Goal: Task Accomplishment & Management: Use online tool/utility

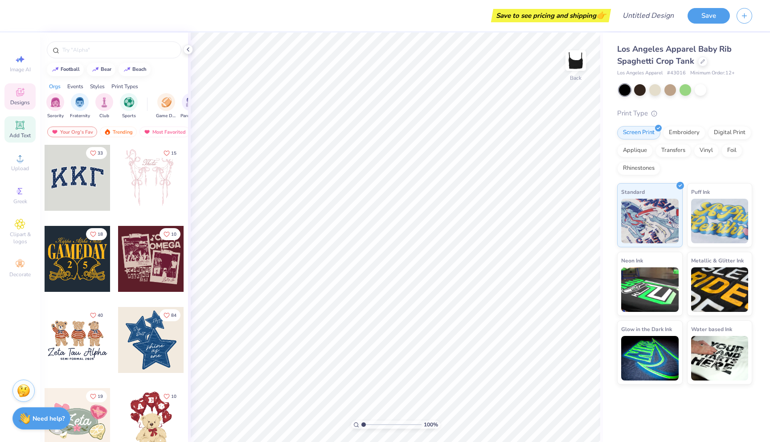
click at [21, 116] on div "Add Text" at bounding box center [19, 129] width 31 height 26
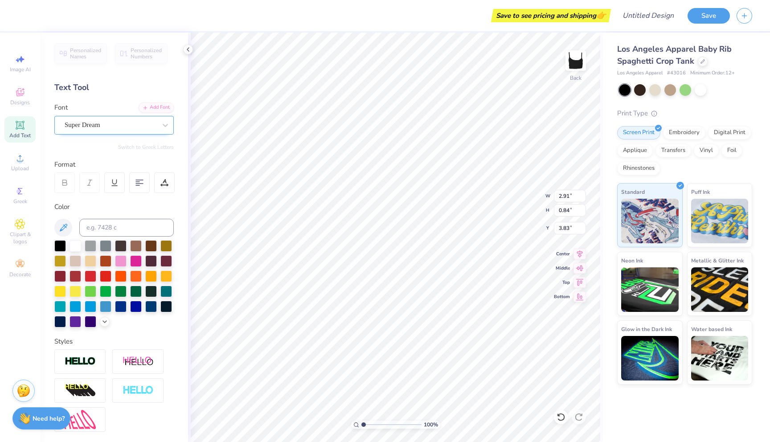
click at [109, 130] on div "Super Dream" at bounding box center [111, 125] width 94 height 14
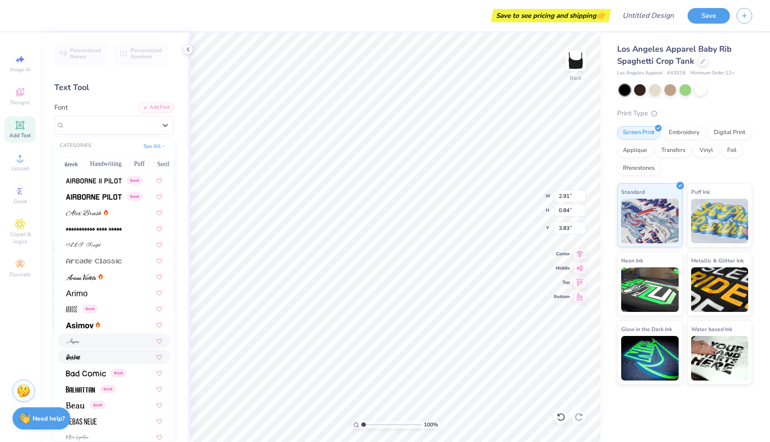
scroll to position [192, 0]
click at [99, 294] on div at bounding box center [114, 291] width 96 height 9
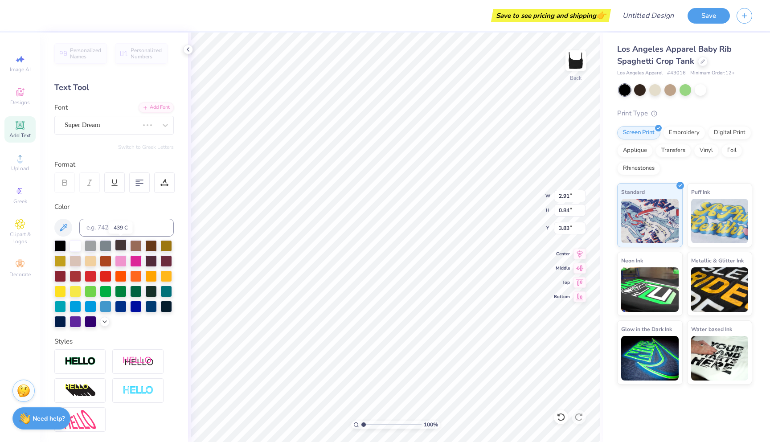
click at [118, 244] on div at bounding box center [121, 245] width 12 height 12
type input "3.02"
type input "0.83"
type input "3.84"
click at [115, 245] on div at bounding box center [121, 245] width 12 height 12
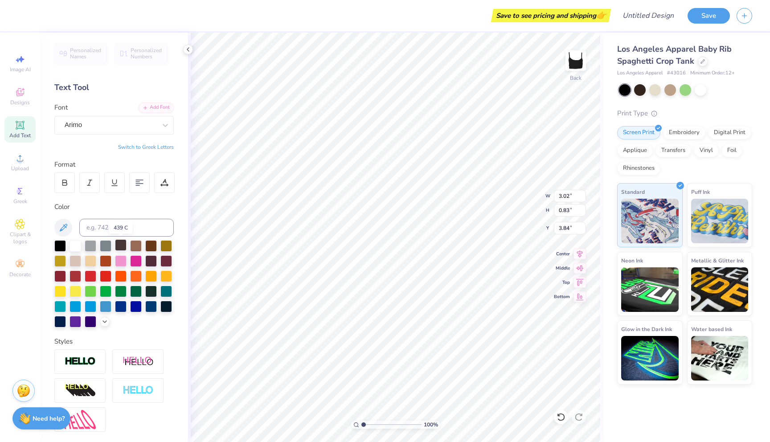
click at [122, 247] on div at bounding box center [121, 245] width 12 height 12
type textarea "attention"
click at [108, 245] on div at bounding box center [106, 245] width 12 height 12
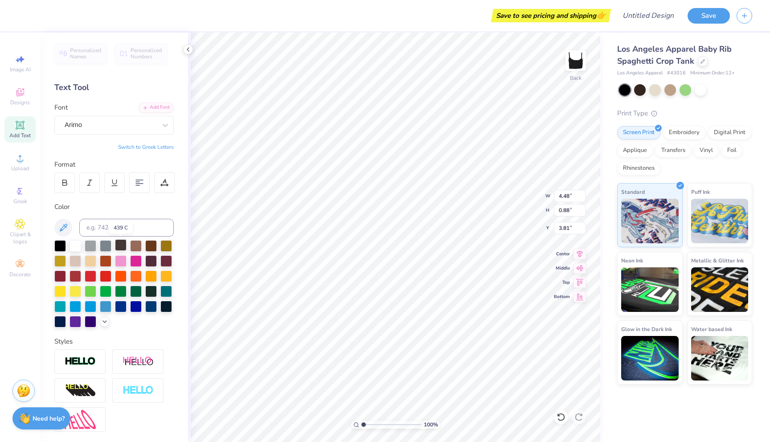
click at [120, 245] on div at bounding box center [121, 245] width 12 height 12
click at [67, 231] on icon at bounding box center [63, 227] width 11 height 11
click at [70, 229] on button at bounding box center [63, 228] width 18 height 18
click at [58, 247] on div at bounding box center [60, 245] width 12 height 12
type input "1.64"
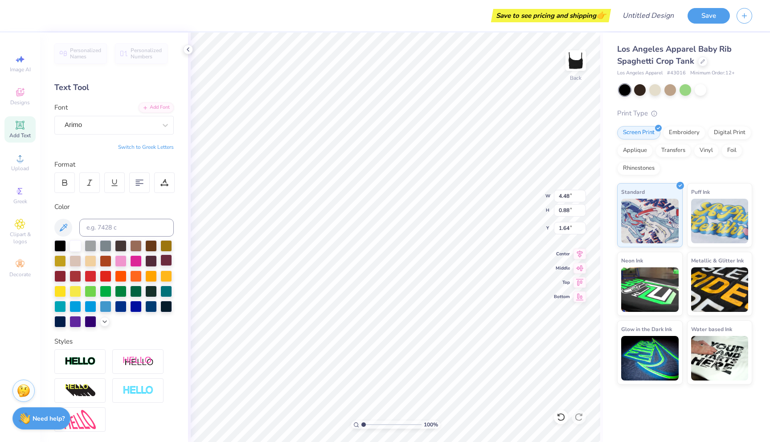
type input "2.87"
type input "0.57"
type input "1.96"
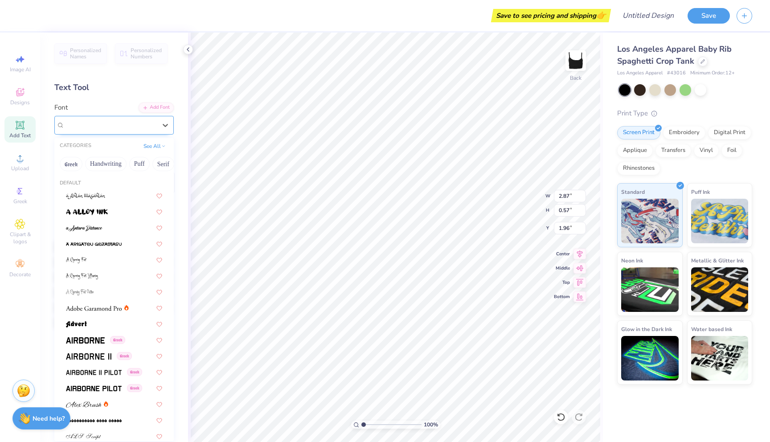
click at [129, 130] on div at bounding box center [111, 125] width 92 height 12
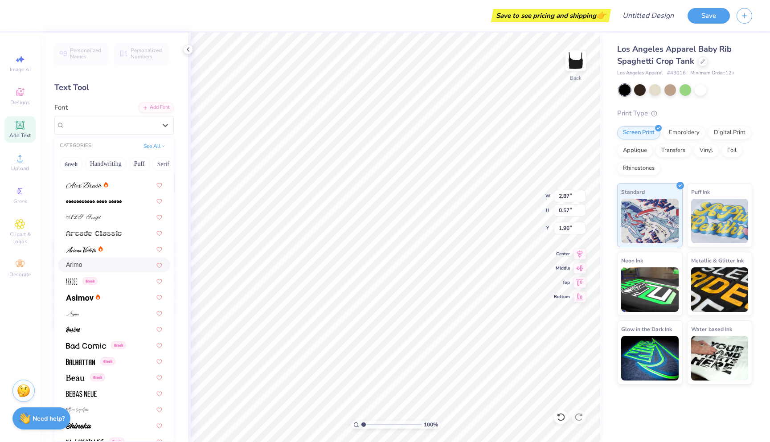
scroll to position [228, 0]
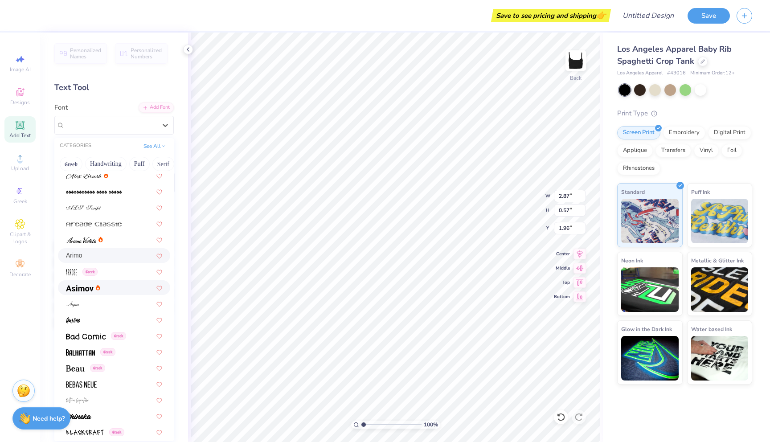
click at [128, 289] on div at bounding box center [114, 287] width 96 height 9
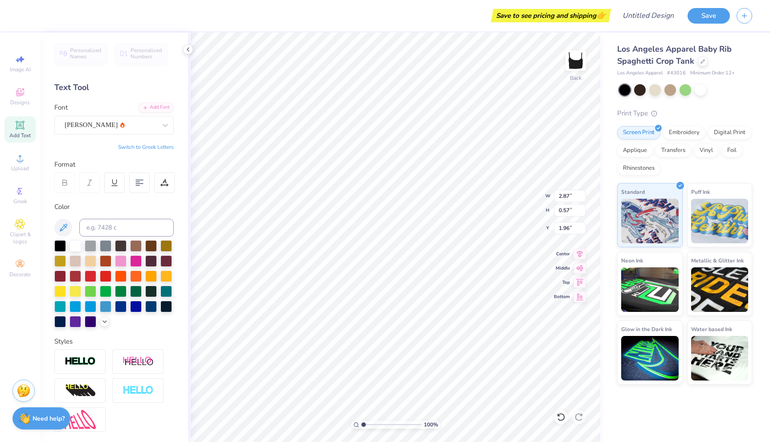
type input "3.04"
type input "0.58"
click at [127, 127] on div "[PERSON_NAME]" at bounding box center [111, 125] width 94 height 14
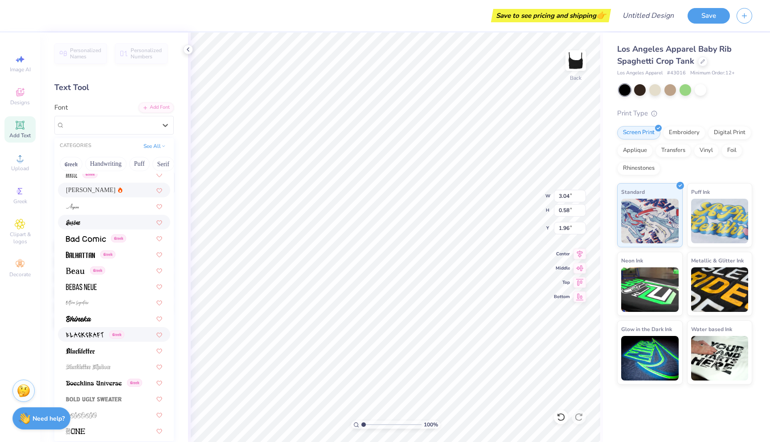
scroll to position [331, 0]
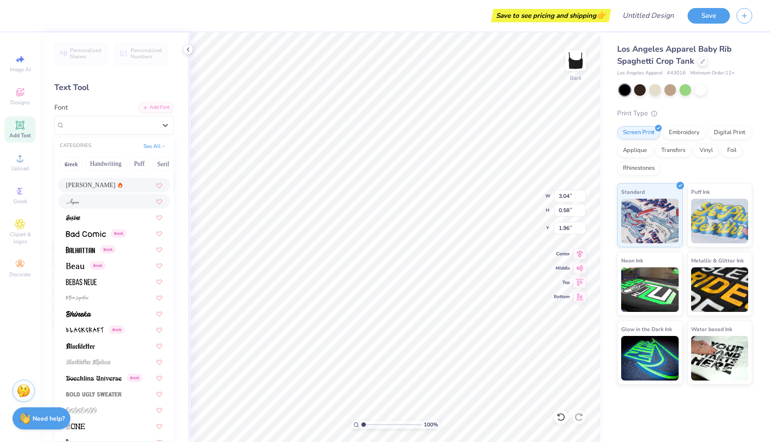
click at [126, 207] on div at bounding box center [114, 201] width 112 height 15
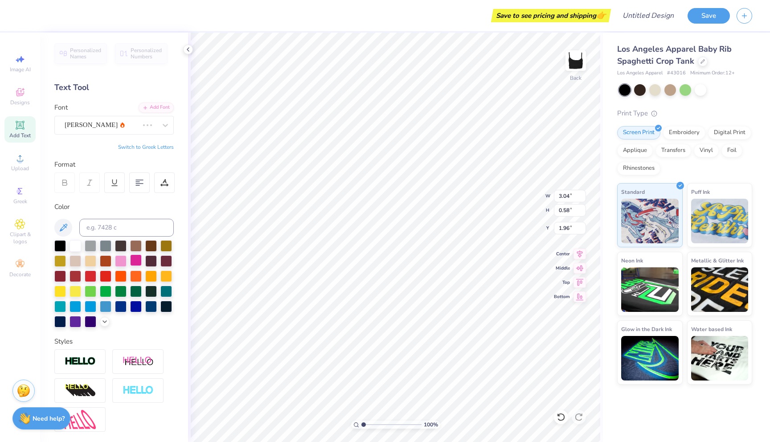
type input "1.52"
type input "0.33"
type input "2.08"
click at [126, 128] on div "Aspire" at bounding box center [111, 125] width 94 height 14
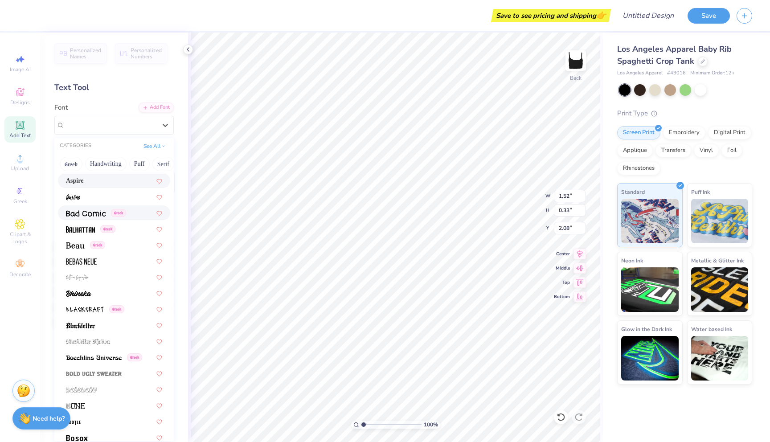
scroll to position [360, 0]
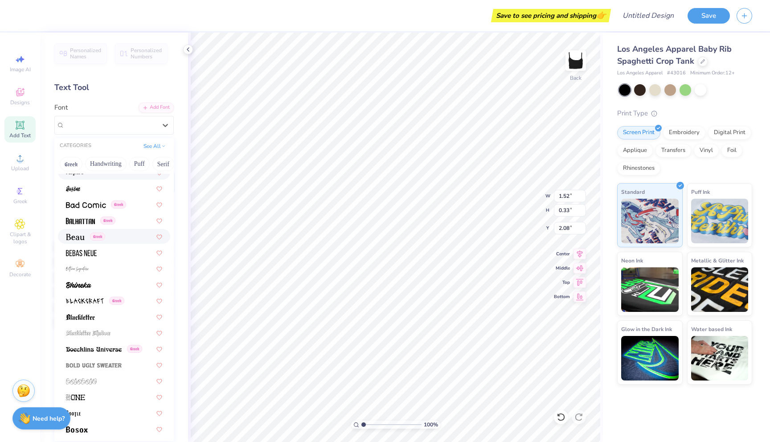
click at [117, 238] on div "Greek" at bounding box center [114, 236] width 96 height 9
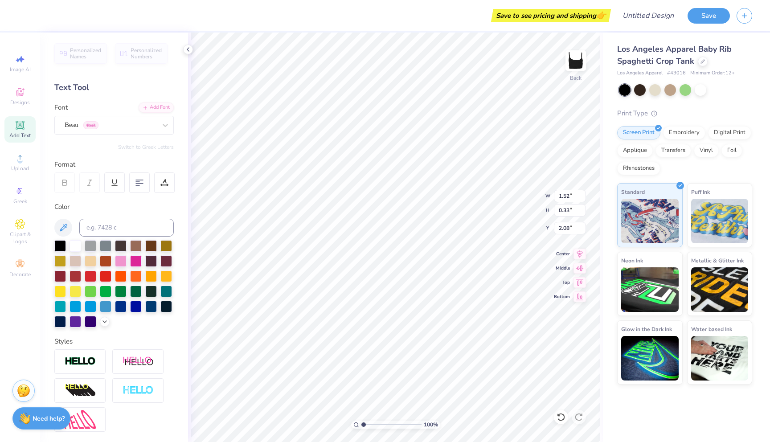
type input "2.92"
type input "0.56"
type input "1.96"
click at [132, 129] on div "Beau Greek" at bounding box center [111, 125] width 94 height 14
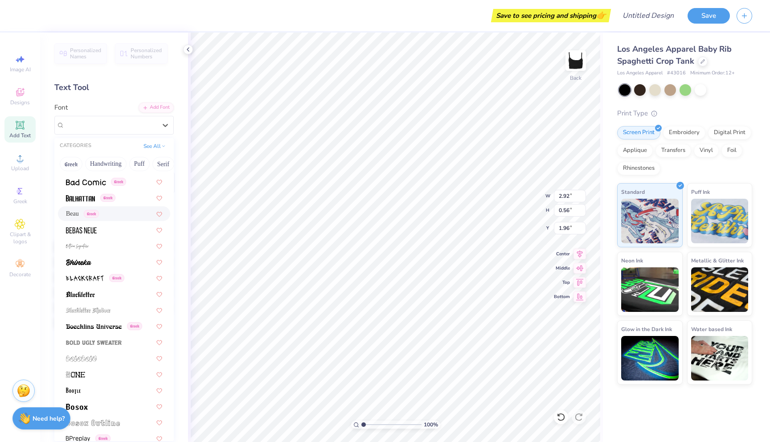
scroll to position [0, 0]
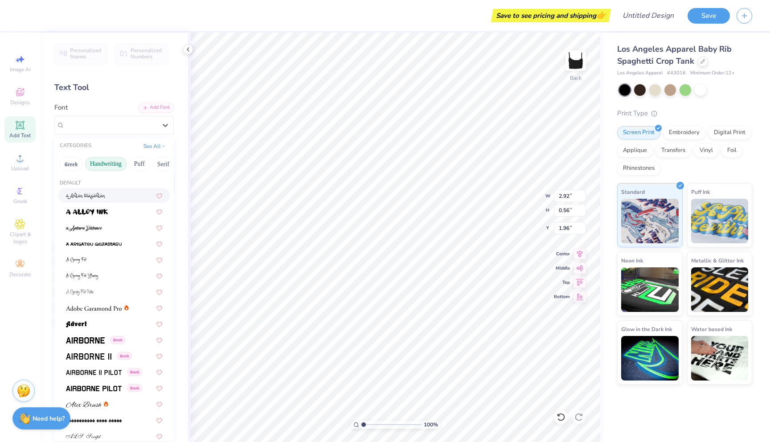
click at [117, 164] on button "Handwriting" at bounding box center [105, 164] width 41 height 14
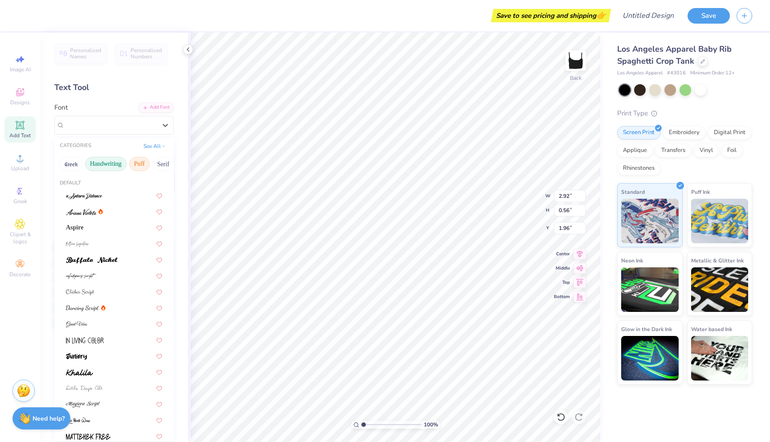
click at [140, 166] on button "Puff" at bounding box center [139, 164] width 20 height 14
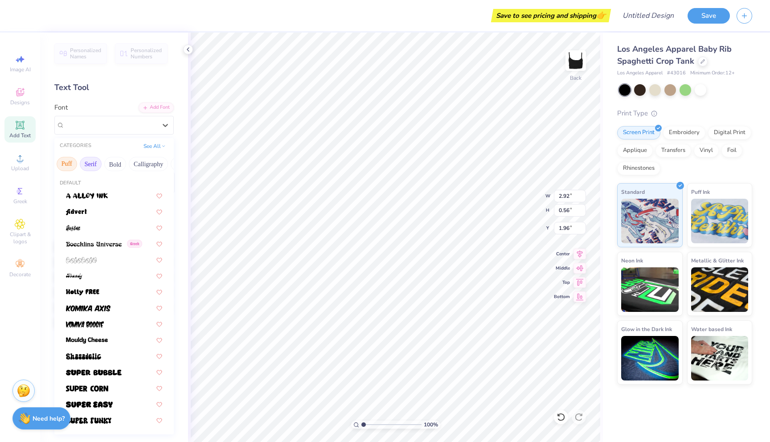
scroll to position [0, 76]
click at [145, 166] on button "Calligraphy" at bounding box center [144, 164] width 39 height 14
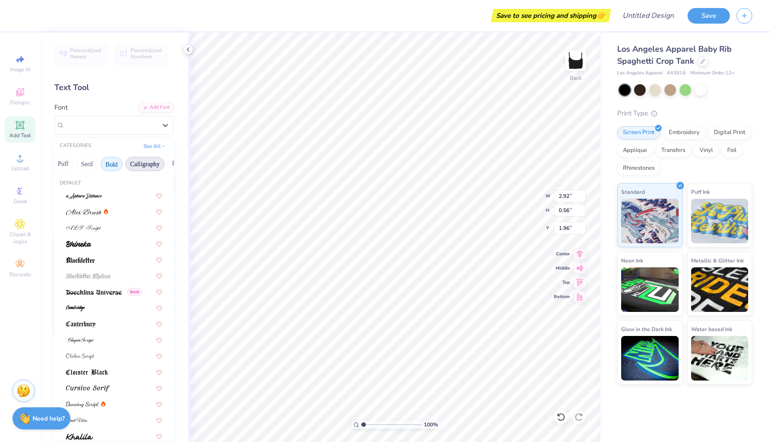
click at [105, 167] on button "Bold" at bounding box center [112, 164] width 22 height 14
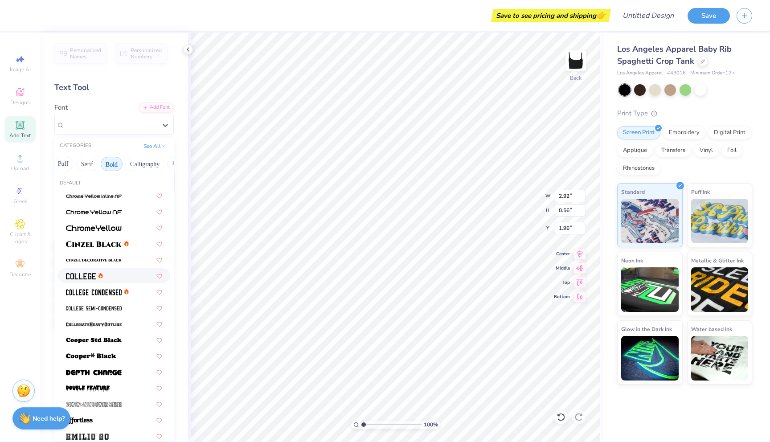
click at [91, 275] on img at bounding box center [81, 276] width 30 height 6
type input "3.20"
type input "0.53"
type input "1.98"
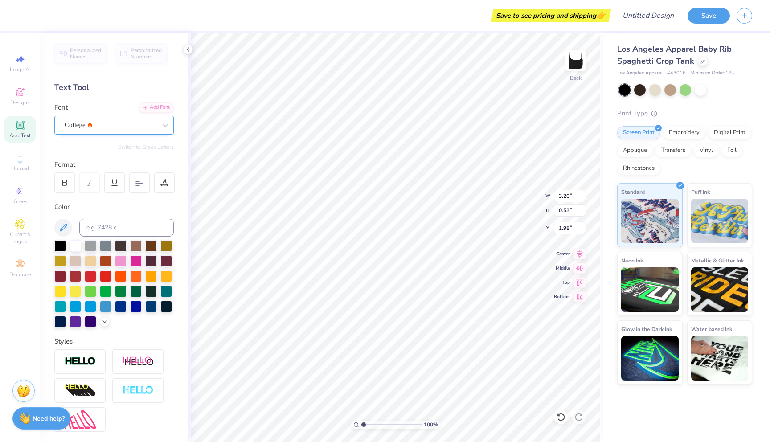
click at [136, 126] on div "College" at bounding box center [111, 125] width 94 height 14
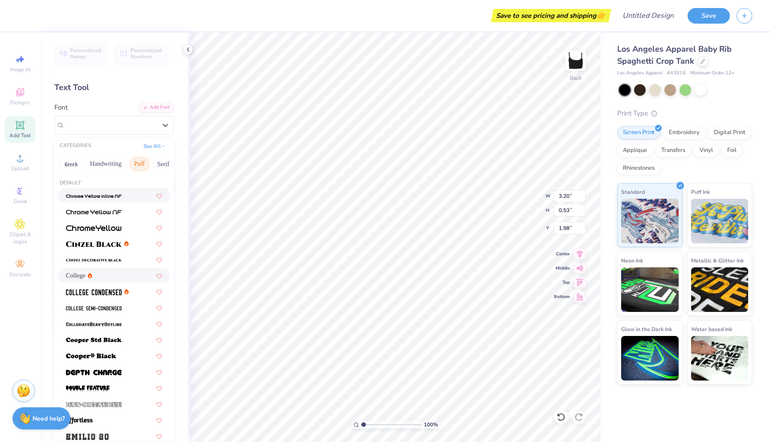
click at [135, 166] on button "Puff" at bounding box center [139, 164] width 20 height 14
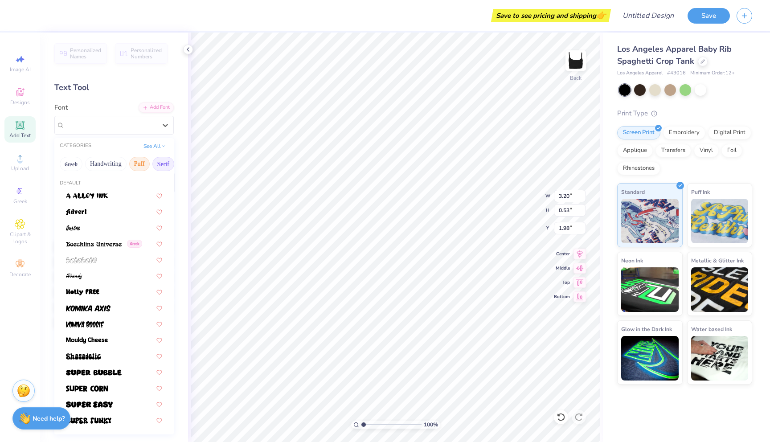
click at [163, 162] on button "Serif" at bounding box center [163, 164] width 22 height 14
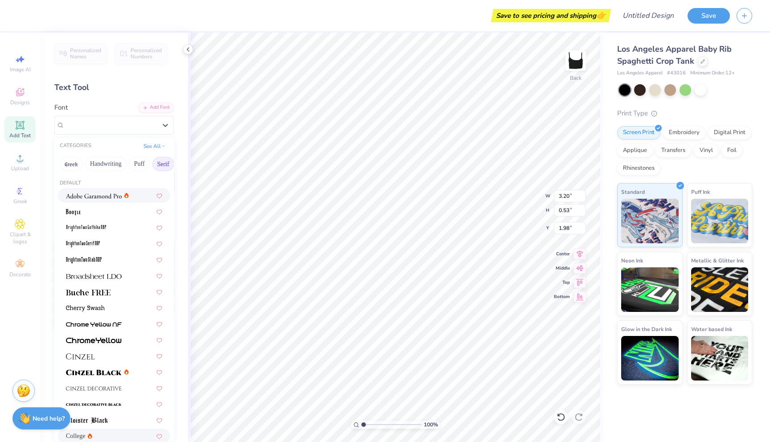
click at [122, 193] on div at bounding box center [97, 195] width 63 height 9
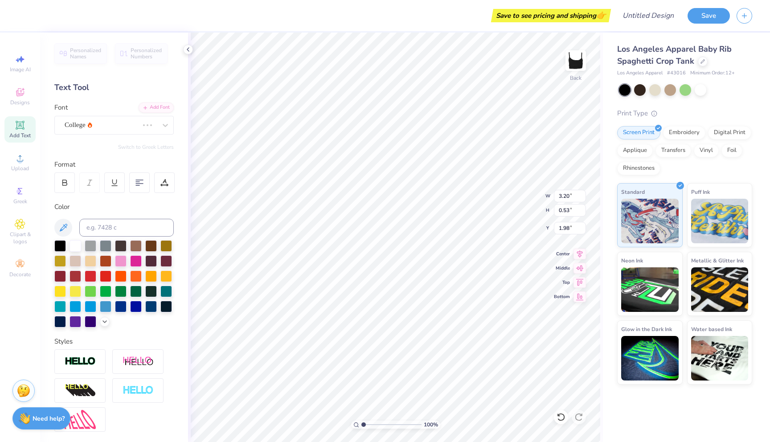
type input "2.66"
type input "0.49"
type input "2.00"
type input "1.39"
click at [23, 138] on span "Add Text" at bounding box center [19, 135] width 21 height 7
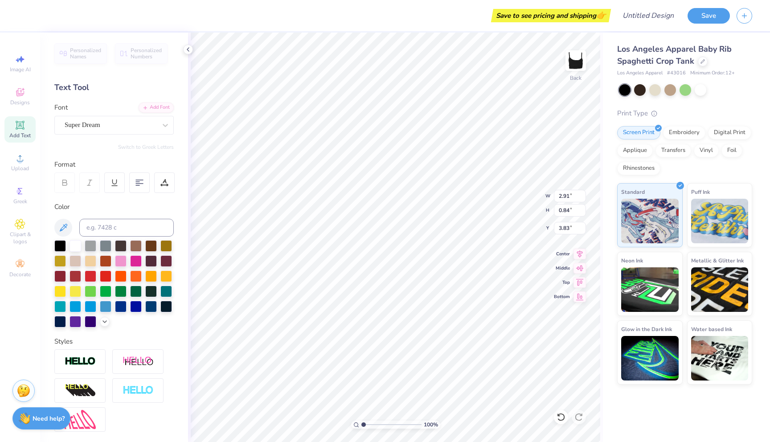
type textarea "WHORE"
type input "2.16"
type input "5.66"
type input "1.21"
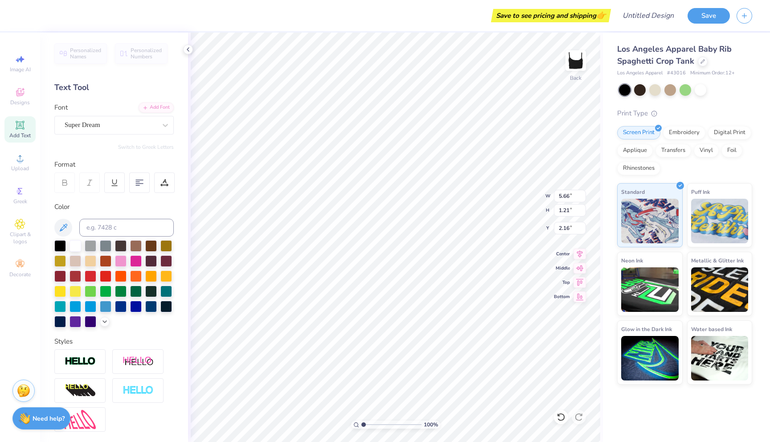
type input "2.18"
click at [134, 261] on div at bounding box center [136, 260] width 12 height 12
click at [119, 261] on div at bounding box center [121, 260] width 12 height 12
click at [136, 258] on div at bounding box center [136, 260] width 12 height 12
click at [104, 246] on div at bounding box center [106, 245] width 12 height 12
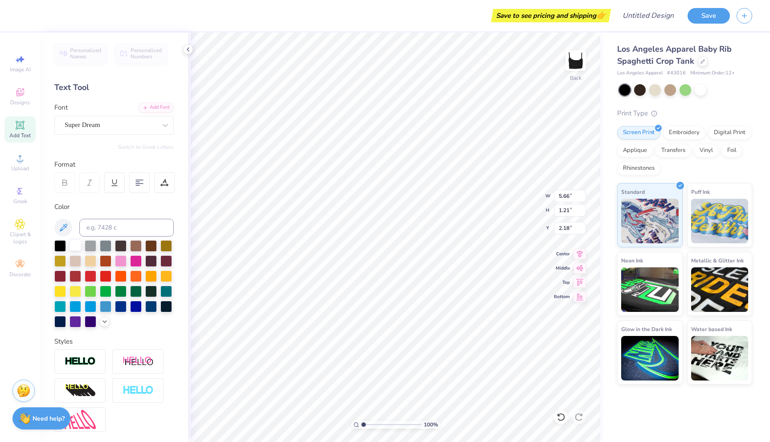
click at [77, 246] on div at bounding box center [75, 245] width 12 height 12
click at [71, 246] on div at bounding box center [75, 245] width 12 height 12
click at [123, 258] on div at bounding box center [121, 260] width 12 height 12
click at [619, 149] on div "Applique" at bounding box center [635, 149] width 36 height 13
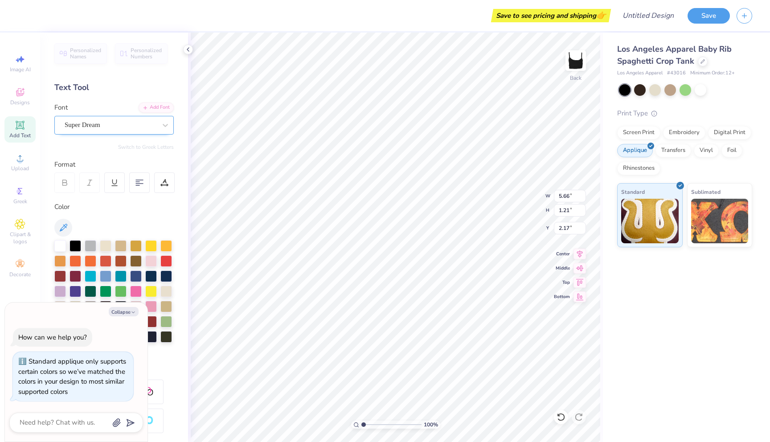
click at [94, 126] on div "Super Dream" at bounding box center [111, 125] width 94 height 14
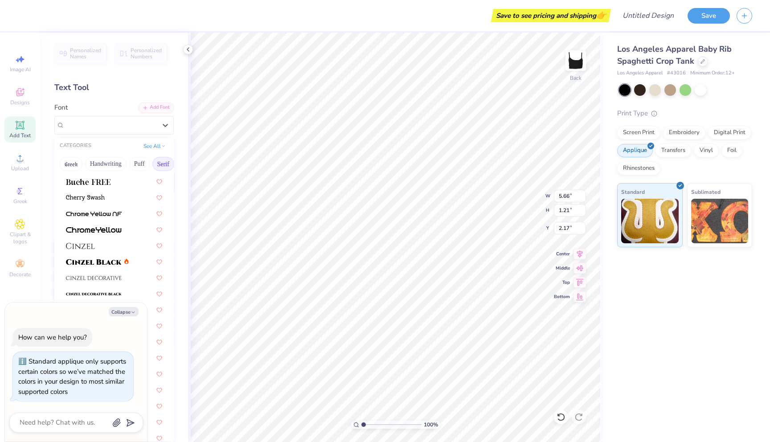
scroll to position [137, 0]
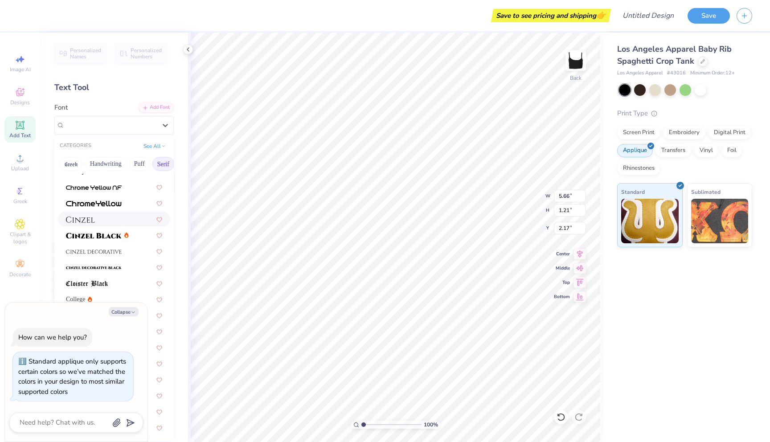
click at [95, 222] on div at bounding box center [114, 218] width 96 height 9
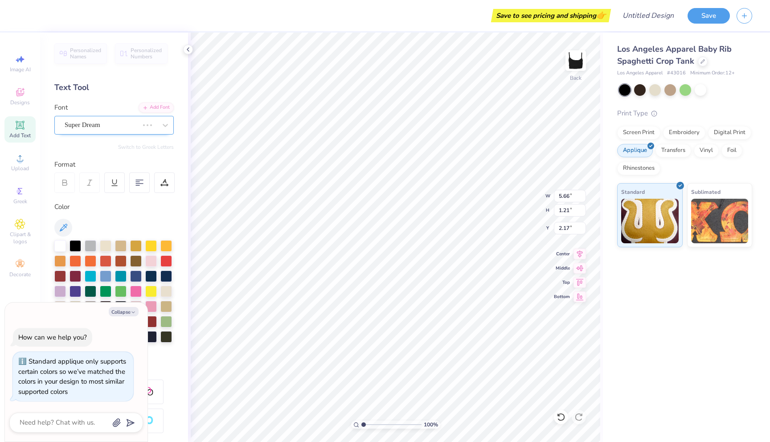
click at [114, 131] on div "Super Dream" at bounding box center [102, 125] width 76 height 14
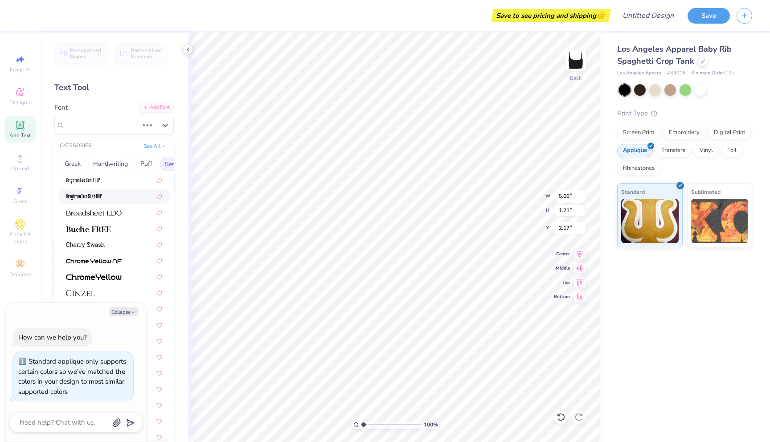
scroll to position [67, 0]
type textarea "x"
type input "6.55"
type input "1.27"
type input "2.15"
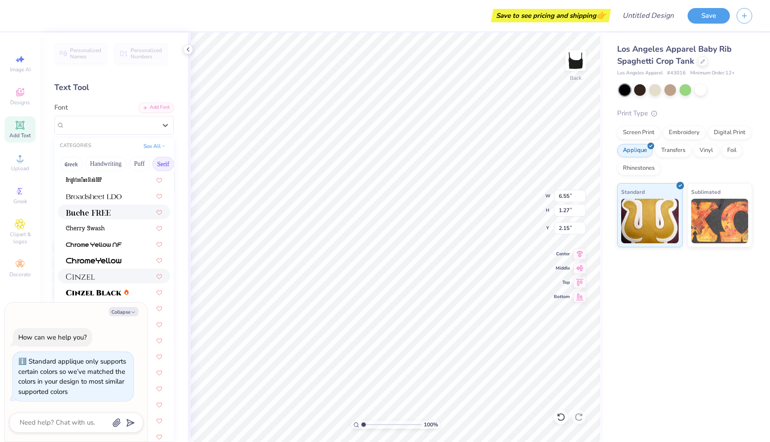
scroll to position [81, 0]
click at [112, 216] on div at bounding box center [114, 210] width 112 height 15
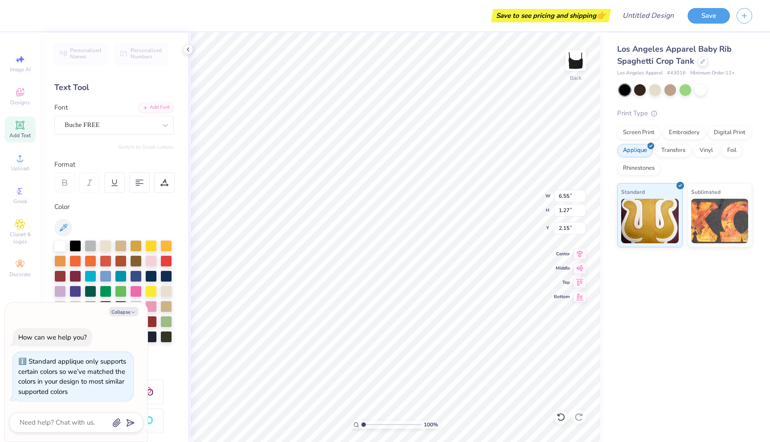
type textarea "x"
type input "6.32"
type input "1.17"
type input "2.20"
click at [639, 323] on div "Los Angeles Apparel Baby Rib Spaghetti Crop Tank Los Angeles Apparel # 43016 Mi…" at bounding box center [686, 237] width 167 height 409
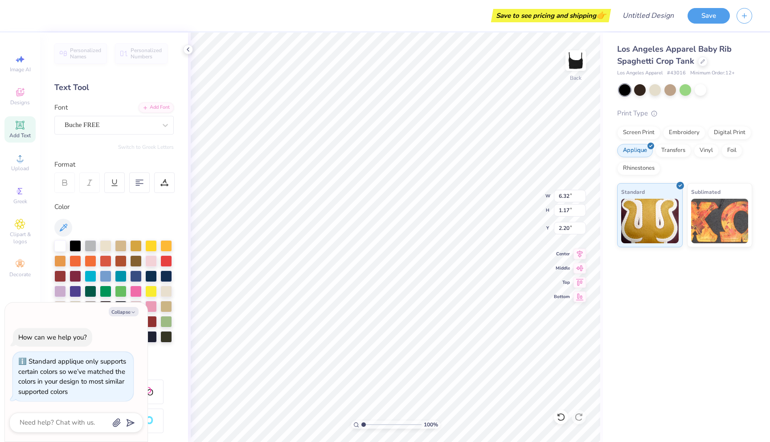
click at [623, 318] on div "Los Angeles Apparel Baby Rib Spaghetti Crop Tank Los Angeles Apparel # 43016 Mi…" at bounding box center [686, 237] width 167 height 409
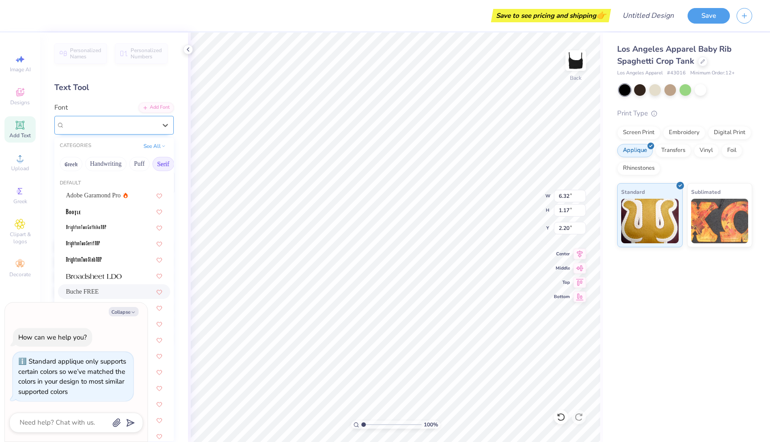
click at [155, 126] on div "Buche FREE" at bounding box center [111, 125] width 94 height 14
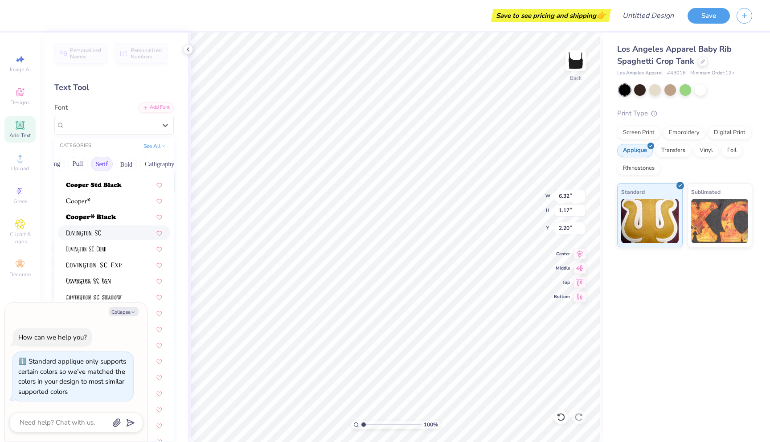
scroll to position [403, 0]
click at [125, 208] on div at bounding box center [114, 209] width 96 height 9
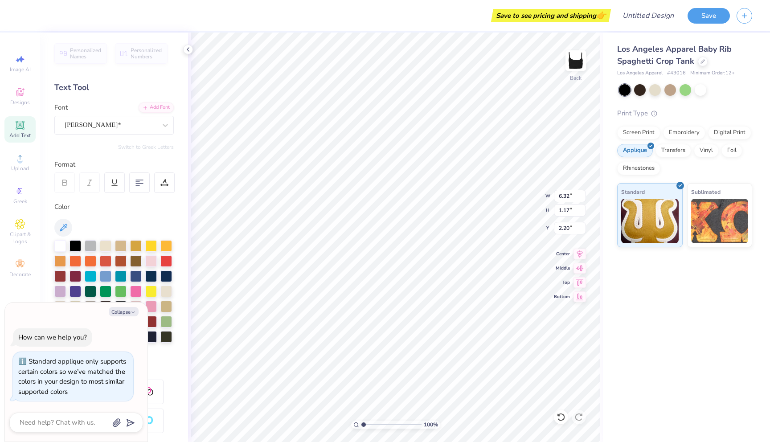
scroll to position [0, 0]
click at [584, 297] on icon at bounding box center [579, 295] width 12 height 11
click at [604, 305] on div "Los Angeles Apparel Baby Rib Spaghetti Crop Tank Los Angeles Apparel # 43016 Mi…" at bounding box center [686, 237] width 167 height 409
type textarea "x"
type input "7.44"
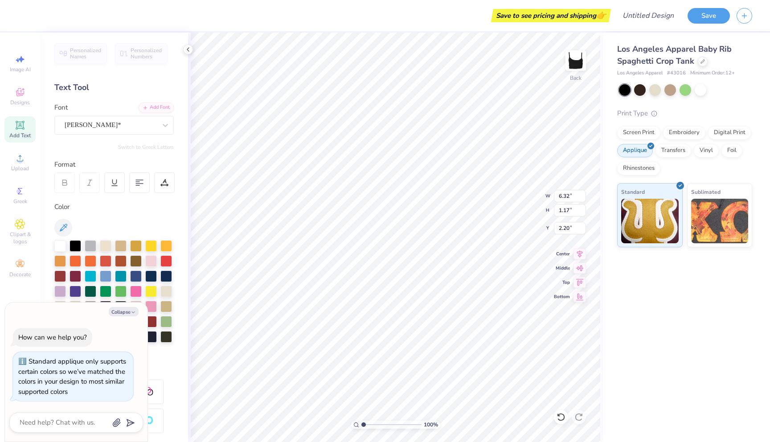
type input "1.32"
type input "6.68"
type textarea "x"
type input "2.34"
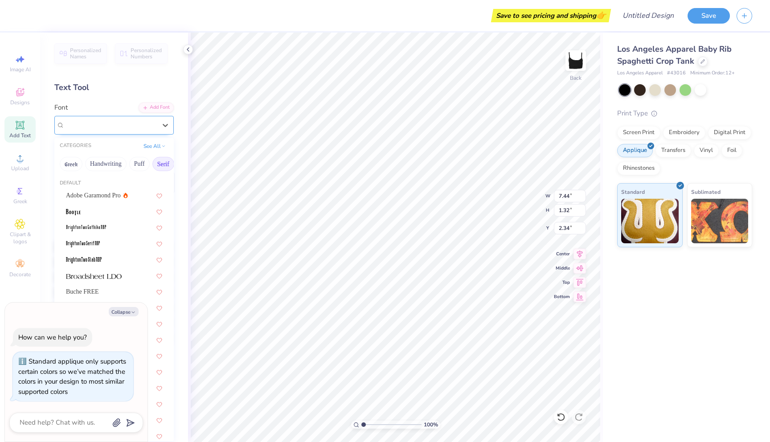
click at [133, 127] on div "[PERSON_NAME]*" at bounding box center [111, 125] width 94 height 14
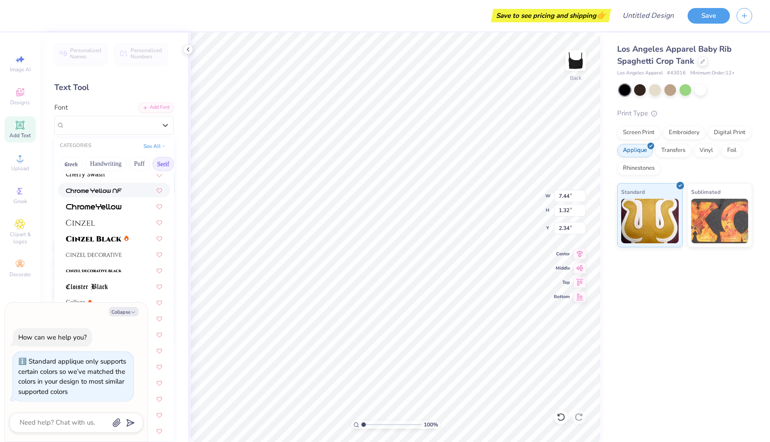
scroll to position [75, 0]
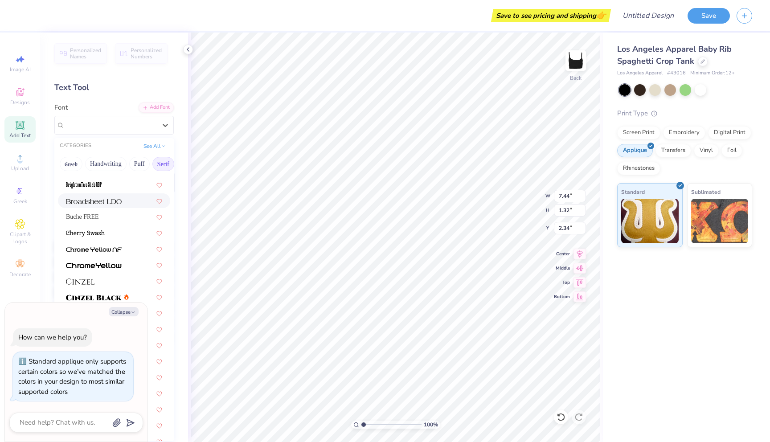
click at [116, 204] on img at bounding box center [94, 201] width 56 height 6
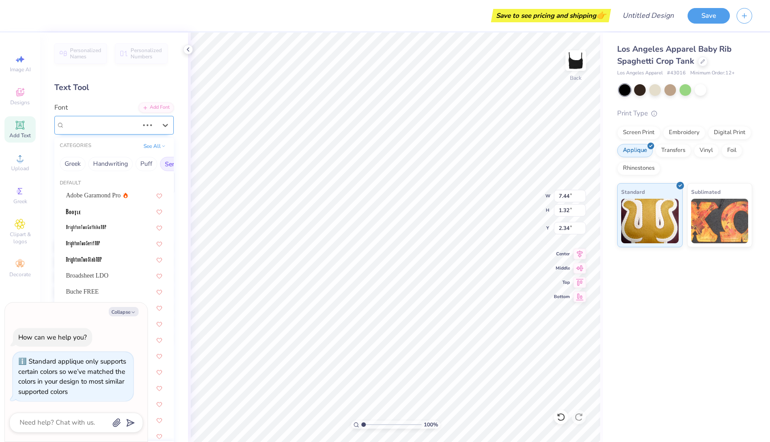
click at [122, 120] on div "[PERSON_NAME]*" at bounding box center [102, 125] width 76 height 14
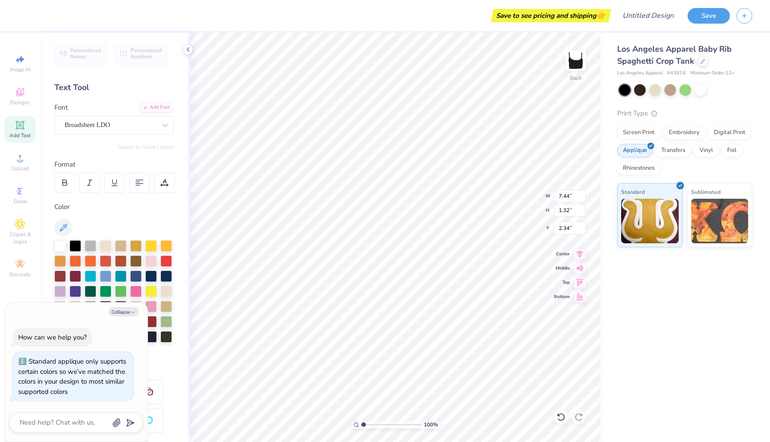
scroll to position [0, 0]
click at [646, 324] on div "Los Angeles Apparel Baby Rib Spaghetti Crop Tank Los Angeles Apparel # 43016 Mi…" at bounding box center [686, 237] width 167 height 409
type textarea "x"
type input "6.70"
type input "1.19"
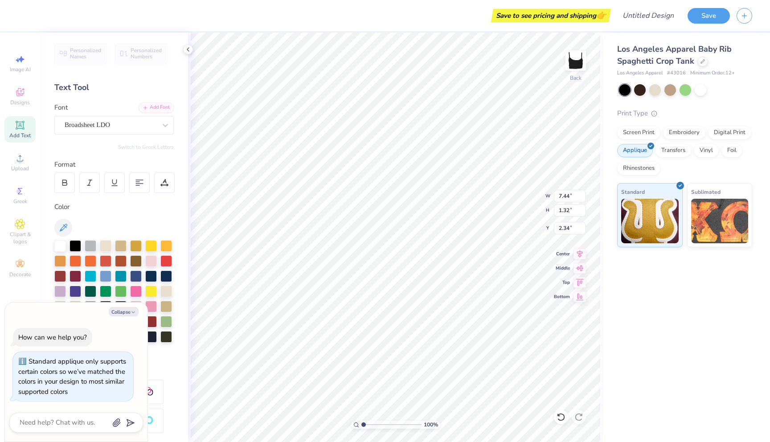
type input "2.41"
click at [617, 324] on div "Los Angeles Apparel Baby Rib Spaghetti Crop Tank Los Angeles Apparel # 43016 Mi…" at bounding box center [686, 237] width 167 height 409
type textarea "x"
type input "2.17"
click at [635, 340] on div "Los Angeles Apparel Baby Rib Spaghetti Crop Tank Los Angeles Apparel # 43016 Mi…" at bounding box center [686, 237] width 167 height 409
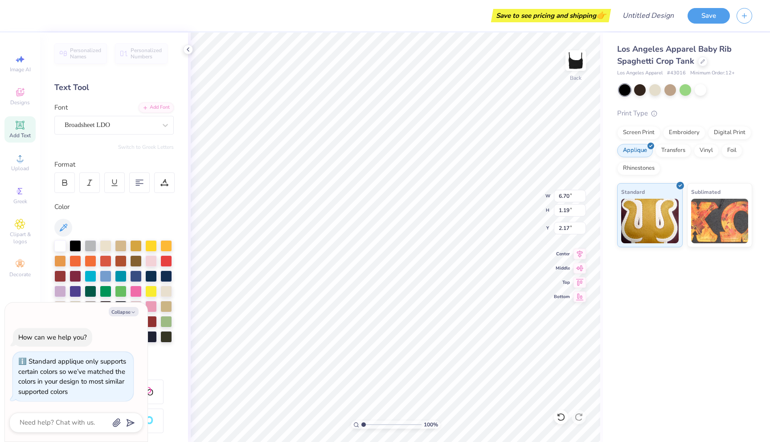
click at [615, 337] on div "Los Angeles Apparel Baby Rib Spaghetti Crop Tank Los Angeles Apparel # 43016 Mi…" at bounding box center [686, 237] width 167 height 409
type textarea "x"
type input "2.41"
type textarea "x"
type input "2.66"
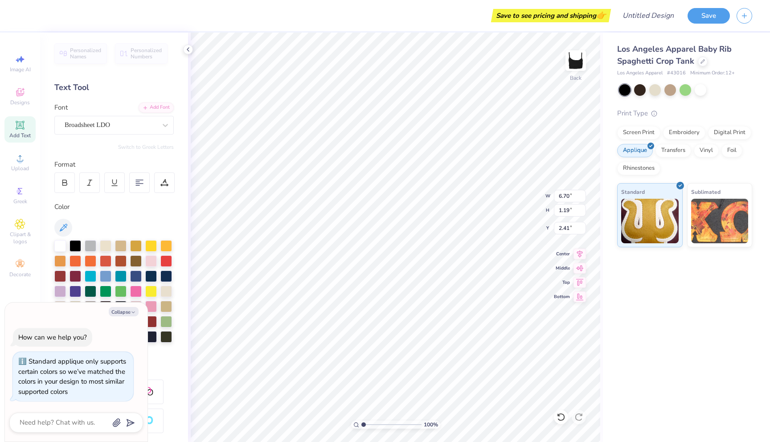
type input "0.49"
type input "1.39"
type textarea "x"
type input "3.32"
type input "0.61"
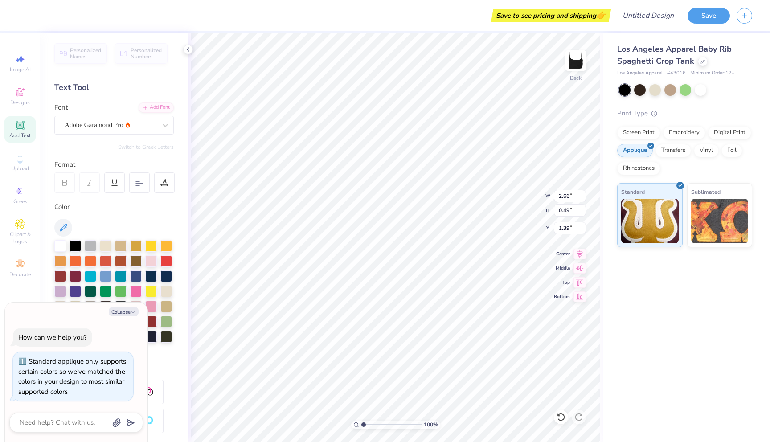
type input "1.27"
type textarea "x"
type input "1.60"
click at [665, 283] on div "Los Angeles Apparel Baby Rib Spaghetti Crop Tank Los Angeles Apparel # 43016 Mi…" at bounding box center [686, 237] width 167 height 409
click at [624, 285] on div "Los Angeles Apparel Baby Rib Spaghetti Crop Tank Los Angeles Apparel # 43016 Mi…" at bounding box center [686, 237] width 167 height 409
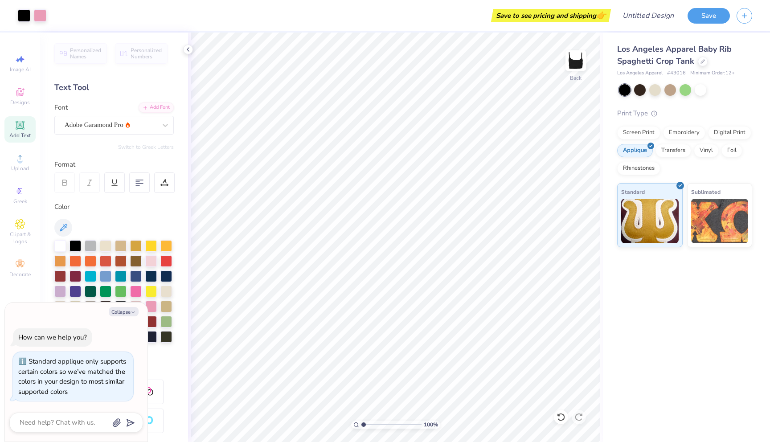
click at [618, 348] on div "Los Angeles Apparel Baby Rib Spaghetti Crop Tank Los Angeles Apparel # 43016 Mi…" at bounding box center [686, 237] width 167 height 409
click at [118, 118] on div "Broadsheet LDO" at bounding box center [111, 125] width 94 height 14
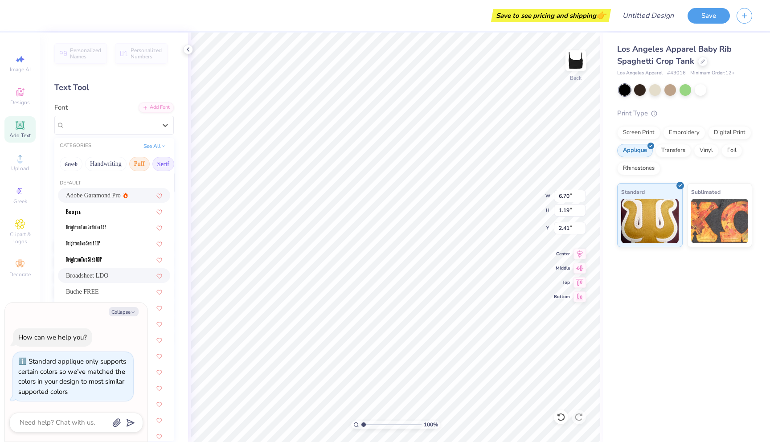
click at [139, 162] on button "Puff" at bounding box center [139, 164] width 20 height 14
click at [106, 205] on div at bounding box center [114, 211] width 112 height 15
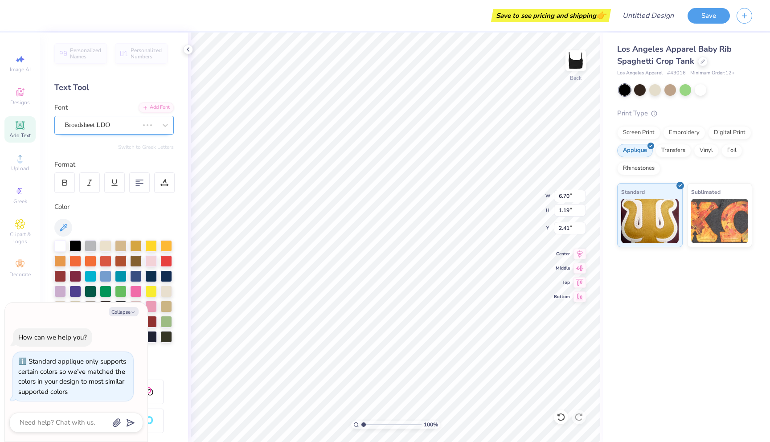
click at [138, 125] on div "Broadsheet LDO" at bounding box center [102, 125] width 76 height 14
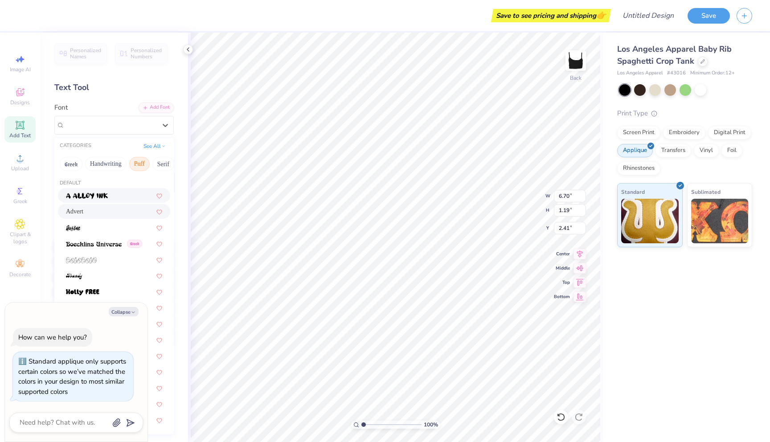
type textarea "x"
type input "5.86"
type input "1.63"
type input "2.18"
click at [90, 261] on img at bounding box center [81, 260] width 31 height 6
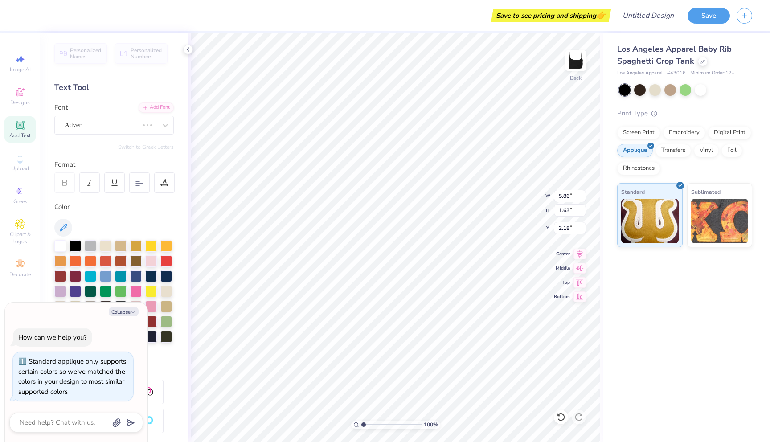
type textarea "x"
type input "4.92"
type input "1.49"
type input "2.25"
click at [117, 135] on div "Personalized Names Personalized Numbers Text Tool Add Font Font bolobolu Switch…" at bounding box center [114, 237] width 148 height 409
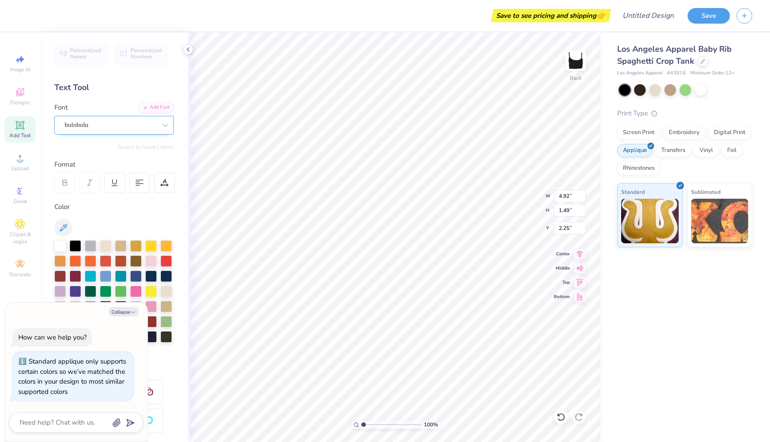
click at [117, 126] on div "bolobolu" at bounding box center [111, 125] width 94 height 14
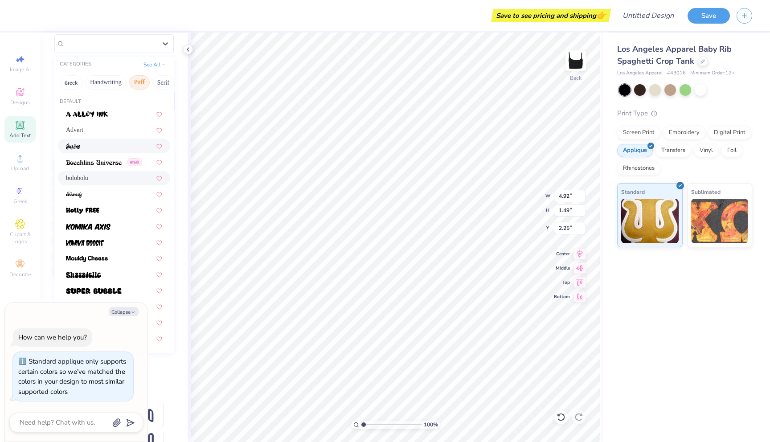
scroll to position [86, 0]
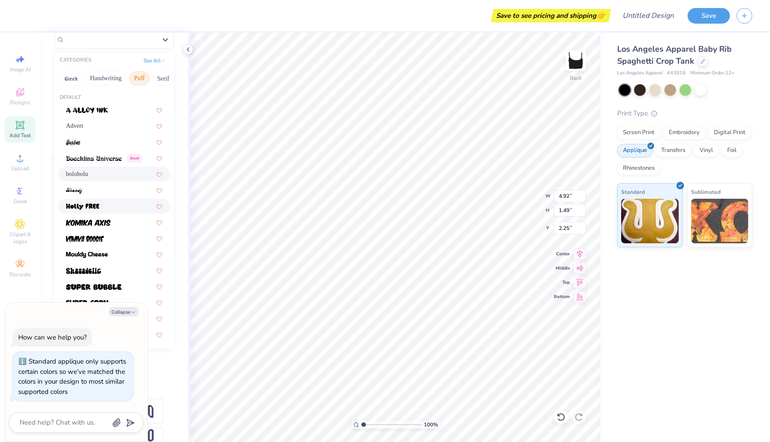
click at [98, 202] on span at bounding box center [82, 205] width 33 height 9
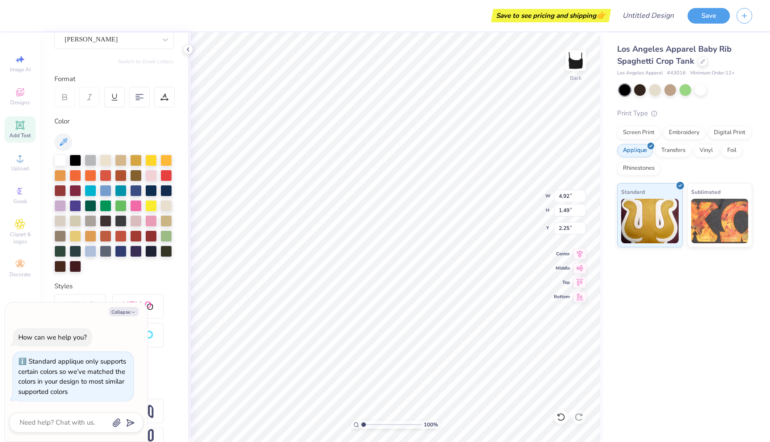
type textarea "x"
type input "5.47"
type input "1.20"
type input "2.40"
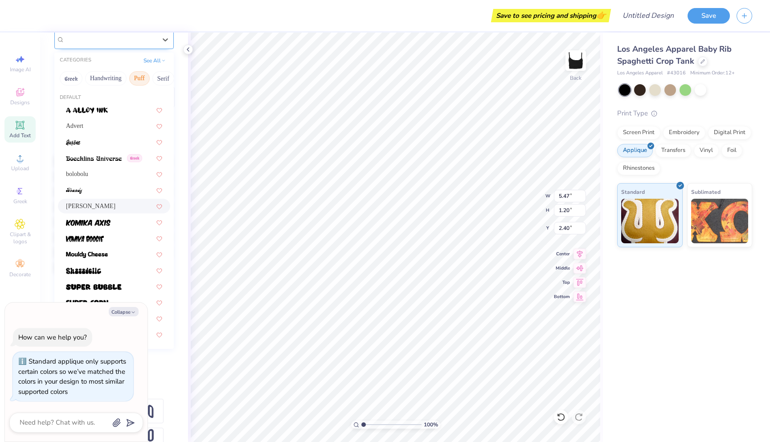
click at [125, 45] on div at bounding box center [111, 39] width 92 height 12
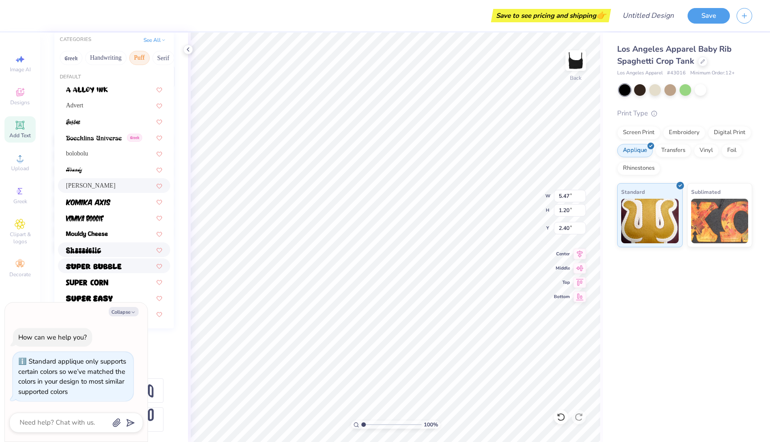
click at [98, 259] on div at bounding box center [114, 265] width 112 height 15
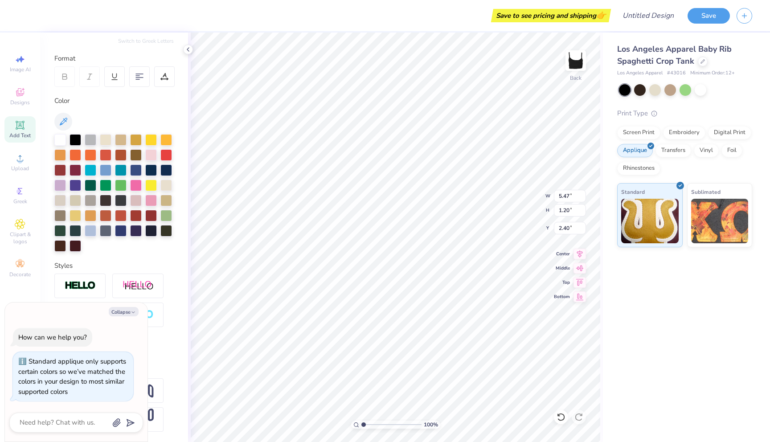
type textarea "x"
type input "6.83"
type input "1.47"
type input "2.26"
type textarea "x"
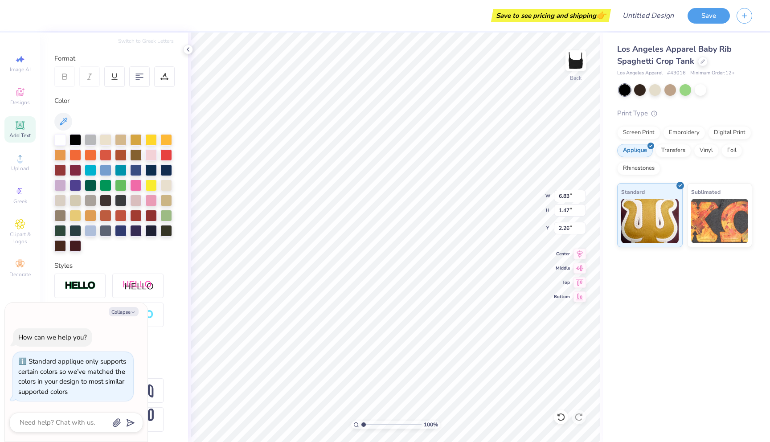
type input "2.46"
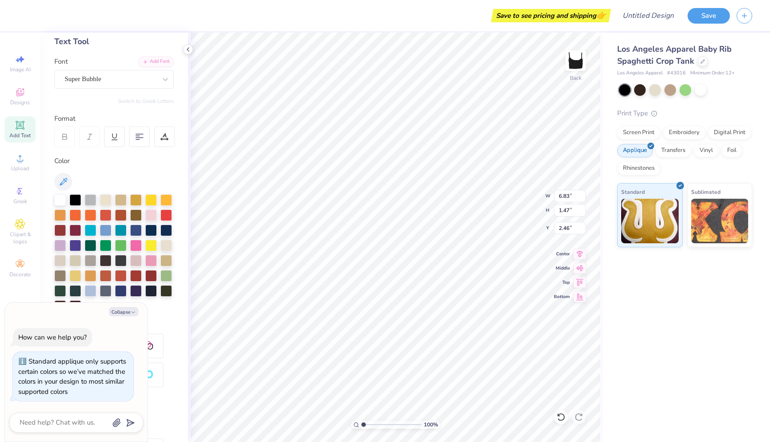
scroll to position [45, 0]
click at [138, 81] on div "Super Bubble" at bounding box center [111, 80] width 94 height 14
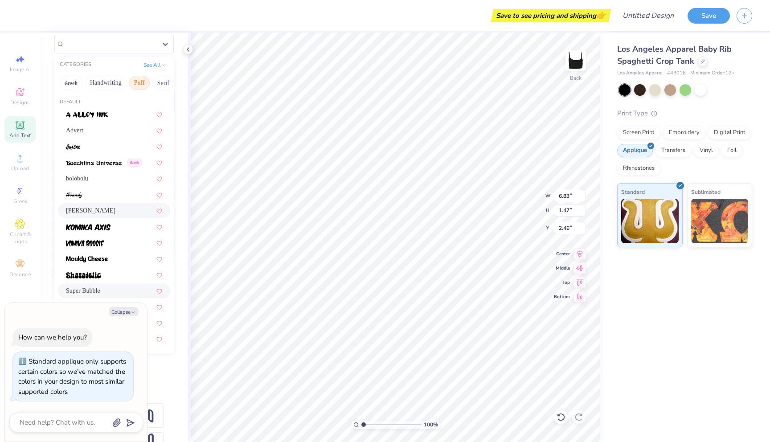
scroll to position [106, 0]
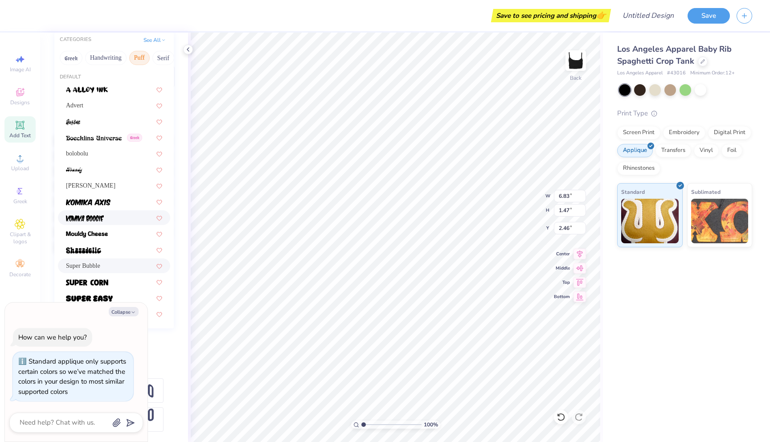
click at [120, 209] on div "Advert Greek bolobolu [PERSON_NAME] FREE Super Bubble" at bounding box center [113, 201] width 119 height 239
click at [119, 204] on div at bounding box center [114, 201] width 96 height 9
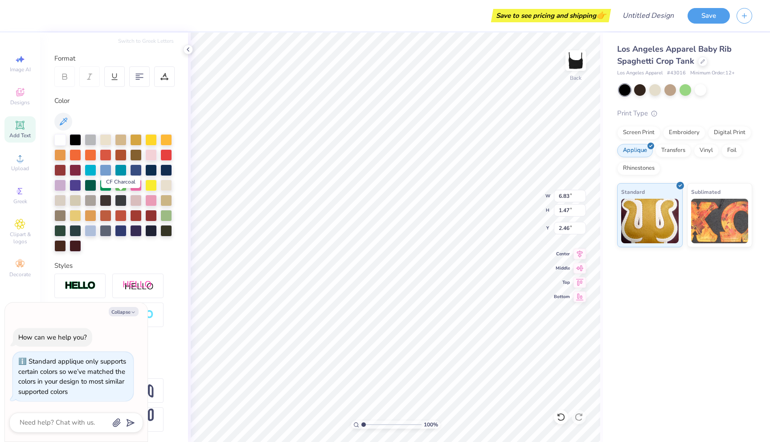
type textarea "x"
type input "6.39"
type input "1.56"
type input "2.42"
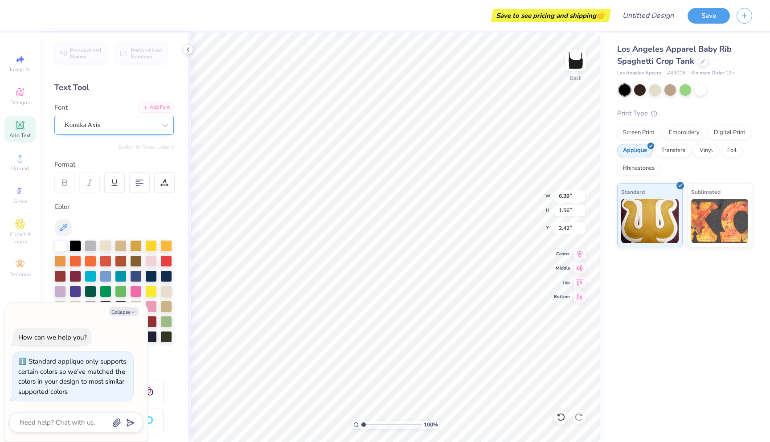
click at [119, 132] on div "Komika Axis" at bounding box center [113, 125] width 119 height 19
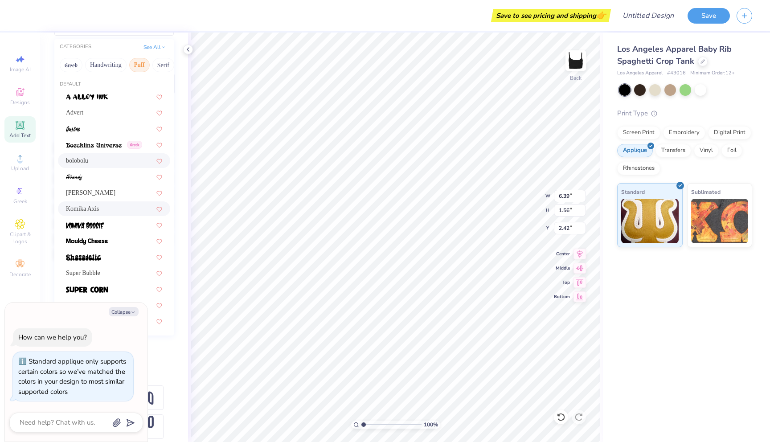
scroll to position [106, 0]
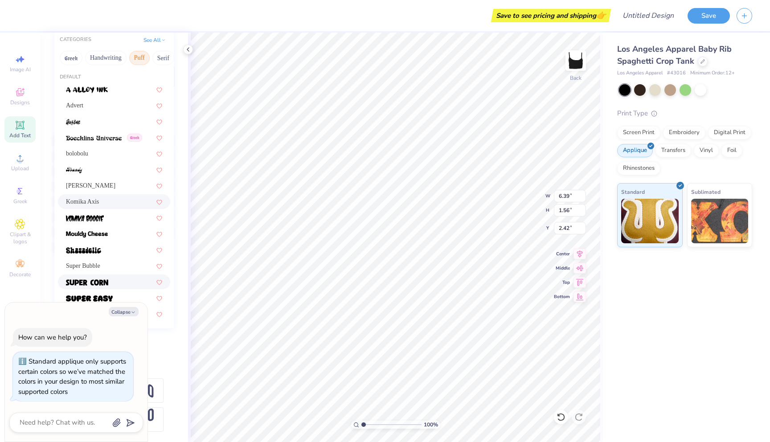
click at [108, 283] on div at bounding box center [114, 281] width 96 height 9
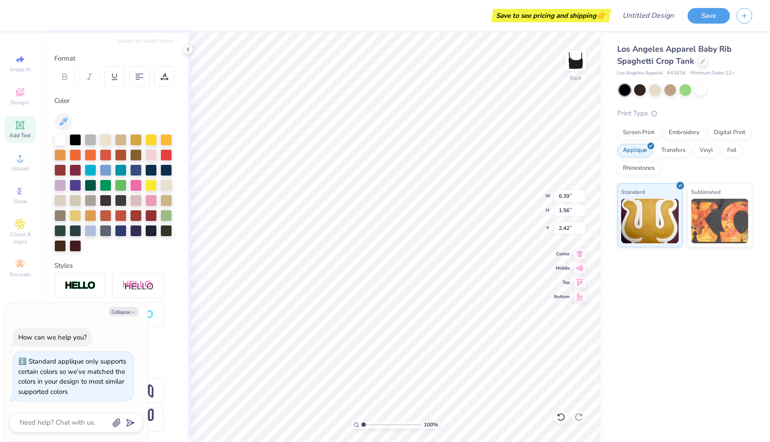
type textarea "x"
type input "4.67"
type input "1.16"
type input "2.62"
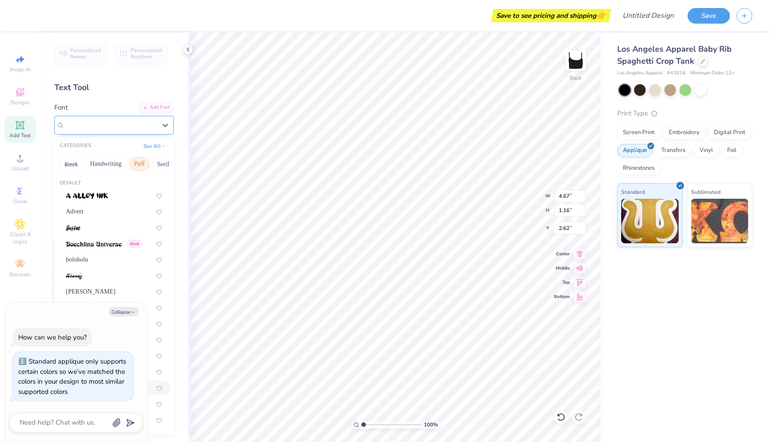
click at [125, 129] on div "Super Corn" at bounding box center [111, 125] width 94 height 14
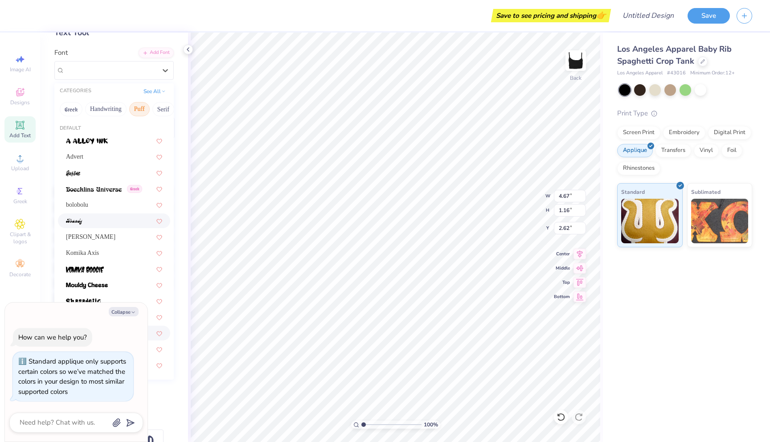
scroll to position [106, 0]
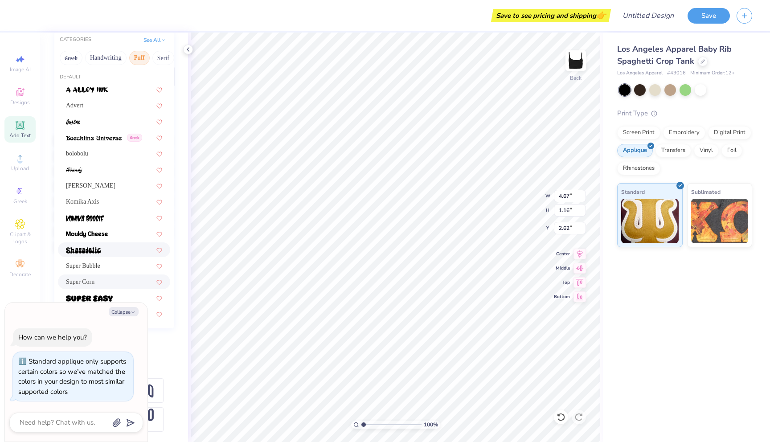
click at [108, 245] on div at bounding box center [114, 249] width 96 height 9
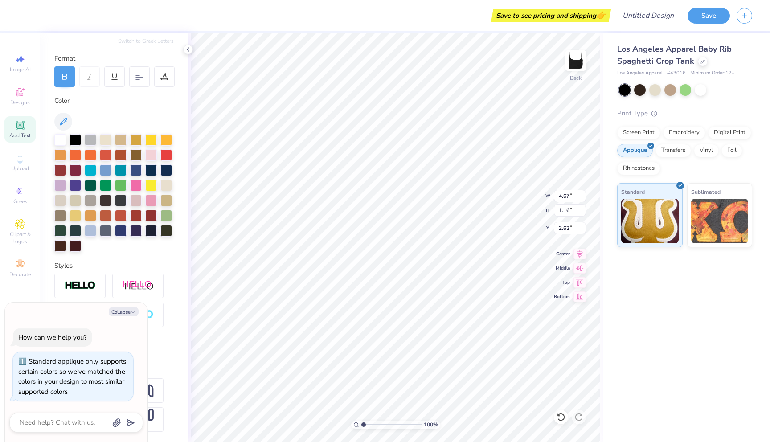
type textarea "x"
type input "5.67"
type input "1.49"
type input "2.45"
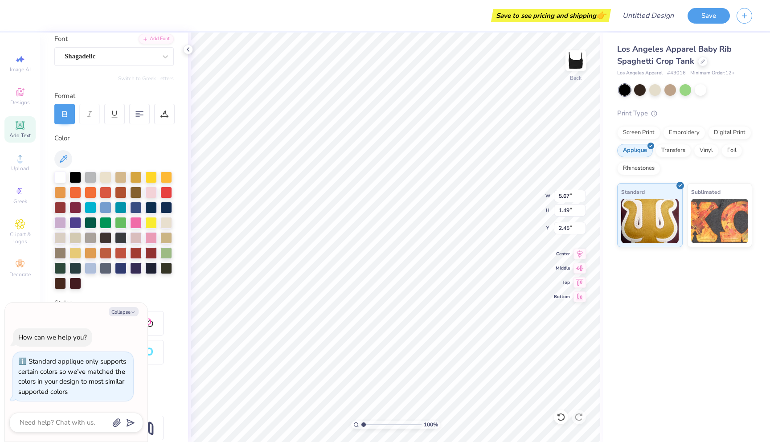
scroll to position [0, 0]
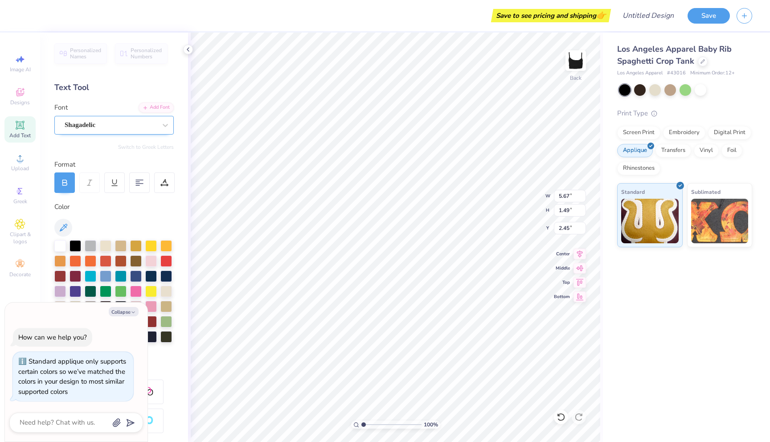
click at [116, 128] on div "Shagadelic" at bounding box center [111, 125] width 94 height 14
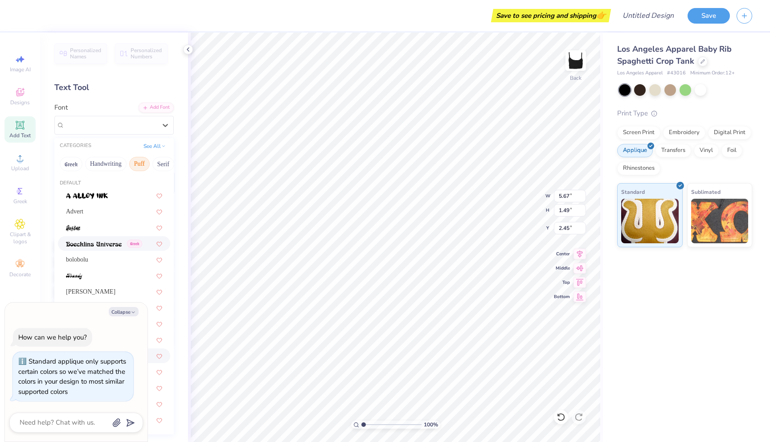
scroll to position [106, 0]
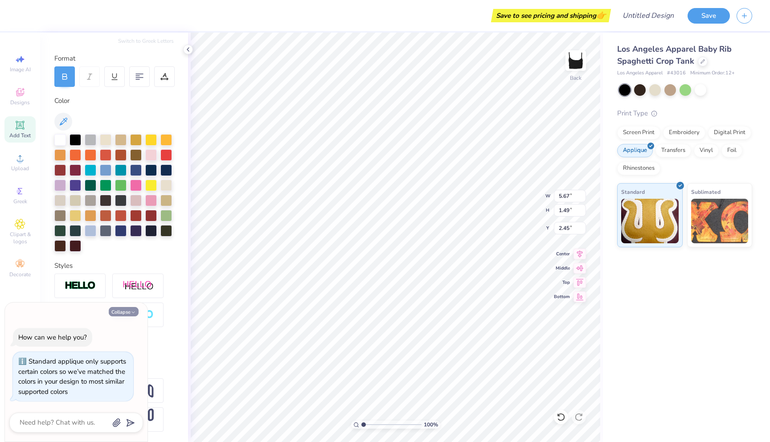
click at [125, 310] on button "Collapse" at bounding box center [124, 311] width 30 height 9
type textarea "x"
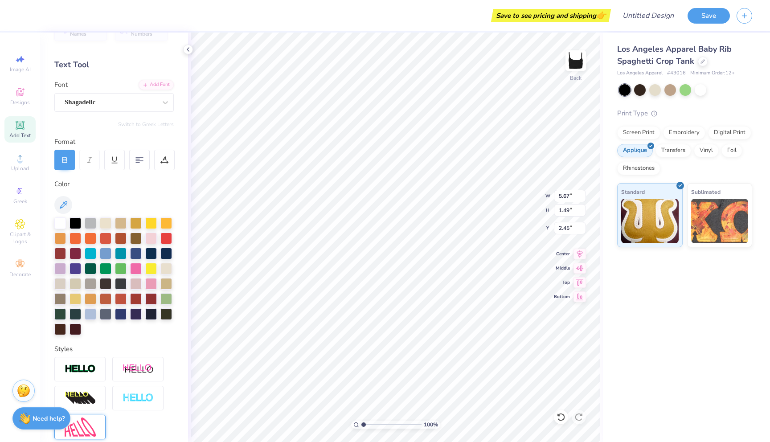
scroll to position [0, 0]
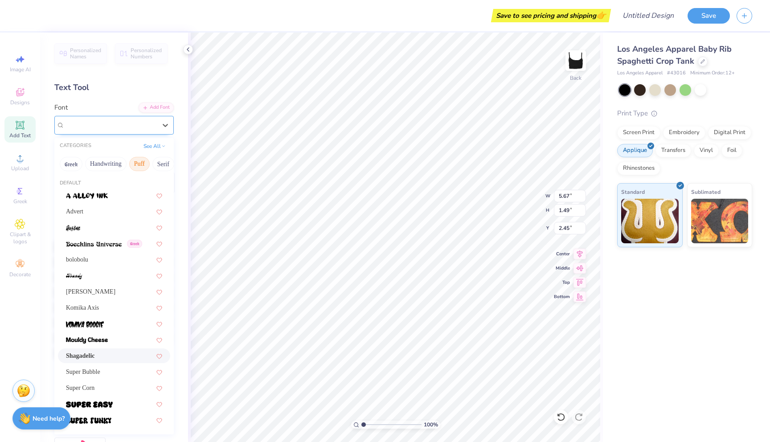
click at [98, 123] on div "Shagadelic" at bounding box center [111, 125] width 94 height 14
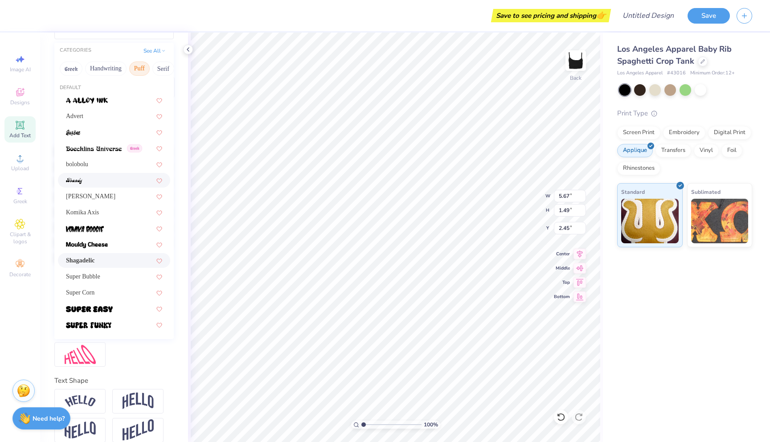
scroll to position [106, 0]
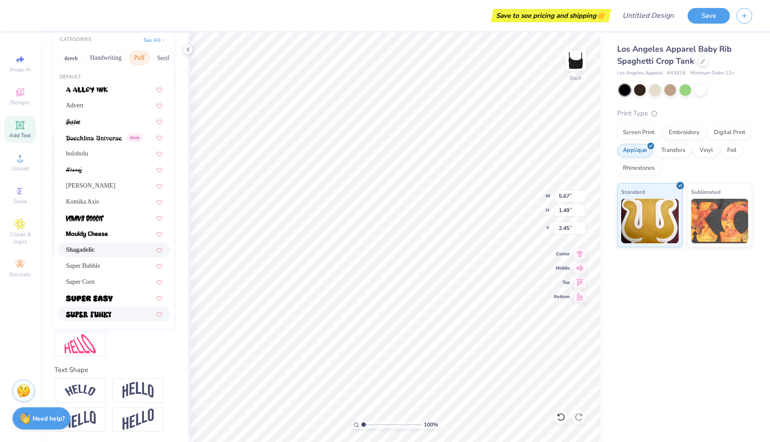
click at [97, 313] on img at bounding box center [88, 314] width 45 height 6
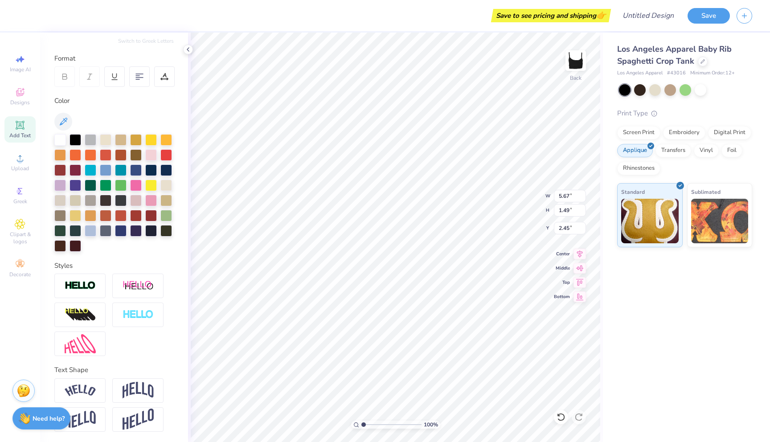
type input "6.79"
type input "1.73"
type input "2.33"
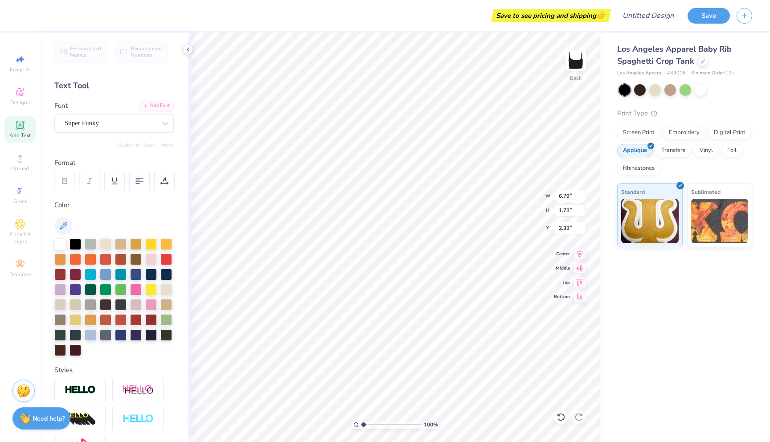
scroll to position [0, 0]
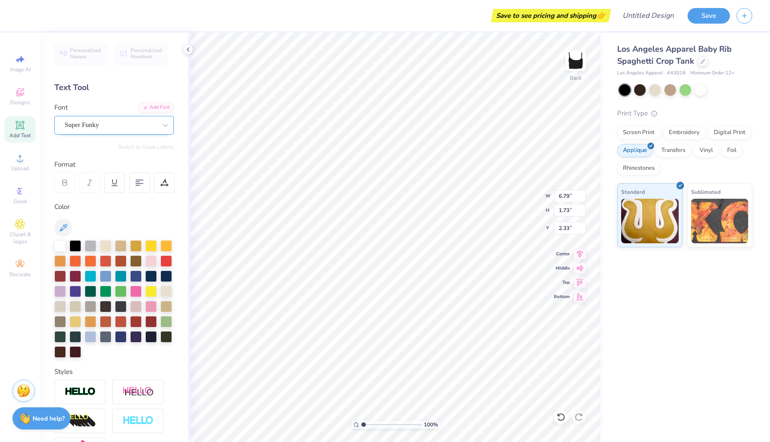
click at [140, 128] on div "Super Funky" at bounding box center [111, 125] width 94 height 14
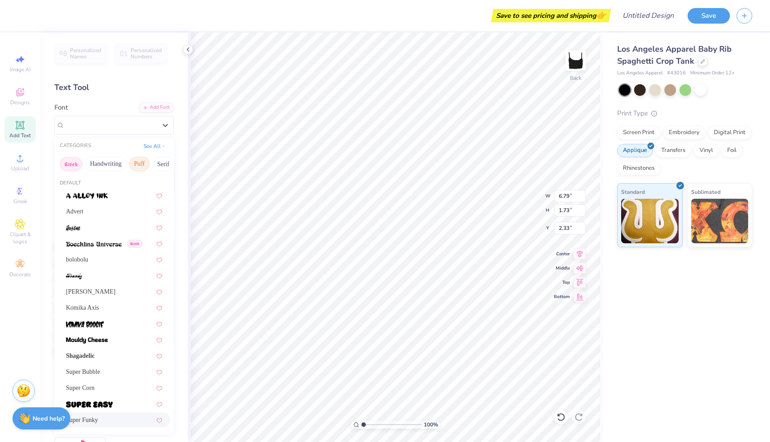
click at [73, 166] on button "Greek" at bounding box center [71, 164] width 23 height 14
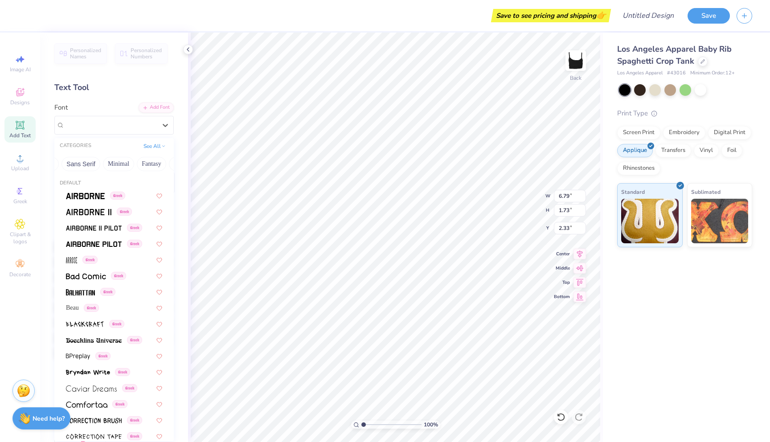
scroll to position [0, 271]
click at [113, 163] on button "Techno" at bounding box center [125, 164] width 28 height 14
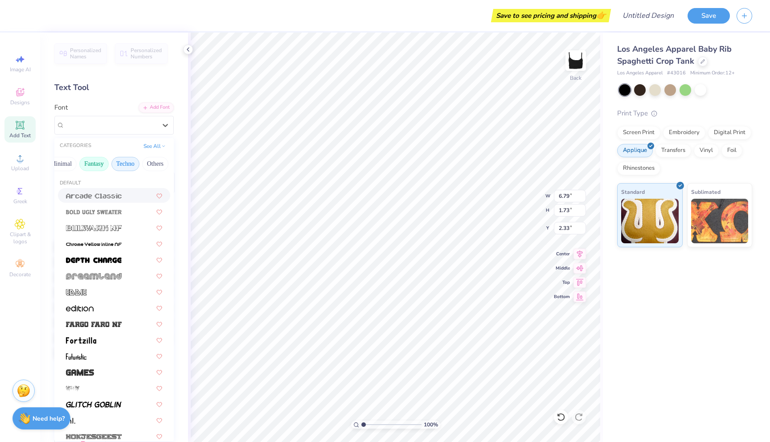
click at [86, 163] on button "Fantasy" at bounding box center [93, 164] width 29 height 14
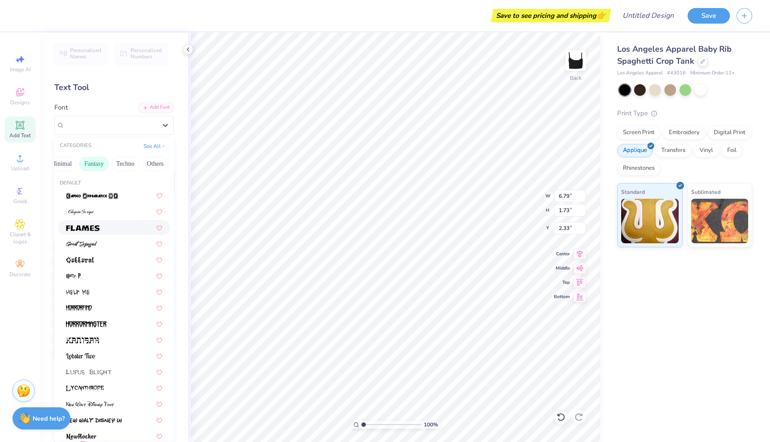
click at [82, 230] on img at bounding box center [83, 228] width 34 height 6
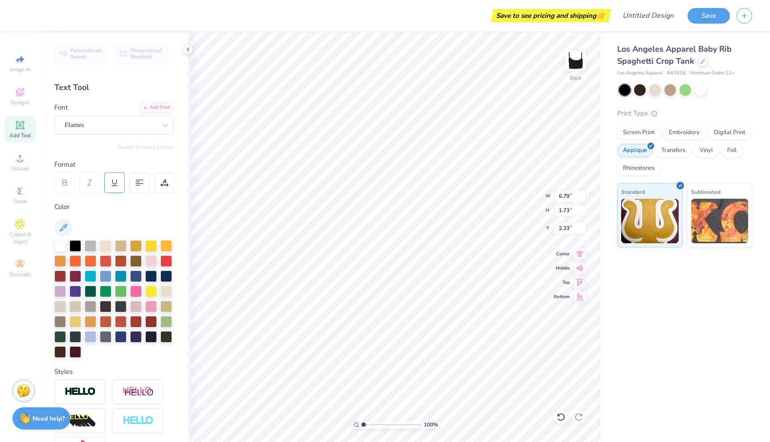
type input "7.32"
type input "1.45"
type input "2.47"
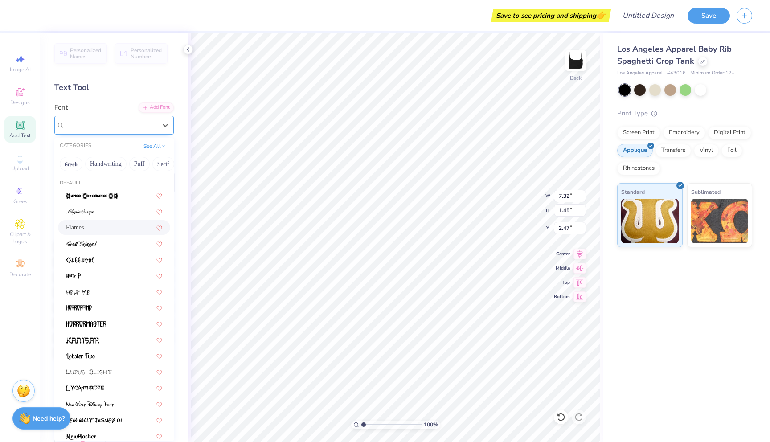
click at [95, 129] on div "Flames" at bounding box center [111, 125] width 94 height 14
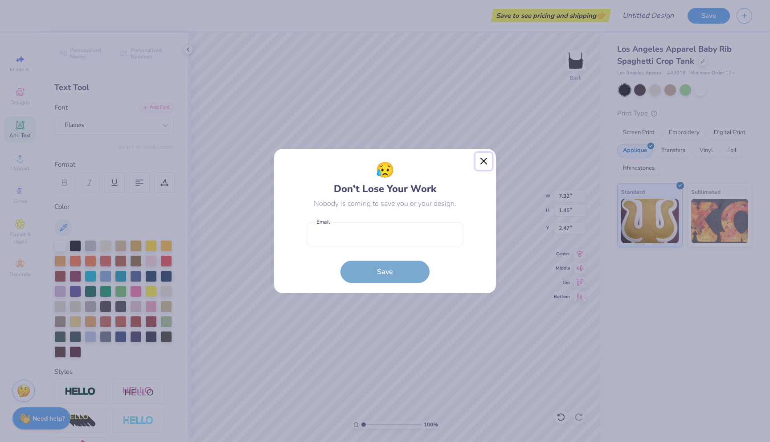
click at [482, 158] on button "Close" at bounding box center [483, 161] width 17 height 17
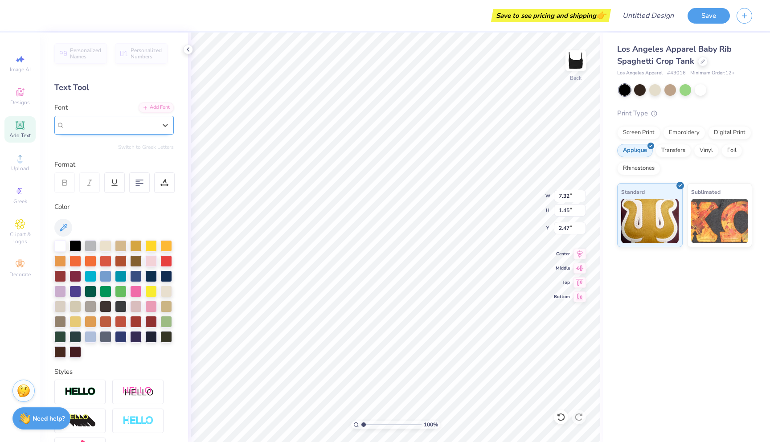
click at [98, 133] on div "Flames" at bounding box center [113, 125] width 119 height 19
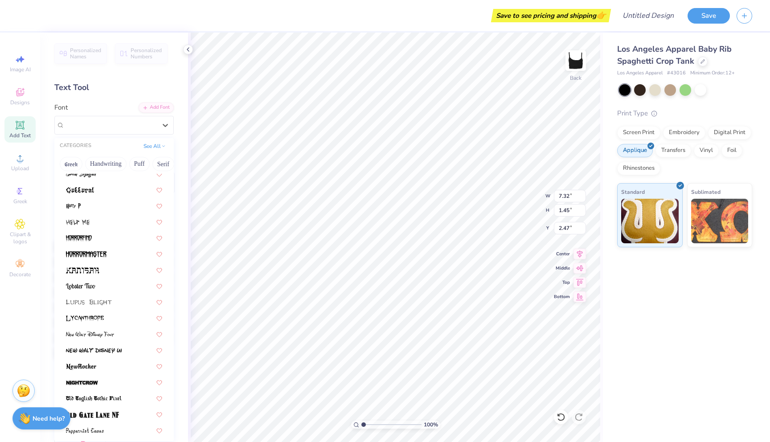
scroll to position [0, 0]
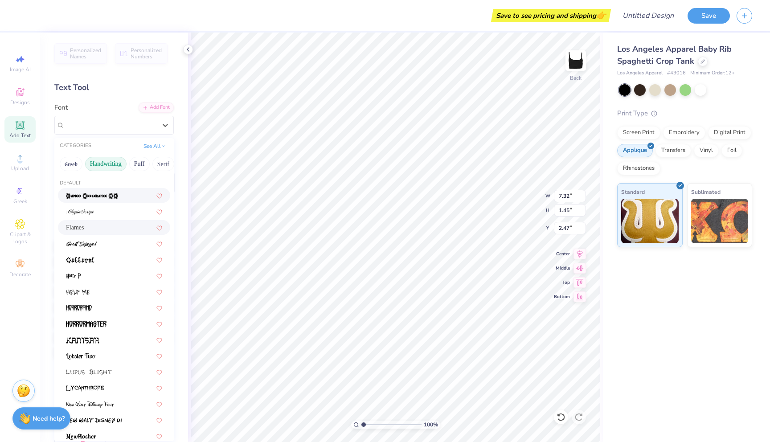
click at [97, 165] on button "Handwriting" at bounding box center [105, 164] width 41 height 14
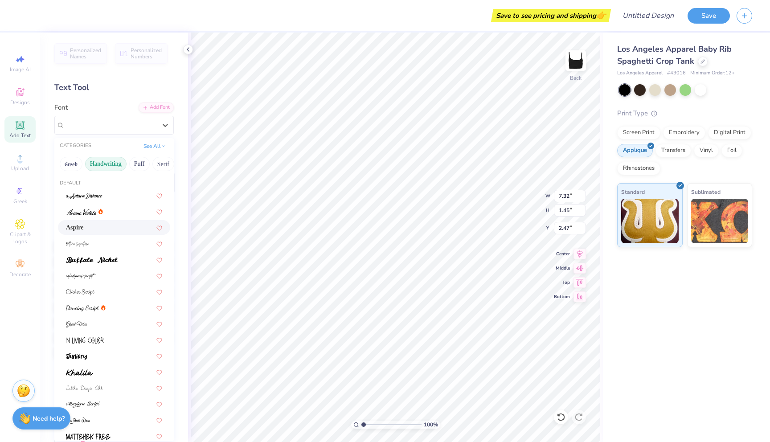
click at [107, 230] on div "Aspire" at bounding box center [114, 227] width 96 height 9
type input "5.71"
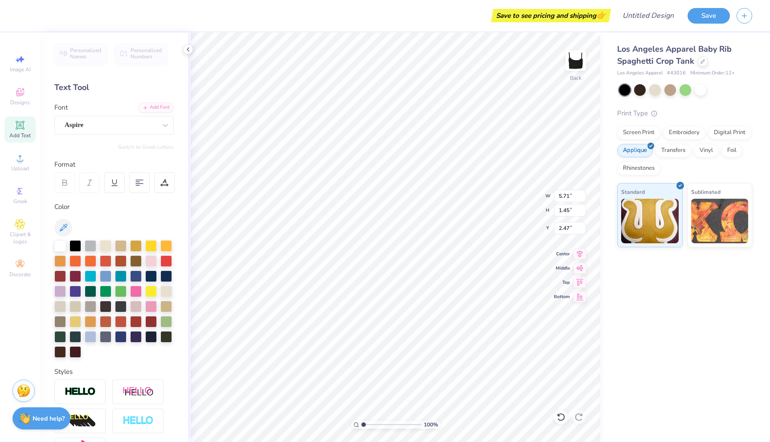
type input "1.24"
type input "2.58"
click at [102, 123] on div "Aspire" at bounding box center [111, 125] width 94 height 14
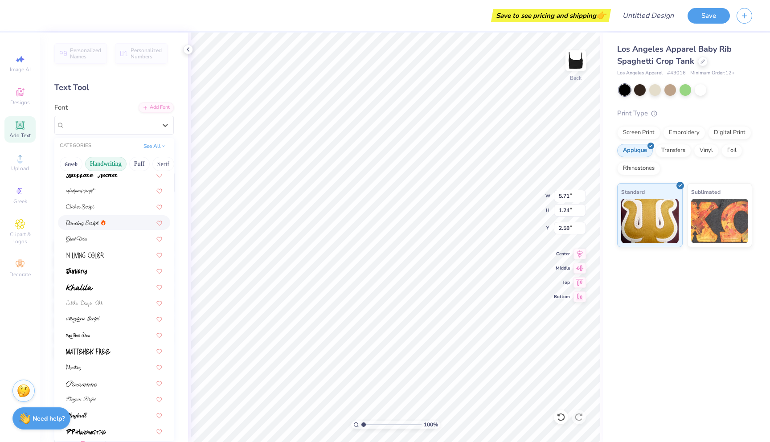
scroll to position [91, 0]
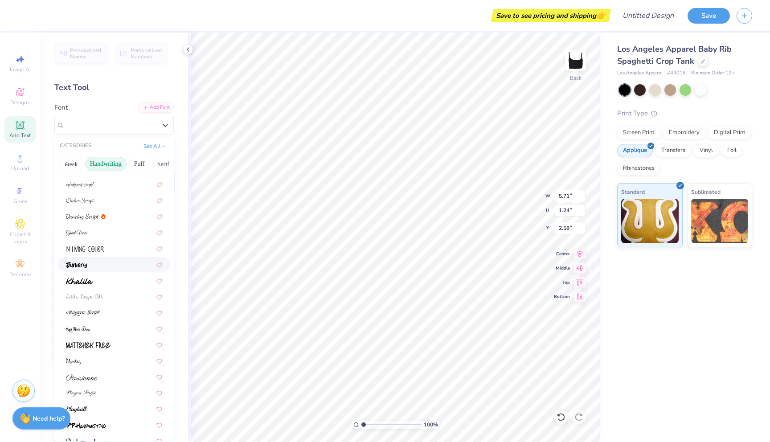
click at [116, 267] on div at bounding box center [114, 264] width 96 height 9
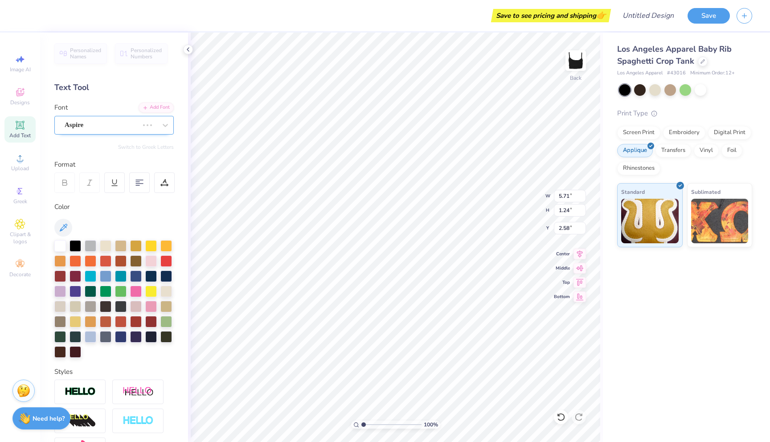
click at [129, 129] on div "Aspire" at bounding box center [102, 125] width 76 height 14
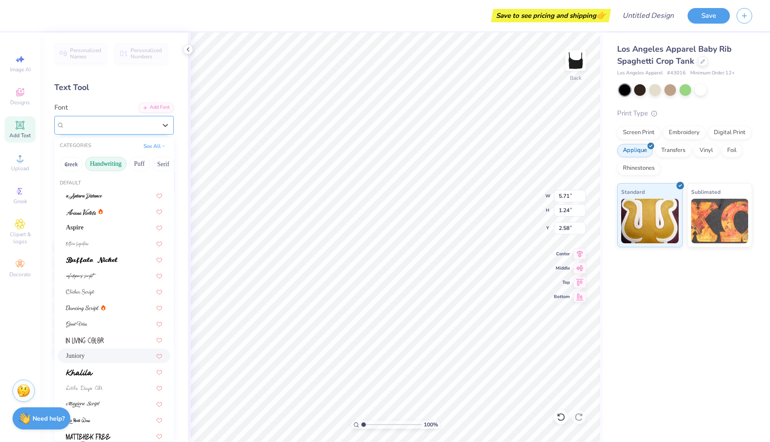
type input "5.52"
type input "1.37"
type input "2.51"
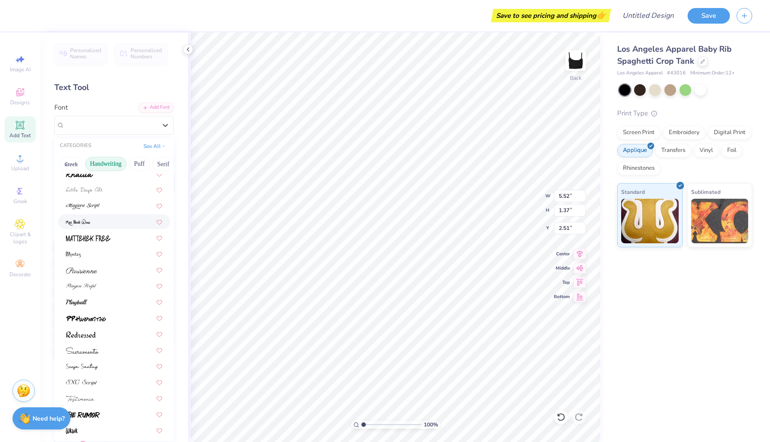
scroll to position [202, 0]
click at [134, 345] on div at bounding box center [114, 345] width 96 height 9
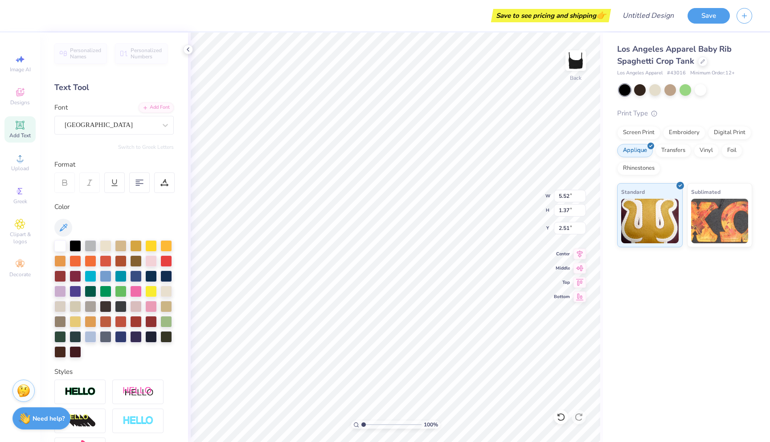
type input "8.87"
type input "1.43"
type input "2.48"
click at [118, 131] on div "[GEOGRAPHIC_DATA]" at bounding box center [111, 125] width 94 height 14
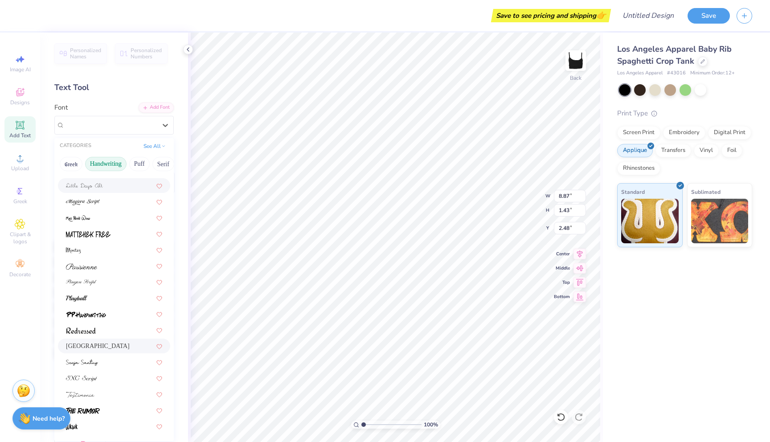
click at [109, 188] on div at bounding box center [114, 185] width 96 height 9
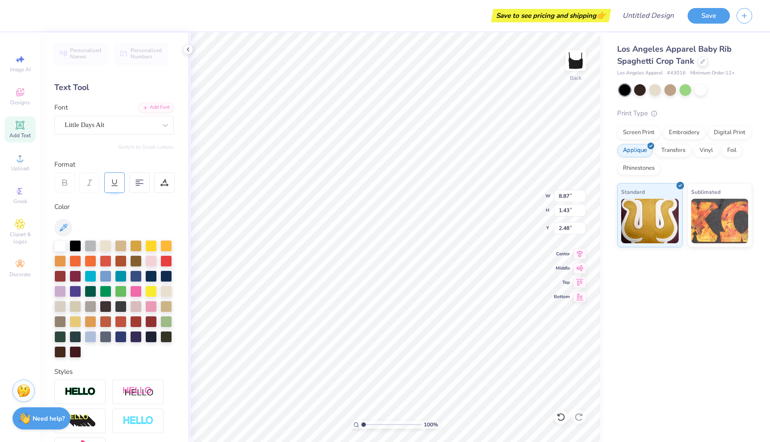
type input "6.57"
type input "1.22"
type input "2.58"
click at [100, 124] on div "Little Days Alt" at bounding box center [111, 125] width 94 height 14
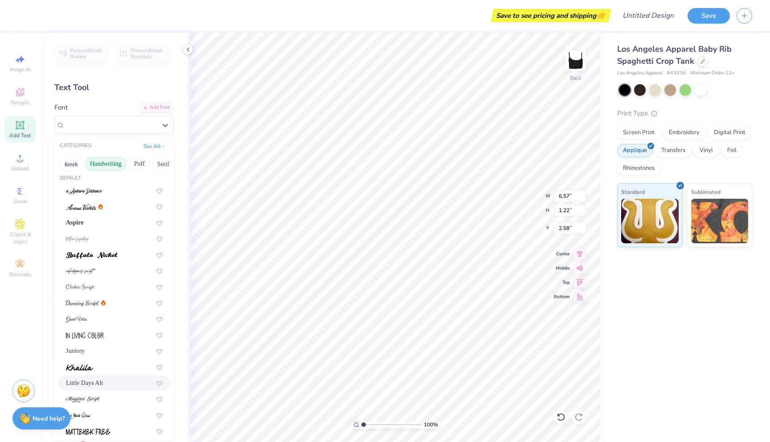
scroll to position [0, 0]
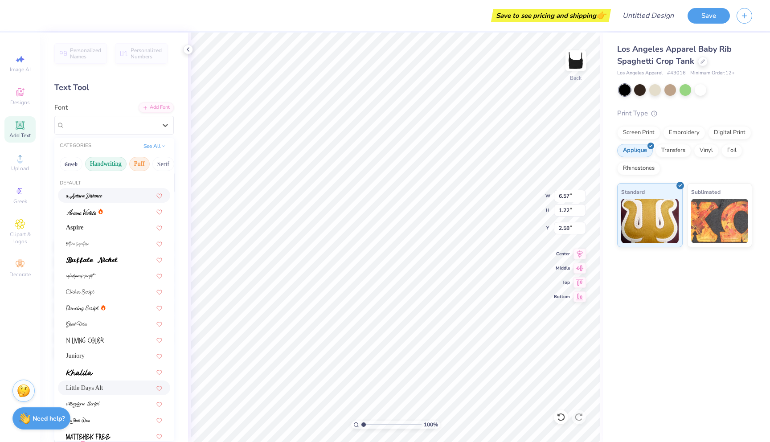
click at [138, 165] on button "Puff" at bounding box center [139, 164] width 20 height 14
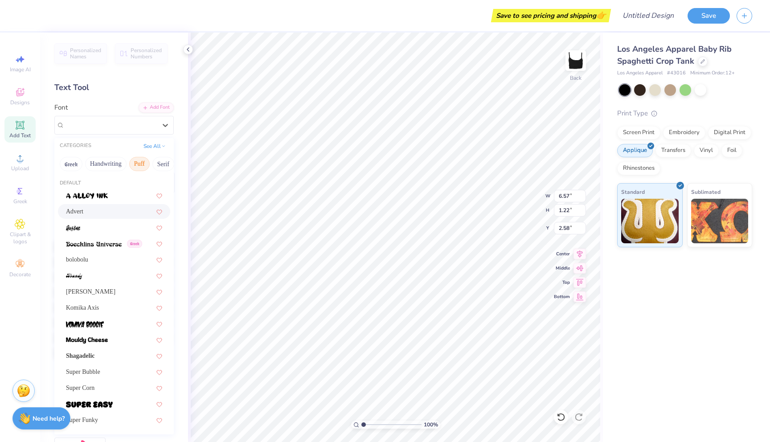
click at [110, 208] on div "Advert" at bounding box center [114, 211] width 96 height 9
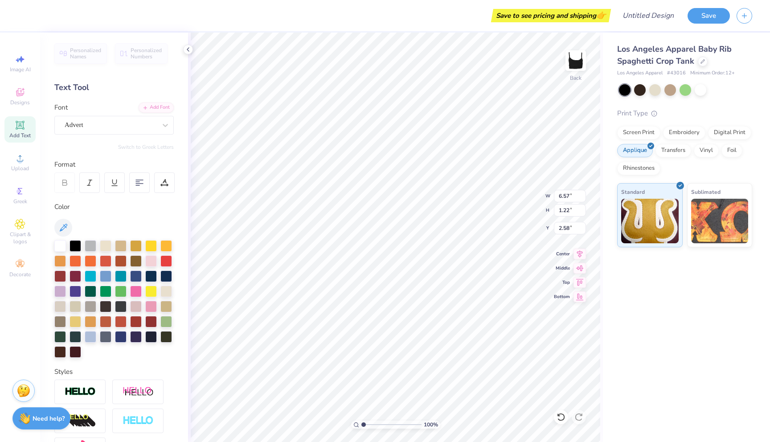
type input "5.86"
type input "1.63"
type input "2.38"
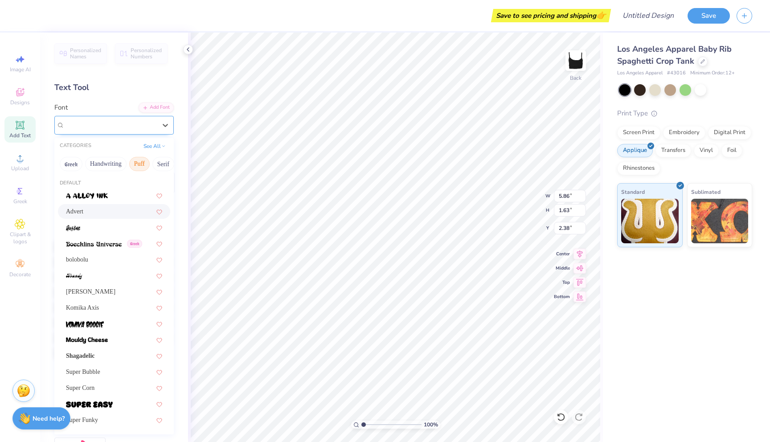
click at [157, 130] on div "Advert" at bounding box center [111, 125] width 94 height 14
click at [114, 292] on div "[PERSON_NAME]" at bounding box center [114, 291] width 96 height 9
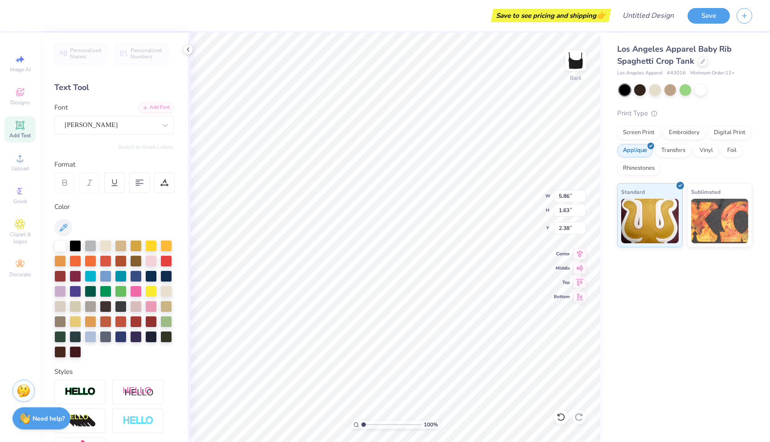
type input "5.47"
type input "1.20"
type input "2.60"
click at [617, 318] on div "Los Angeles Apparel Baby Rib Spaghetti Crop Tank Los Angeles Apparel # 43016 Mi…" at bounding box center [686, 237] width 167 height 409
click at [601, 318] on div "100 % Back W 5.47 5.47 " H 1.20 1.20 " Y 2.60 2.60 " Center Middle Top Bottom" at bounding box center [395, 237] width 415 height 409
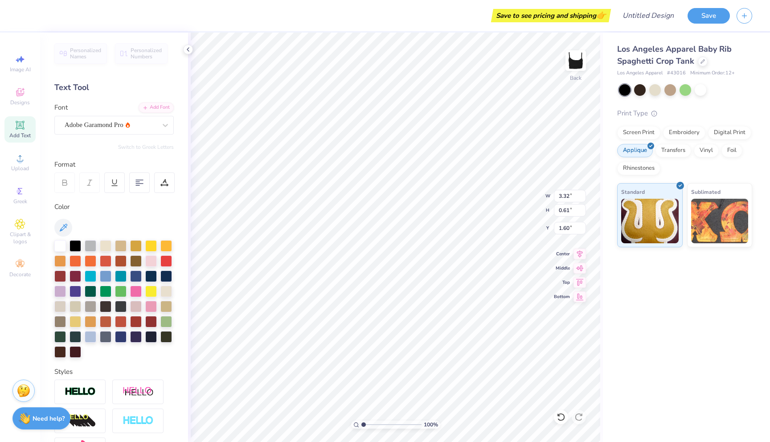
type input "2.46"
type input "0.45"
click at [90, 246] on div at bounding box center [91, 246] width 12 height 12
type input "1.96"
click at [634, 329] on div "Los Angeles Apparel Baby Rib Spaghetti Crop Tank Los Angeles Apparel # 43016 Mi…" at bounding box center [686, 237] width 167 height 409
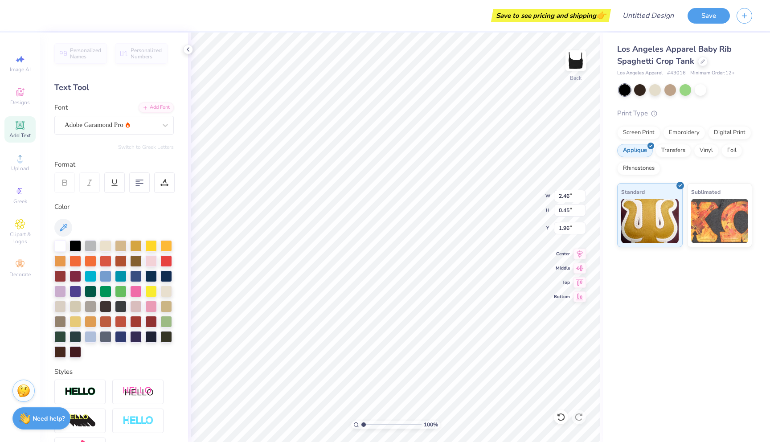
click at [614, 318] on div "Los Angeles Apparel Baby Rib Spaghetti Crop Tank Los Angeles Apparel # 43016 Mi…" at bounding box center [686, 237] width 167 height 409
type input "3.00"
type input "6.73"
type input "1.47"
type input "2.46"
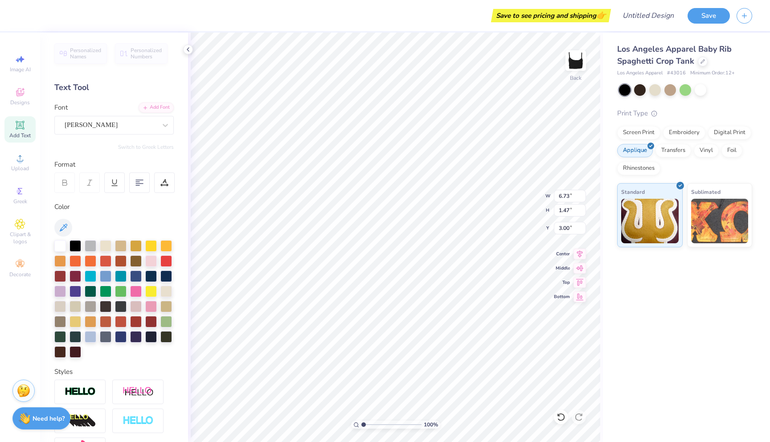
type input "0.45"
type input "2.37"
click at [617, 303] on div "Los Angeles Apparel Baby Rib Spaghetti Crop Tank Los Angeles Apparel # 43016 Mi…" at bounding box center [686, 237] width 167 height 409
click at [601, 343] on div "100 % Back" at bounding box center [395, 237] width 415 height 409
click at [700, 16] on button "Save" at bounding box center [708, 15] width 42 height 16
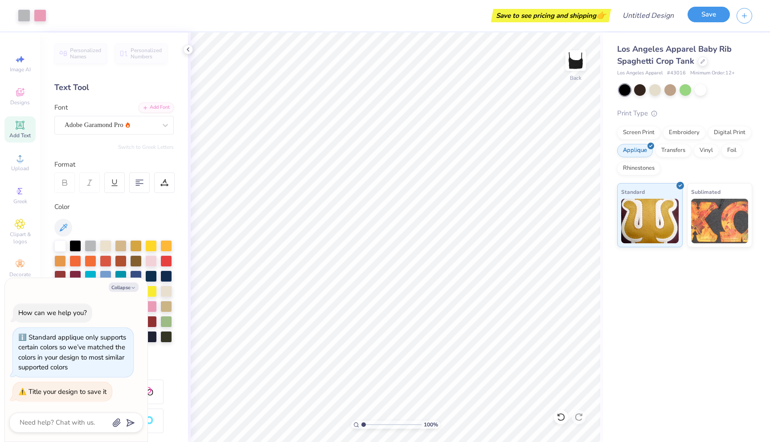
click at [698, 16] on button "Save" at bounding box center [708, 15] width 42 height 16
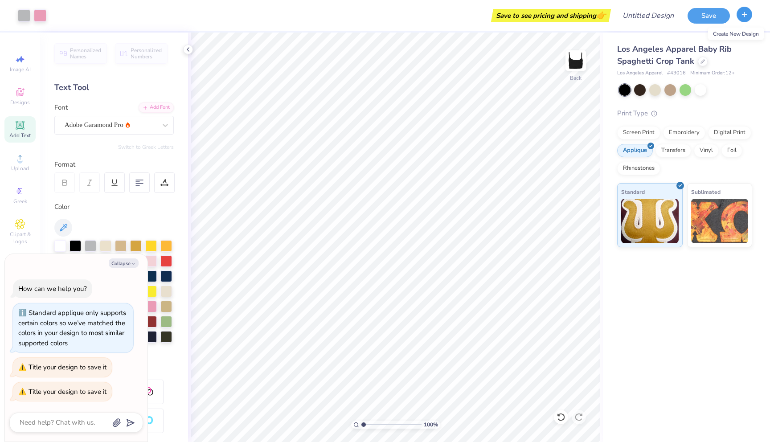
click at [748, 15] on button "button" at bounding box center [744, 15] width 16 height 16
click at [710, 16] on button "Save" at bounding box center [708, 15] width 42 height 16
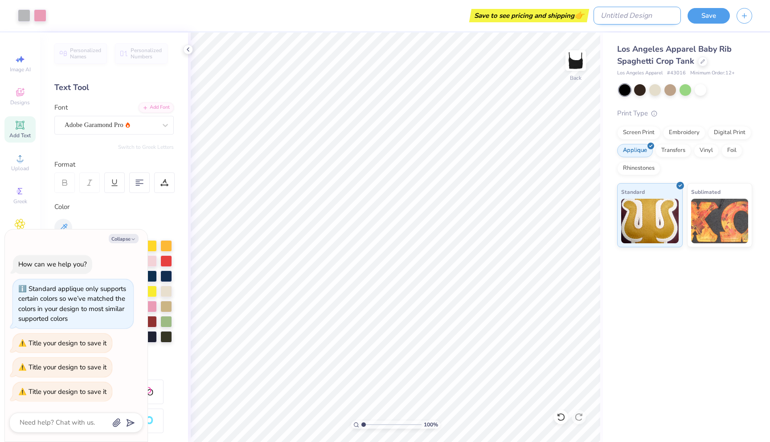
type textarea "x"
click at [621, 16] on input "Design Title" at bounding box center [636, 16] width 87 height 18
type input "A"
type textarea "x"
type input "At"
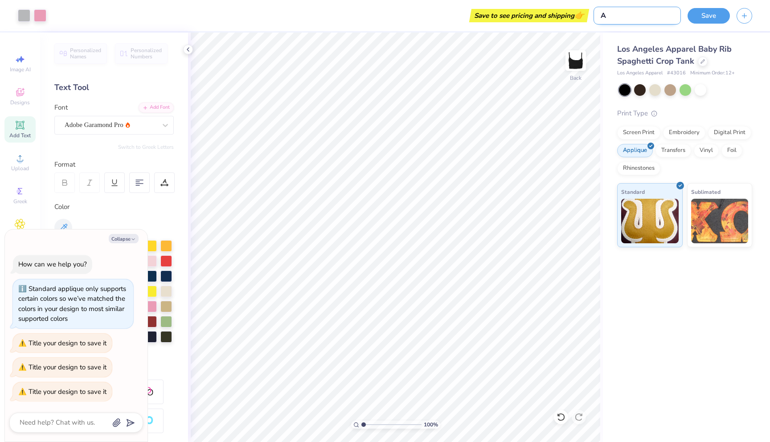
type textarea "x"
type input "Att"
type textarea "x"
type input "Atte"
type textarea "x"
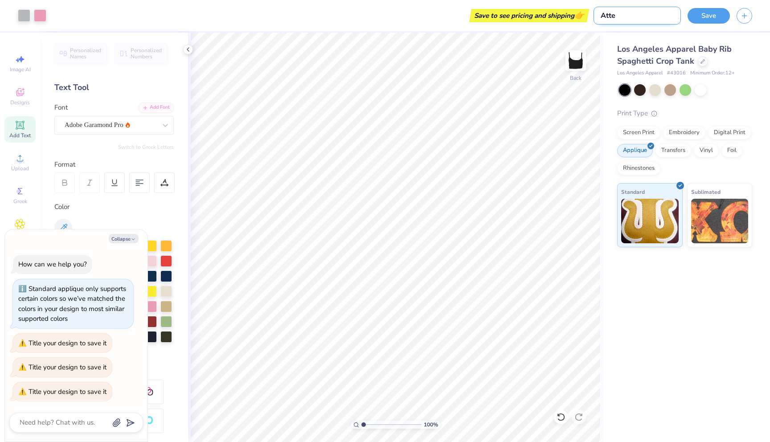
type input "Atten"
type textarea "x"
type input "Attent"
type textarea "x"
type input "Attenti"
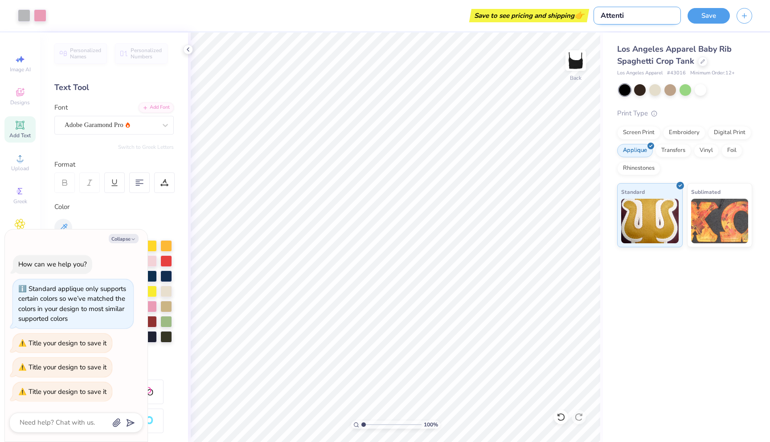
type textarea "x"
type input "Attentio"
type textarea "x"
type input "Attention"
type textarea "x"
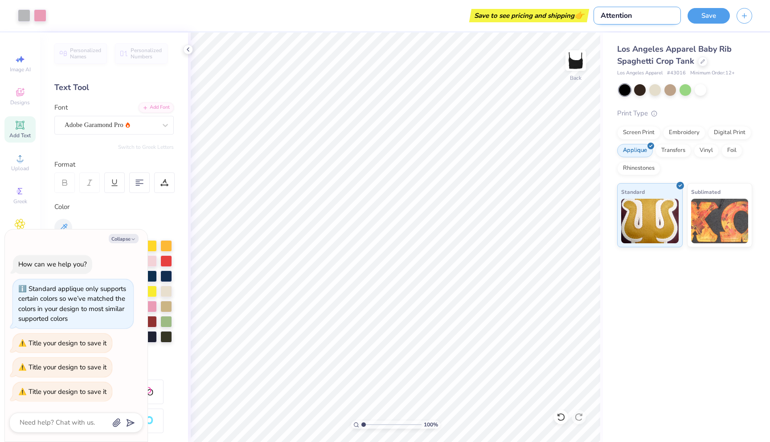
type input "Attention"
type textarea "x"
type input "Attention W"
type textarea "x"
type input "Attention Wh"
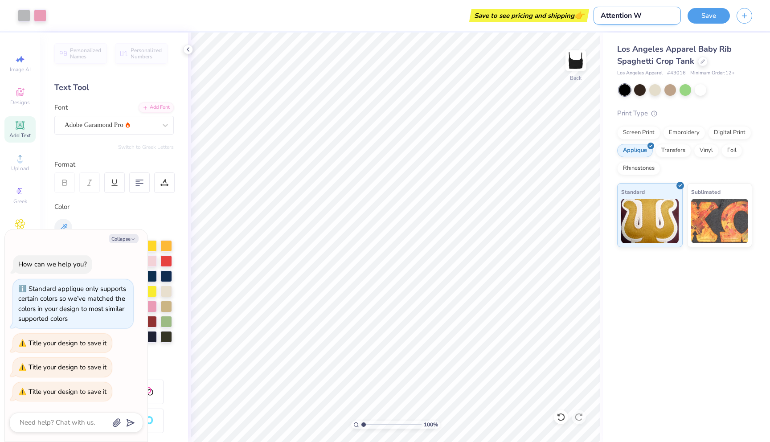
type textarea "x"
type input "Attention Who"
type textarea "x"
type input "Attention Whor"
type textarea "x"
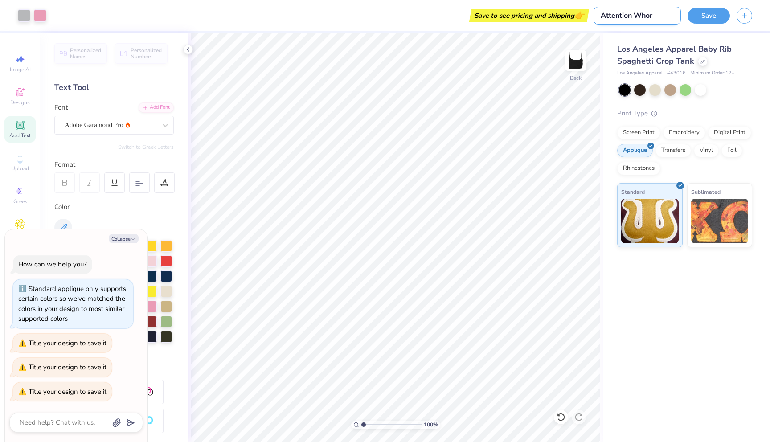
type input "Attention Whore"
type textarea "x"
type input "Attention Whore"
click at [703, 18] on button "Save" at bounding box center [708, 15] width 42 height 16
type textarea "x"
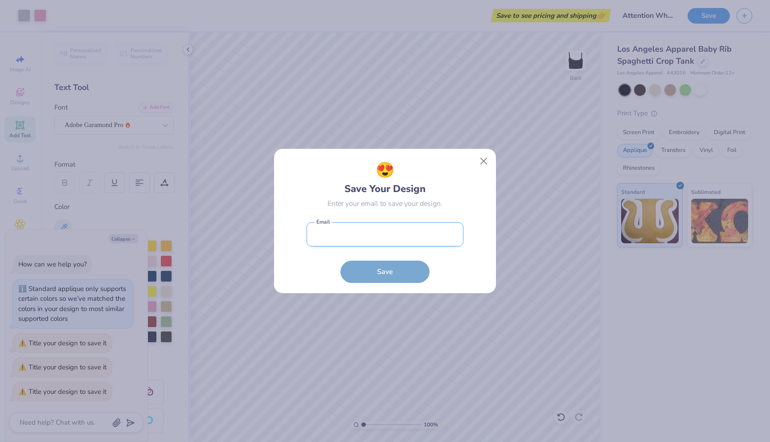
click at [358, 231] on input "email" at bounding box center [384, 234] width 157 height 24
type input "[EMAIL_ADDRESS][DOMAIN_NAME]"
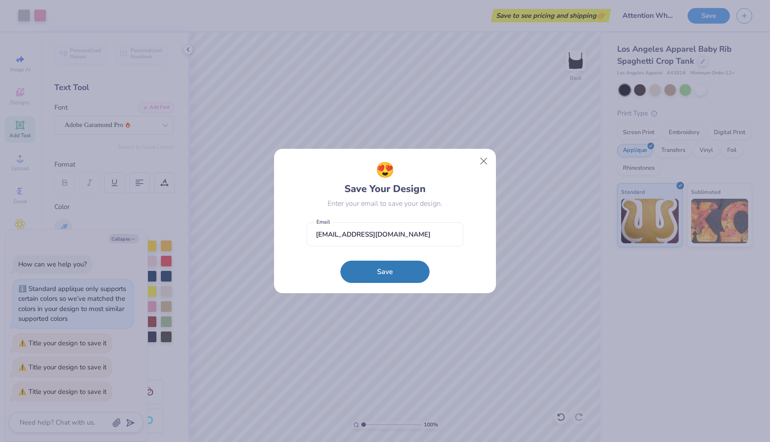
click at [367, 265] on button "Save" at bounding box center [384, 272] width 89 height 22
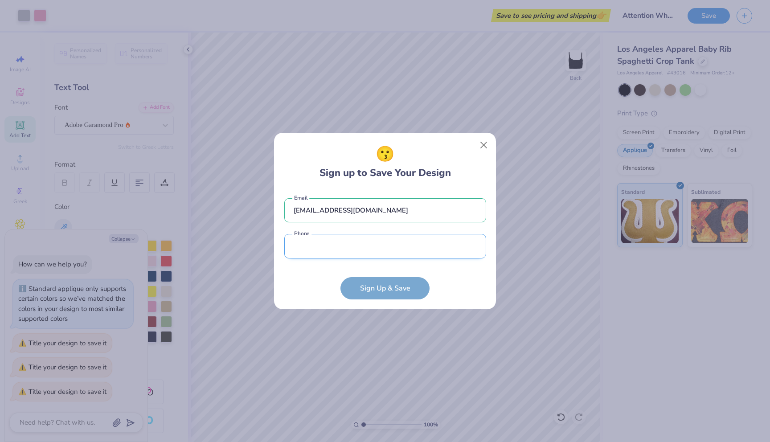
click at [353, 248] on input "tel" at bounding box center [385, 246] width 202 height 24
type input "[PHONE_NUMBER]"
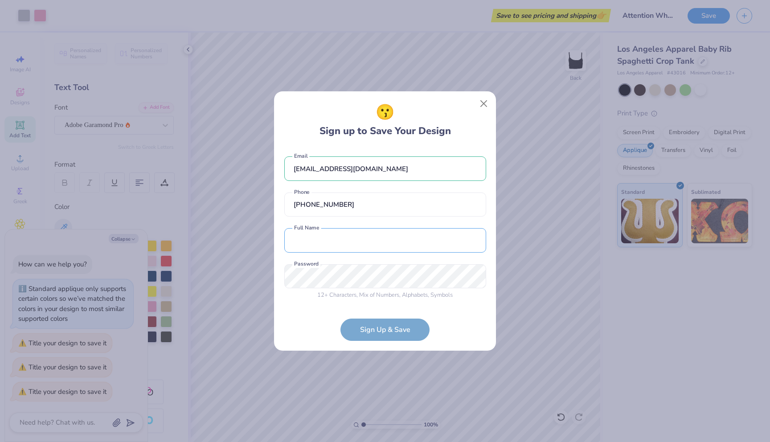
click at [330, 247] on div "[EMAIL_ADDRESS][DOMAIN_NAME] Email [PHONE_NUMBER] Phone Full Name is a required…" at bounding box center [385, 225] width 202 height 157
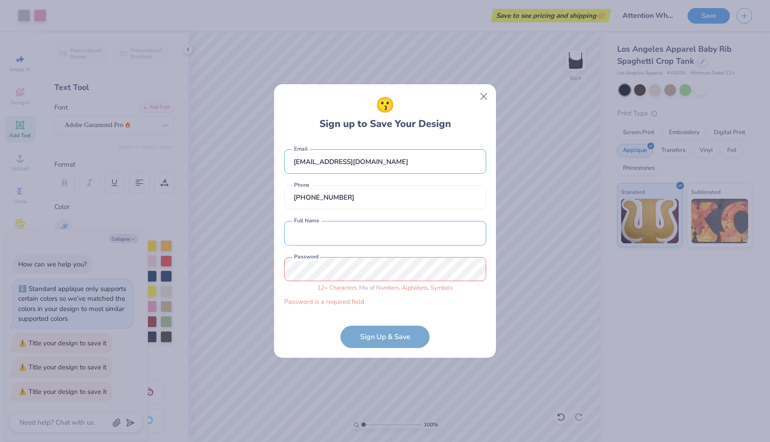
type input "Trityca [PERSON_NAME]"
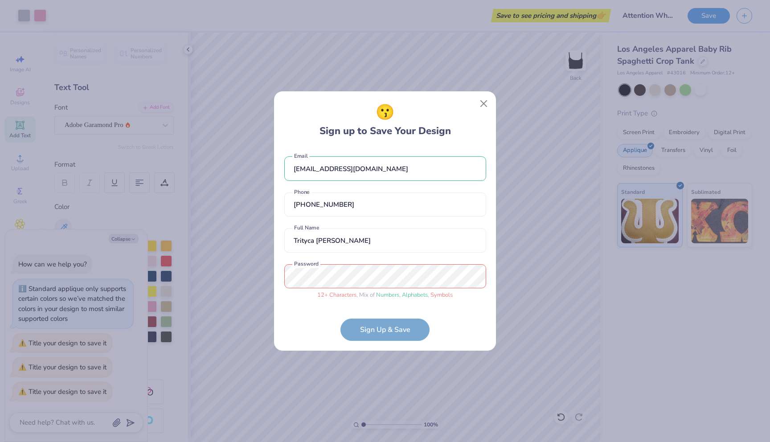
click at [225, 269] on div "😗 Sign up to Save Your Design [EMAIL_ADDRESS][DOMAIN_NAME] Email [PHONE_NUMBER]…" at bounding box center [385, 221] width 770 height 442
click at [223, 273] on div "😗 Sign up to Save Your Design [EMAIL_ADDRESS][DOMAIN_NAME] Email [PHONE_NUMBER]…" at bounding box center [385, 221] width 770 height 442
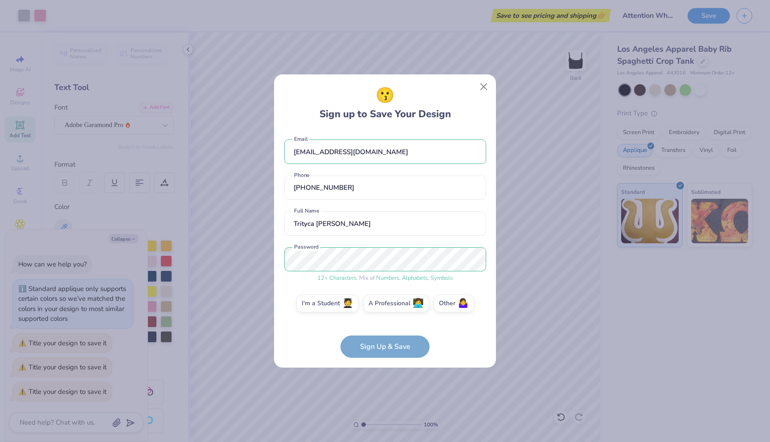
click at [383, 347] on form "[EMAIL_ADDRESS][DOMAIN_NAME] Email [PHONE_NUMBER] Phone Trityca [PERSON_NAME] F…" at bounding box center [385, 243] width 202 height 227
click at [399, 350] on form "[EMAIL_ADDRESS][DOMAIN_NAME] Email [PHONE_NUMBER] Phone Trityca [PERSON_NAME] F…" at bounding box center [385, 243] width 202 height 227
click at [396, 343] on form "[EMAIL_ADDRESS][DOMAIN_NAME] Email [PHONE_NUMBER] Phone Trityca [PERSON_NAME] F…" at bounding box center [385, 243] width 202 height 227
click at [416, 346] on form "[EMAIL_ADDRESS][DOMAIN_NAME] Email [PHONE_NUMBER] Phone Trityca [PERSON_NAME] F…" at bounding box center [385, 243] width 202 height 227
click at [370, 148] on input "[EMAIL_ADDRESS][DOMAIN_NAME]" at bounding box center [385, 151] width 202 height 24
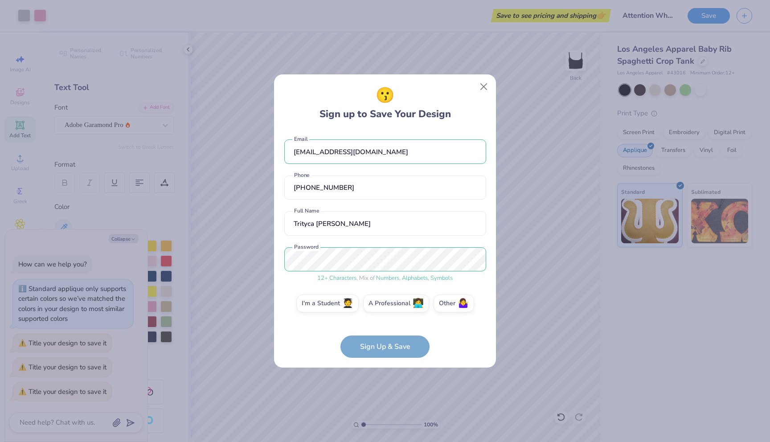
click at [360, 342] on form "[EMAIL_ADDRESS][DOMAIN_NAME] Email [PHONE_NUMBER] Phone Trityca [PERSON_NAME] F…" at bounding box center [385, 243] width 202 height 227
click at [445, 300] on label "Other 🤷‍♀️" at bounding box center [453, 302] width 41 height 18
click at [388, 302] on input "Other 🤷‍♀️" at bounding box center [385, 305] width 6 height 6
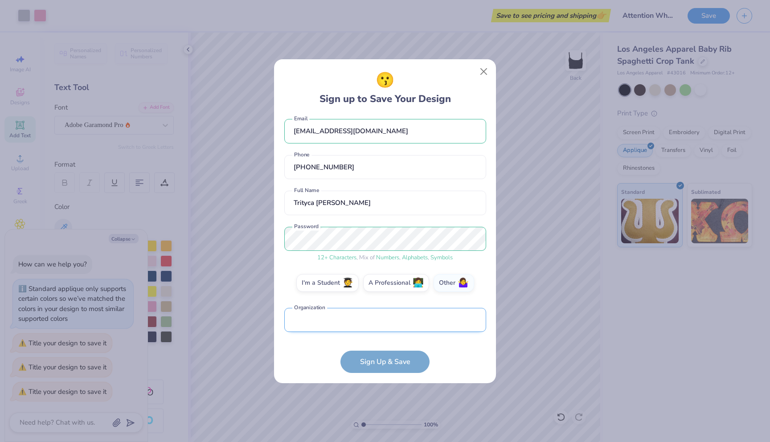
click at [369, 330] on input "text" at bounding box center [385, 320] width 202 height 24
click at [383, 358] on form "[EMAIL_ADDRESS][DOMAIN_NAME] Email [PHONE_NUMBER] Phone Trityca [PERSON_NAME] F…" at bounding box center [385, 243] width 202 height 257
click at [374, 320] on input "text" at bounding box center [385, 320] width 202 height 24
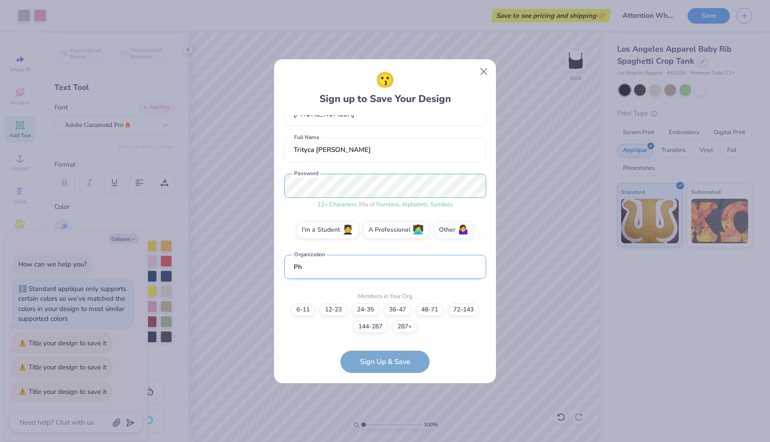
type input "P"
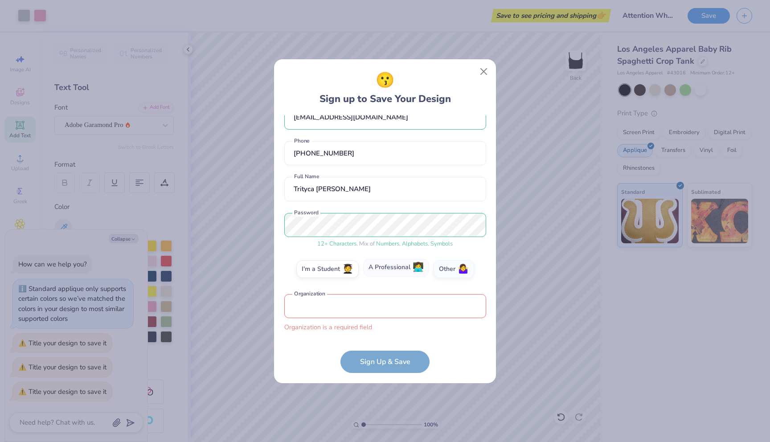
click at [384, 270] on label "A Professional 👩‍💻" at bounding box center [396, 268] width 66 height 18
click at [384, 287] on input "A Professional 👩‍💻" at bounding box center [385, 290] width 6 height 6
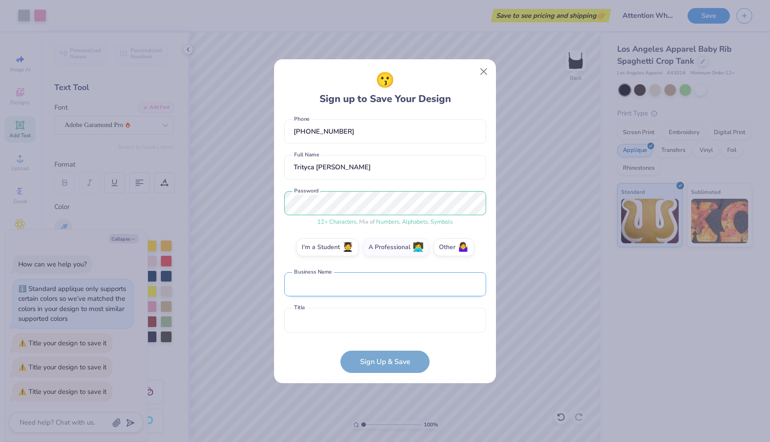
click at [379, 281] on input "text" at bounding box center [385, 284] width 202 height 24
type input "Photos by Trityca"
click at [372, 312] on input "text" at bounding box center [385, 320] width 202 height 24
type input "o"
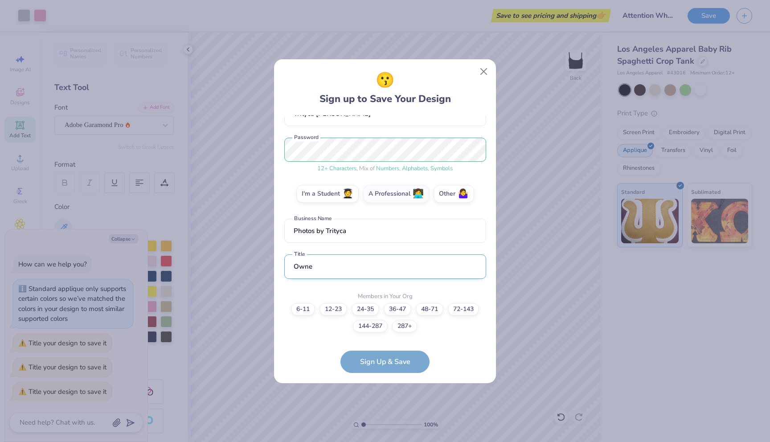
type input "Owner"
drag, startPoint x: 326, startPoint y: 266, endPoint x: 279, endPoint y: 266, distance: 46.3
click at [279, 266] on div "😗 Sign up to Save Your Design [EMAIL_ADDRESS][DOMAIN_NAME] Email [PHONE_NUMBER]…" at bounding box center [385, 221] width 222 height 324
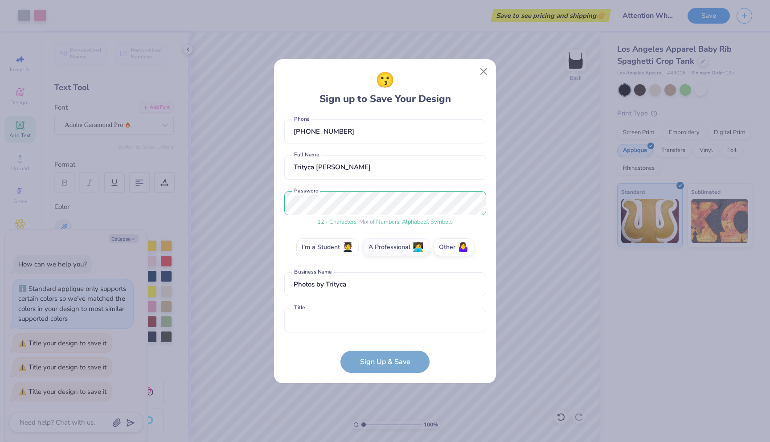
click at [338, 249] on div "[EMAIL_ADDRESS][DOMAIN_NAME] Email [PHONE_NUMBER] Phone Trityca [PERSON_NAME] F…" at bounding box center [385, 225] width 202 height 221
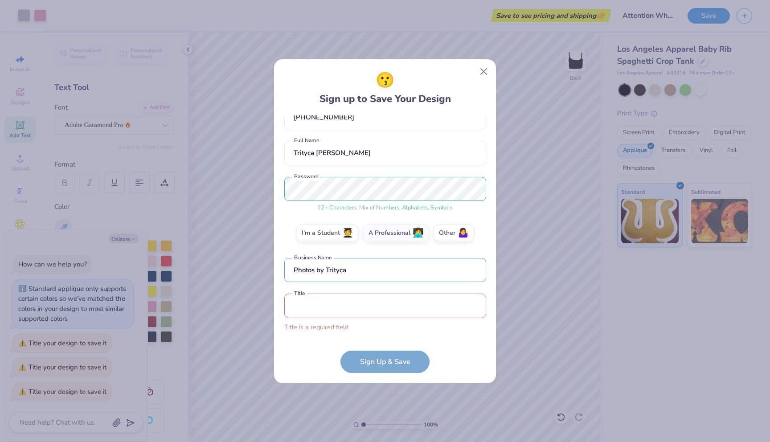
drag, startPoint x: 363, startPoint y: 274, endPoint x: 258, endPoint y: 274, distance: 105.1
click at [258, 274] on div "😗 Sign up to Save Your Design [EMAIL_ADDRESS][DOMAIN_NAME] Email [PHONE_NUMBER]…" at bounding box center [385, 221] width 770 height 442
click at [394, 237] on label "A Professional 👩‍💻" at bounding box center [396, 232] width 66 height 18
click at [388, 287] on input "A Professional 👩‍💻" at bounding box center [385, 290] width 6 height 6
click at [369, 274] on input "text" at bounding box center [385, 270] width 202 height 24
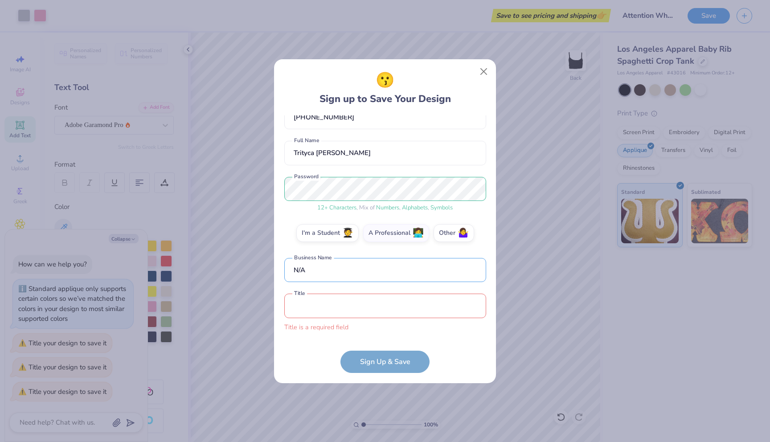
type input "N/A"
click at [369, 309] on input "text" at bounding box center [385, 305] width 202 height 24
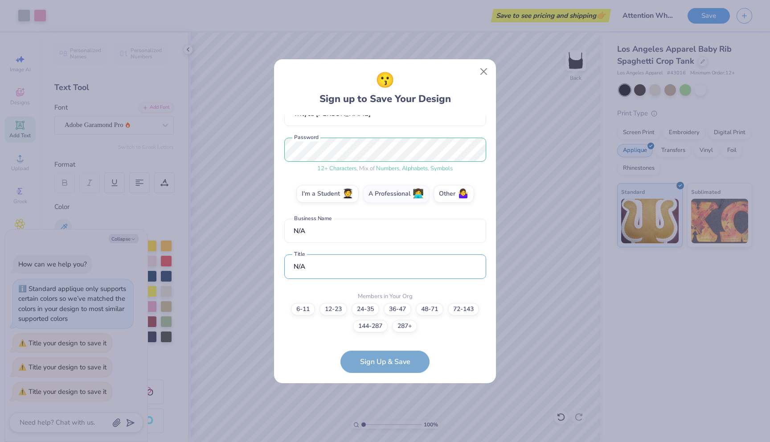
type input "N/A"
click at [306, 311] on label "6-11" at bounding box center [303, 309] width 24 height 12
click at [382, 409] on input "6-11" at bounding box center [385, 412] width 6 height 6
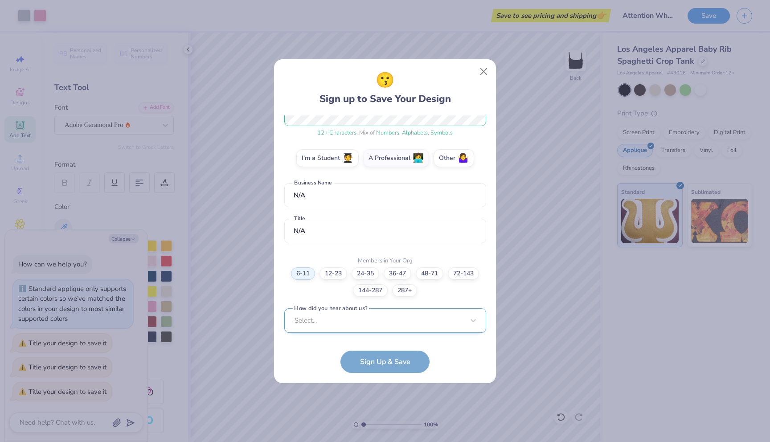
scroll to position [264, 0]
click at [354, 321] on div "Select..." at bounding box center [385, 319] width 202 height 24
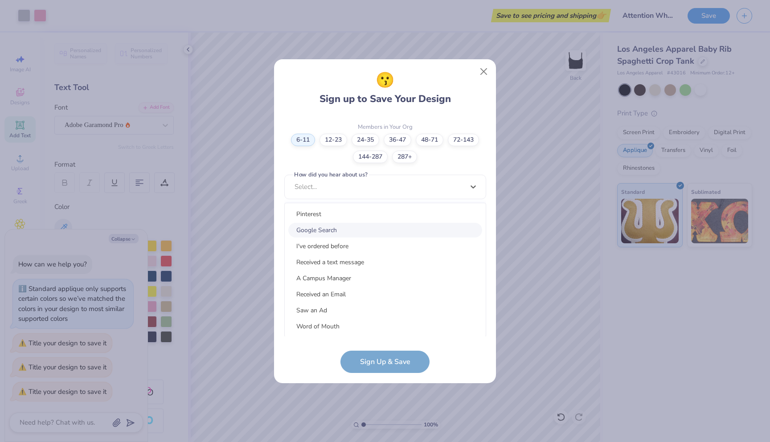
click at [358, 226] on div "Google Search" at bounding box center [385, 230] width 194 height 15
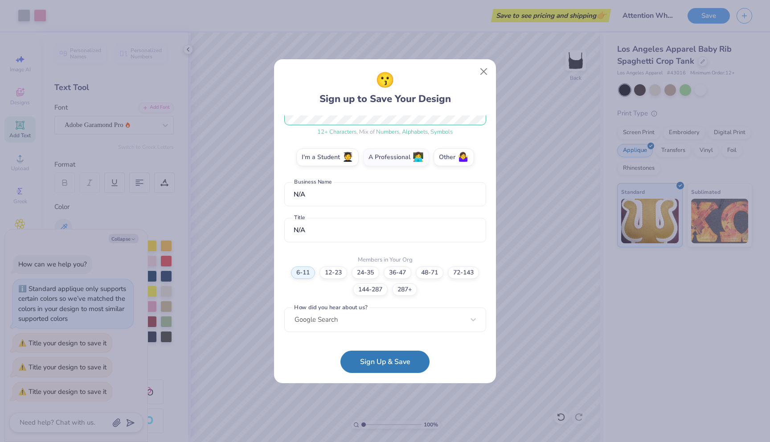
scroll to position [130, 0]
click at [370, 359] on button "Sign Up & Save" at bounding box center [384, 359] width 89 height 22
click at [387, 362] on form "[EMAIL_ADDRESS][DOMAIN_NAME] Email [PHONE_NUMBER] Phone Trityca [PERSON_NAME] F…" at bounding box center [385, 243] width 202 height 257
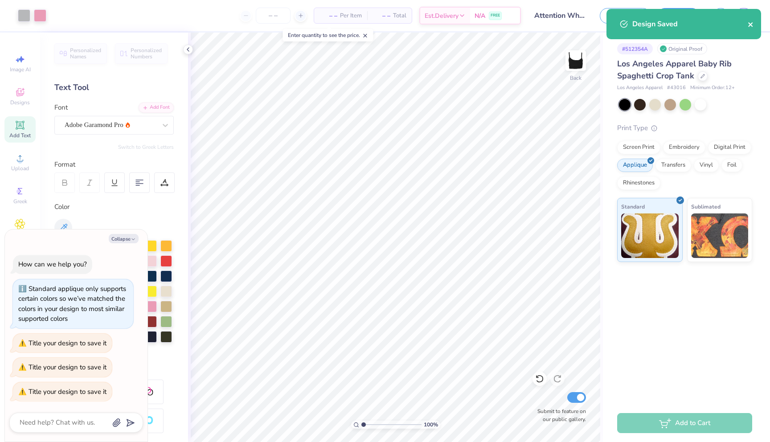
click at [749, 24] on icon "close" at bounding box center [750, 24] width 4 height 4
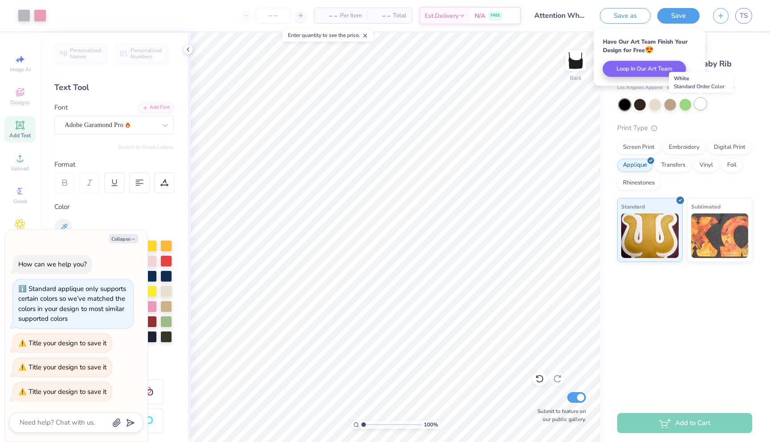
click at [698, 106] on div at bounding box center [700, 104] width 12 height 12
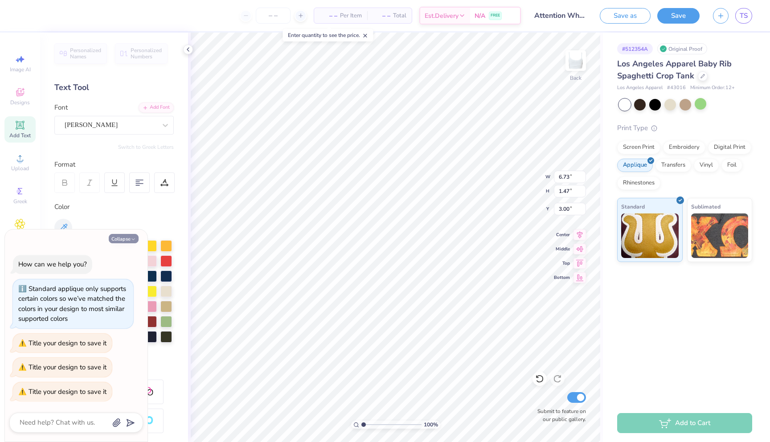
click at [132, 239] on polyline "button" at bounding box center [133, 239] width 3 height 1
type textarea "x"
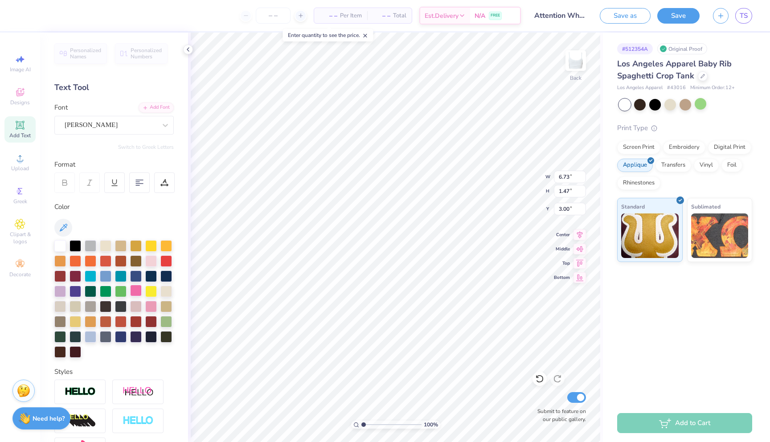
click at [136, 289] on div at bounding box center [136, 291] width 12 height 12
click at [74, 248] on div at bounding box center [75, 245] width 12 height 12
type input "2.46"
type input "0.45"
type input "2.37"
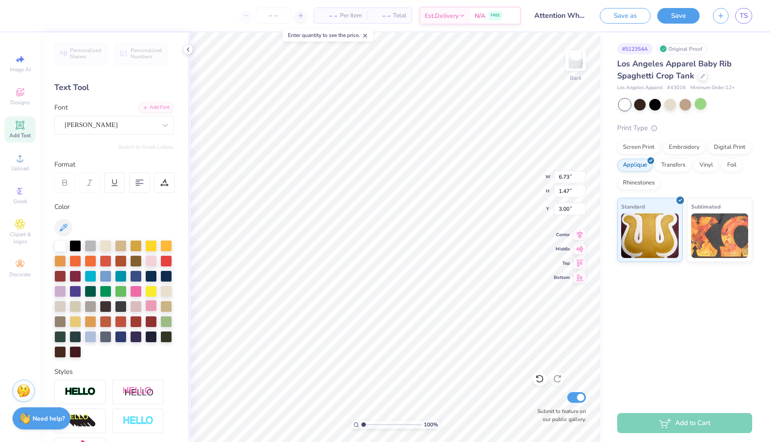
click at [146, 303] on div at bounding box center [151, 306] width 12 height 12
click at [135, 289] on div at bounding box center [136, 291] width 12 height 12
click at [650, 108] on div at bounding box center [655, 104] width 12 height 12
click at [159, 118] on div at bounding box center [165, 125] width 16 height 16
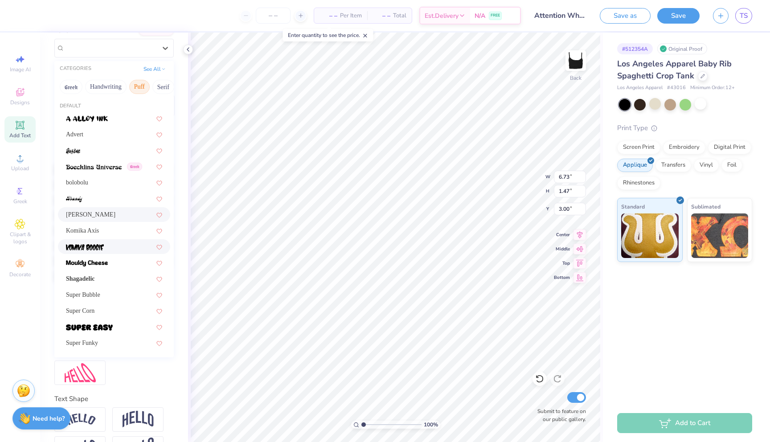
scroll to position [79, 0]
click at [122, 307] on div "Super Corn" at bounding box center [114, 308] width 96 height 9
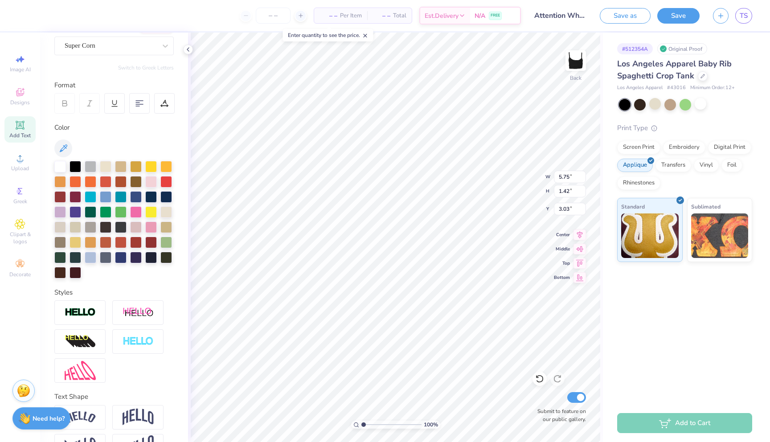
type input "5.75"
type input "1.42"
type input "3.03"
click at [610, 126] on div "# 512354A Original Proof Los Angeles Apparel Baby Rib Spaghetti Crop Tank Los A…" at bounding box center [686, 147] width 167 height 229
click at [621, 305] on div "# 512354A Original Proof Los Angeles Apparel Baby Rib Spaghetti Crop Tank Los A…" at bounding box center [686, 218] width 167 height 371
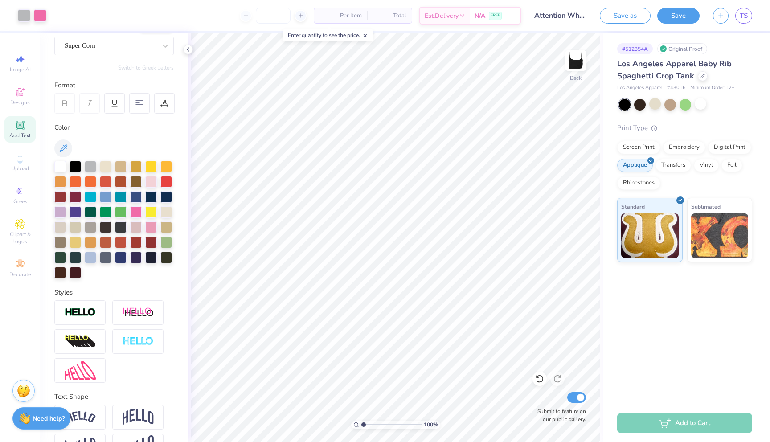
click at [641, 326] on div "# 512354A Original Proof Los Angeles Apparel Baby Rib Spaghetti Crop Tank Los A…" at bounding box center [686, 218] width 167 height 371
click at [153, 257] on div at bounding box center [151, 257] width 12 height 12
click at [171, 258] on div at bounding box center [166, 257] width 12 height 12
click at [605, 314] on div "# 512354A Original Proof Los Angeles Apparel Baby Rib Spaghetti Crop Tank Los A…" at bounding box center [686, 218] width 167 height 371
click at [92, 162] on div at bounding box center [91, 166] width 12 height 12
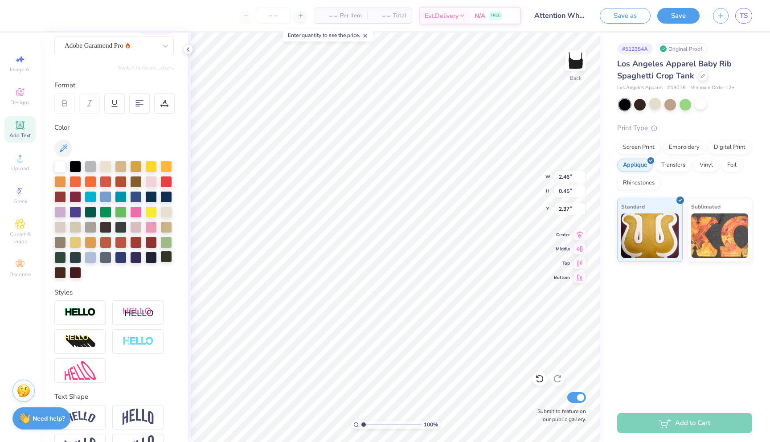
click at [164, 260] on div at bounding box center [166, 257] width 12 height 12
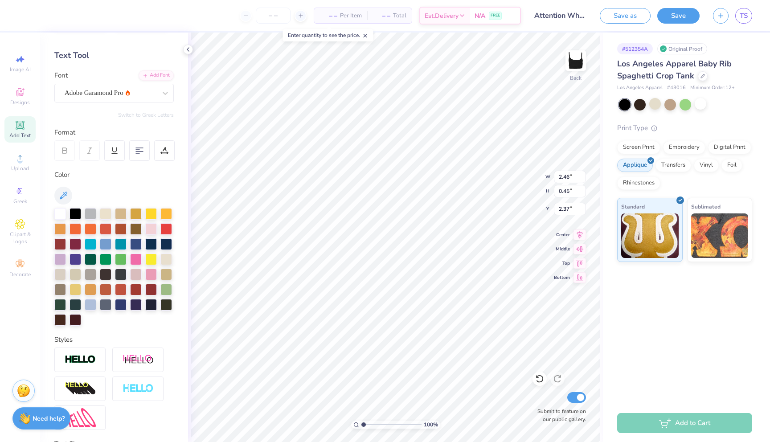
scroll to position [22, 0]
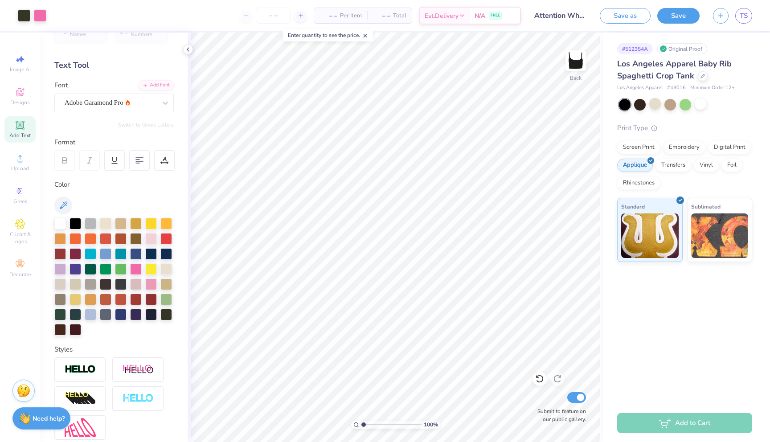
click at [633, 344] on div "# 512354A Original Proof Los Angeles Apparel Baby Rib Spaghetti Crop Tank Los A…" at bounding box center [686, 218] width 167 height 371
type input "3.28"
type input "0.61"
type input "2.21"
click at [644, 337] on div "# 512354A Original Proof Los Angeles Apparel Baby Rib Spaghetti Crop Tank Los A…" at bounding box center [686, 218] width 167 height 371
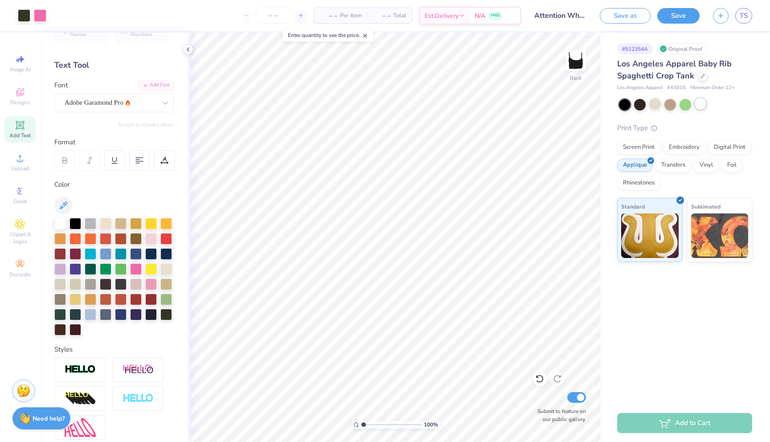
click at [700, 107] on div at bounding box center [700, 104] width 12 height 12
click at [653, 105] on div at bounding box center [655, 104] width 12 height 12
click at [677, 17] on button "Save" at bounding box center [678, 15] width 42 height 16
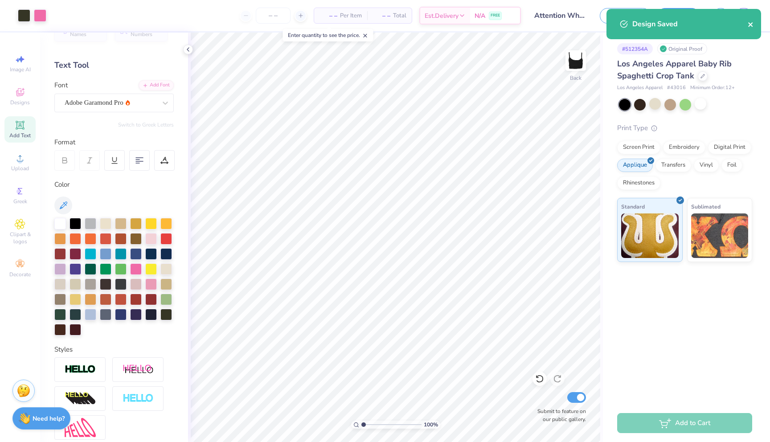
click at [749, 26] on icon "close" at bounding box center [750, 24] width 6 height 7
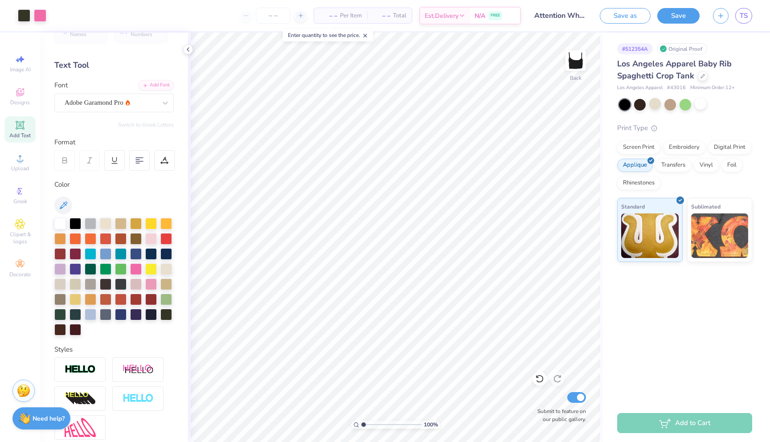
click at [720, 11] on div "Design Saved" at bounding box center [683, 9] width 158 height 4
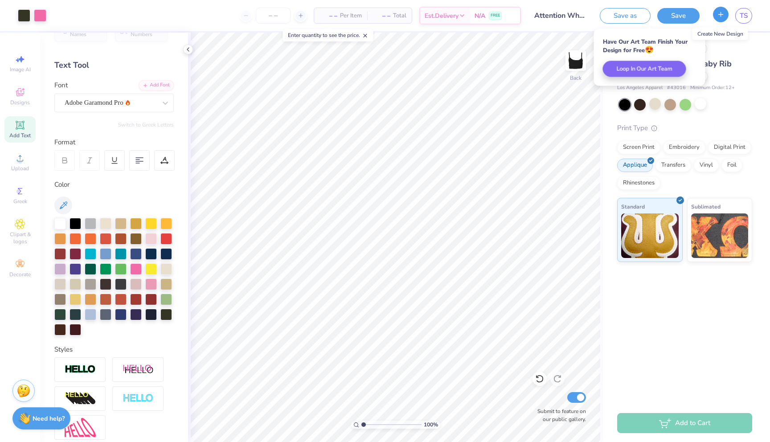
click at [721, 16] on icon "button" at bounding box center [721, 15] width 8 height 8
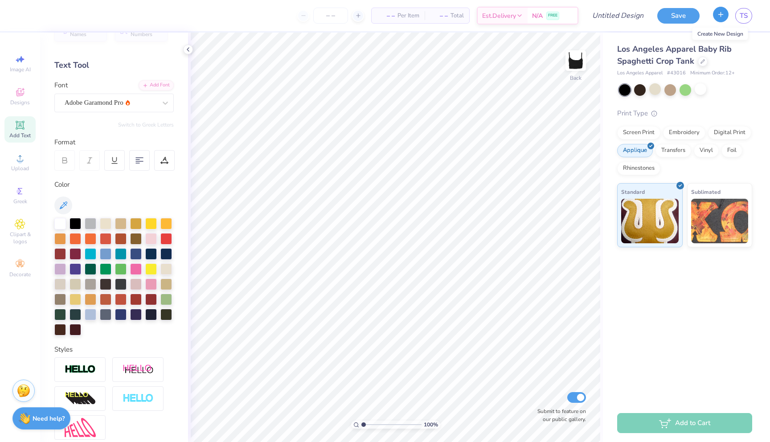
click at [718, 16] on icon "button" at bounding box center [721, 15] width 8 height 8
click at [389, 17] on span "– –" at bounding box center [386, 15] width 18 height 9
click at [334, 19] on input "number" at bounding box center [330, 16] width 35 height 16
click at [357, 19] on div at bounding box center [358, 16] width 12 height 12
type input "12"
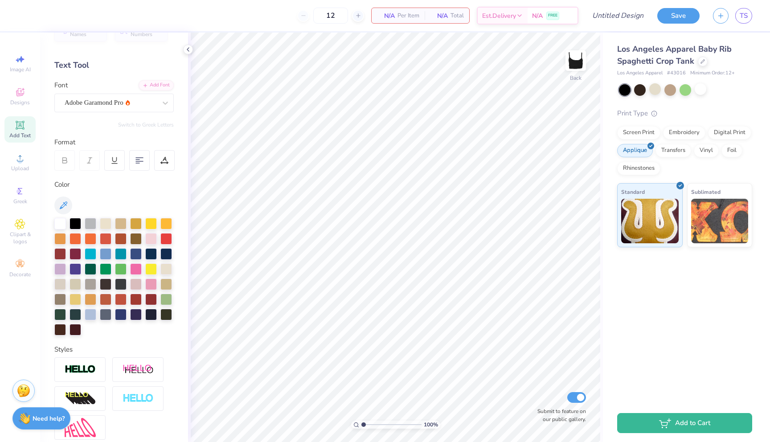
click at [305, 17] on div "12" at bounding box center [330, 16] width 67 height 16
click at [22, 127] on icon at bounding box center [19, 125] width 7 height 7
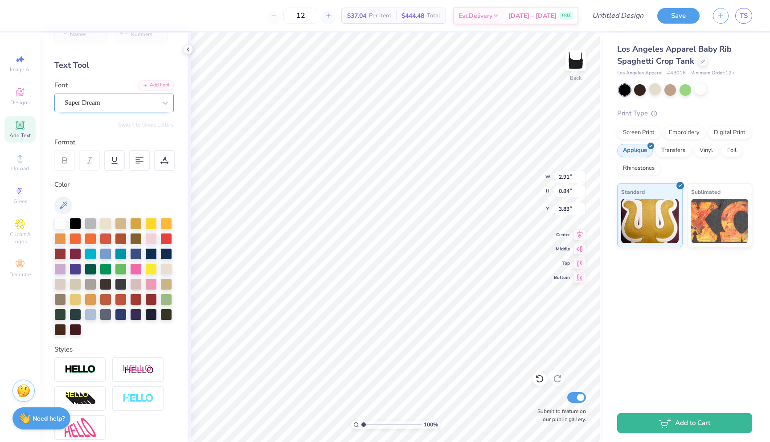
type textarea "I"
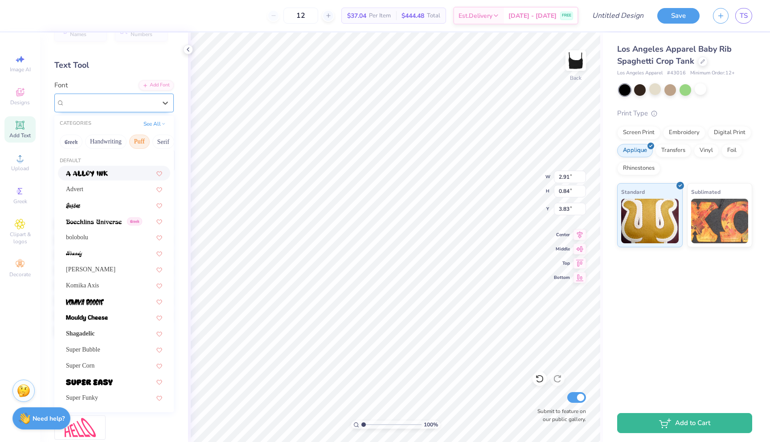
click at [105, 104] on div "Super Dream" at bounding box center [111, 103] width 94 height 14
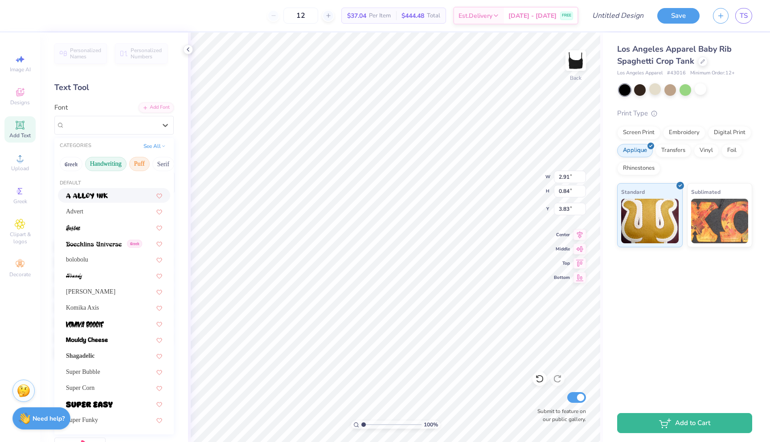
click at [109, 166] on button "Handwriting" at bounding box center [105, 164] width 41 height 14
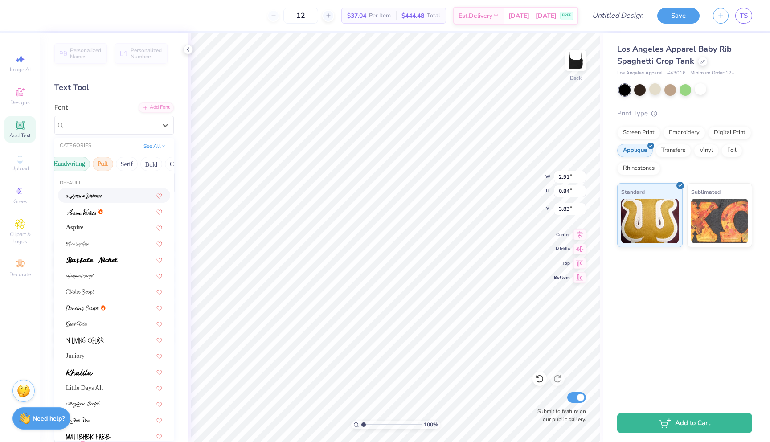
scroll to position [0, 57]
click at [102, 163] on button "Serif" at bounding box center [107, 164] width 22 height 14
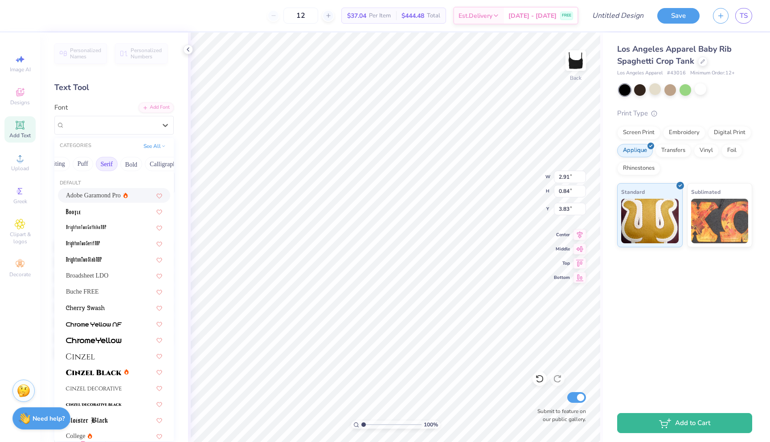
click at [109, 192] on span "Adobe Garamond Pro" at bounding box center [93, 195] width 55 height 9
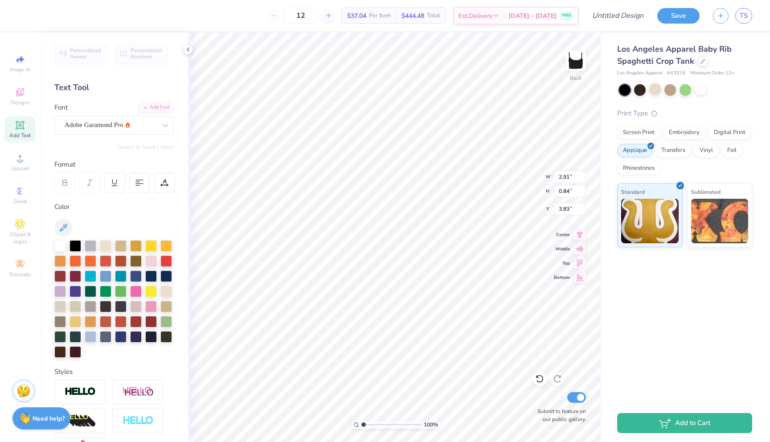
click at [604, 292] on div "Los Angeles Apparel Baby Rib Spaghetti Crop Tank Los Angeles Apparel # 43016 Mi…" at bounding box center [686, 218] width 167 height 371
type input "0.31"
type input "0.80"
type input "3.85"
type input "0.87"
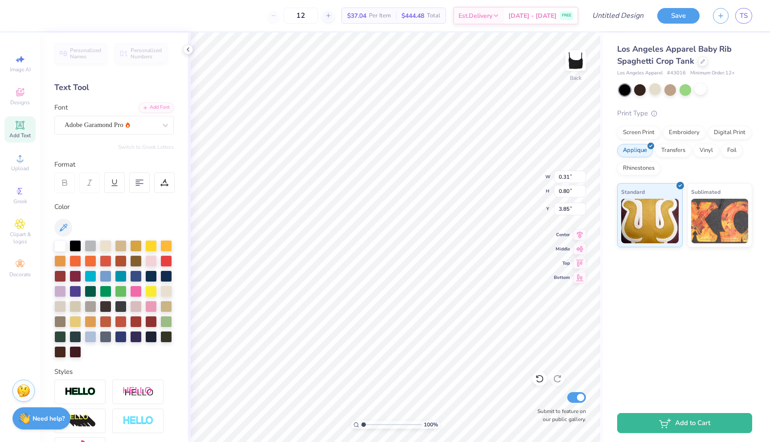
type input "2.21"
type input "1.71"
click at [664, 322] on div "Los Angeles Apparel Baby Rib Spaghetti Crop Tank Los Angeles Apparel # 43016 Mi…" at bounding box center [686, 218] width 167 height 371
click at [633, 322] on div "Los Angeles Apparel Baby Rib Spaghetti Crop Tank Los Angeles Apparel # 43016 Mi…" at bounding box center [686, 218] width 167 height 371
click at [647, 322] on div "Los Angeles Apparel Baby Rib Spaghetti Crop Tank Los Angeles Apparel # 43016 Mi…" at bounding box center [686, 218] width 167 height 371
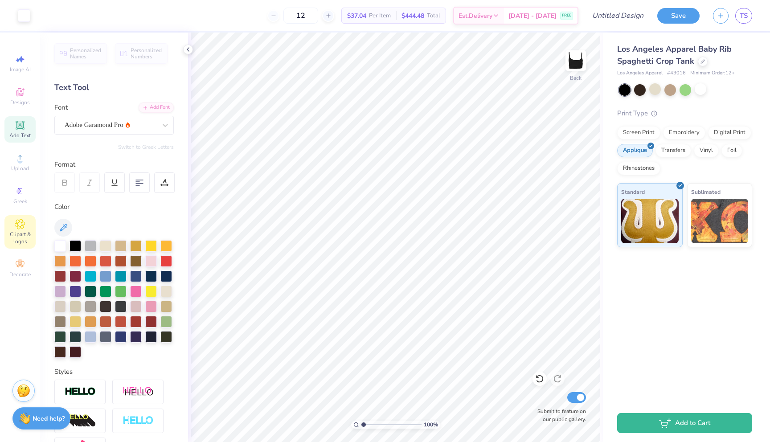
click at [28, 228] on div "Clipart & logos" at bounding box center [19, 231] width 31 height 33
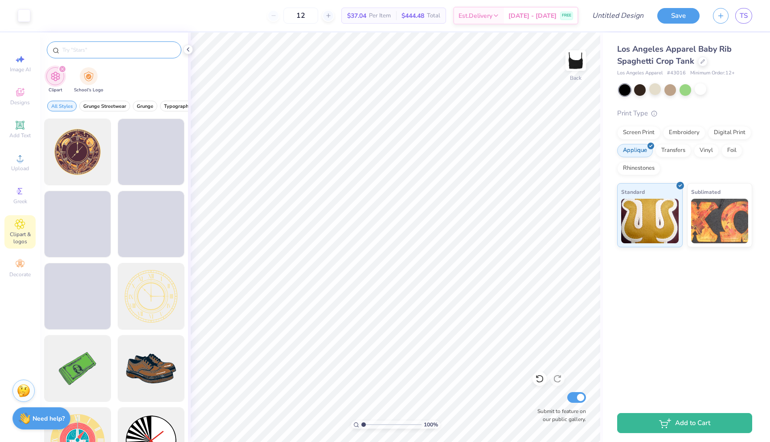
click at [107, 56] on div at bounding box center [114, 49] width 134 height 17
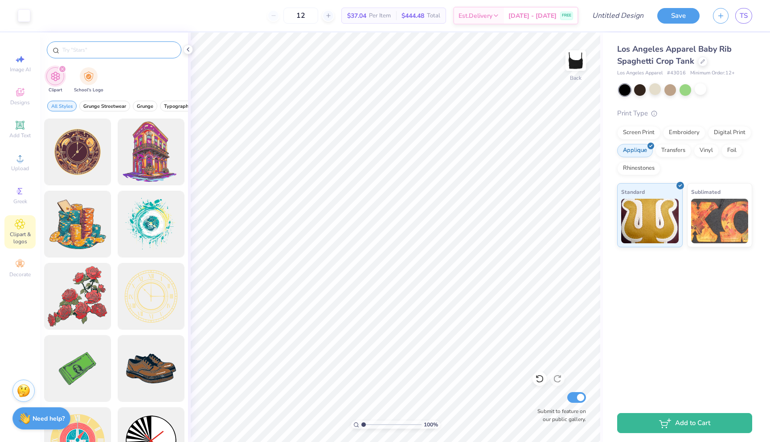
click at [105, 53] on input "text" at bounding box center [118, 49] width 114 height 9
type input "heart"
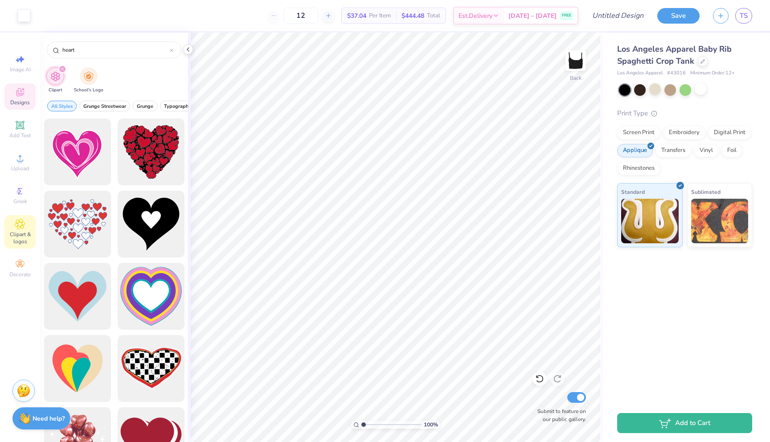
click at [22, 97] on icon at bounding box center [20, 92] width 11 height 11
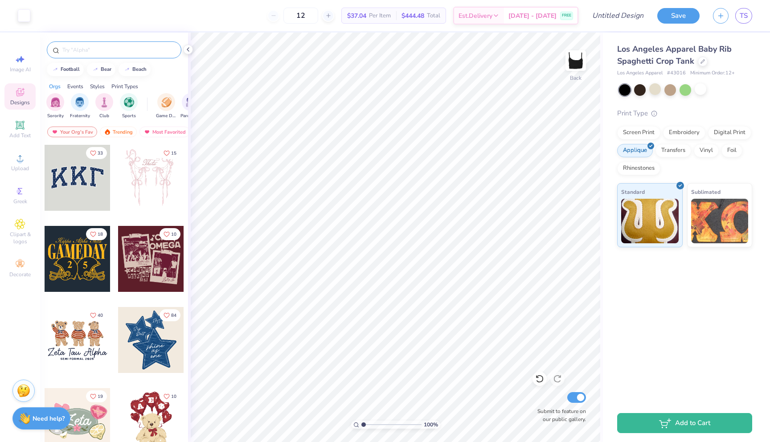
click at [95, 51] on input "text" at bounding box center [118, 49] width 114 height 9
type input "heart"
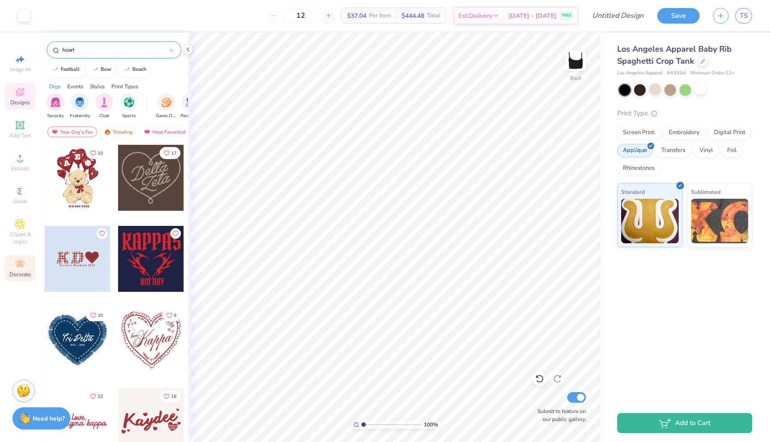
click at [20, 259] on circle at bounding box center [19, 261] width 5 height 5
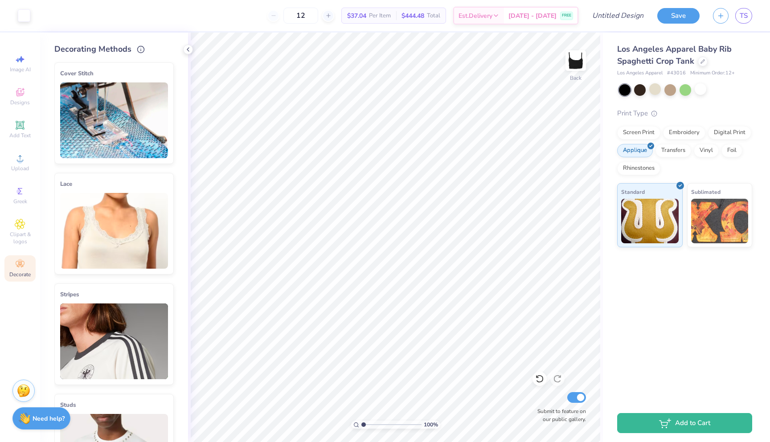
click at [112, 209] on img at bounding box center [114, 231] width 108 height 76
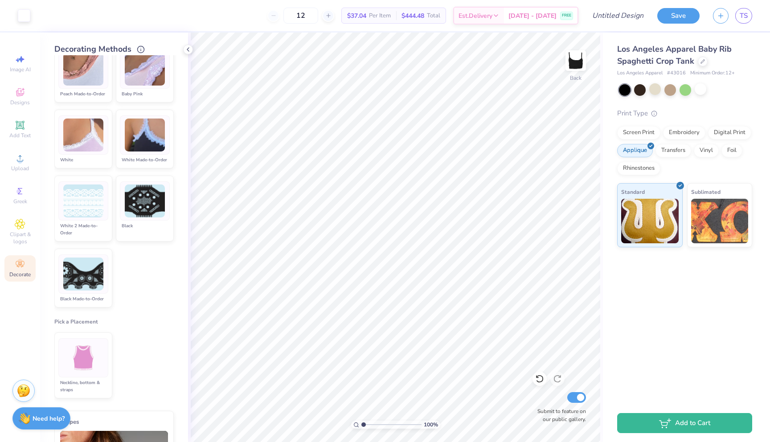
scroll to position [267, 0]
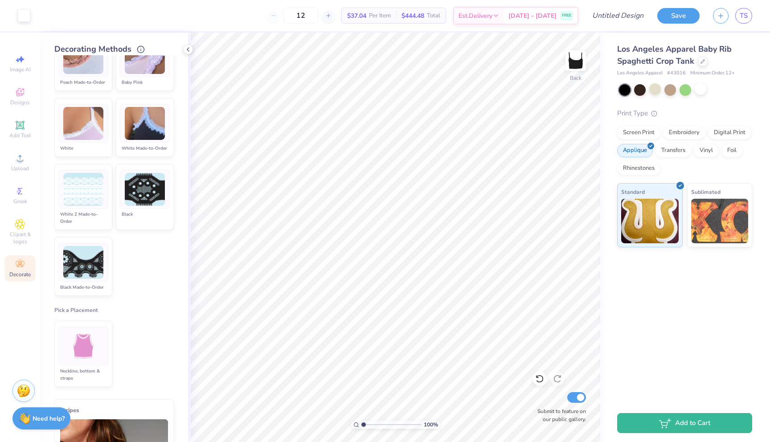
click at [92, 346] on img at bounding box center [83, 346] width 33 height 33
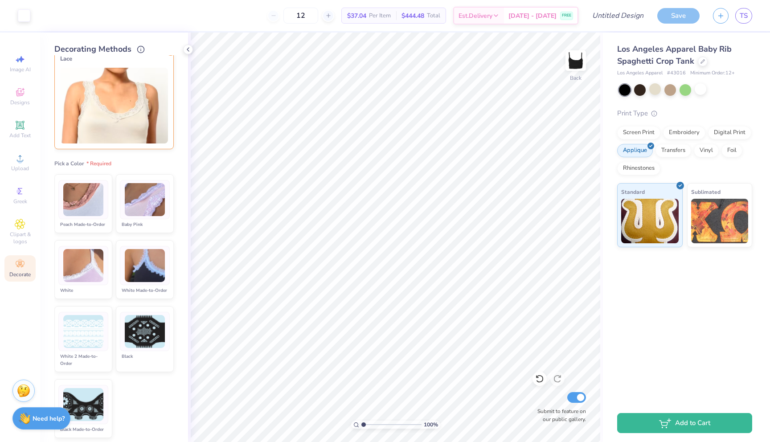
scroll to position [121, 0]
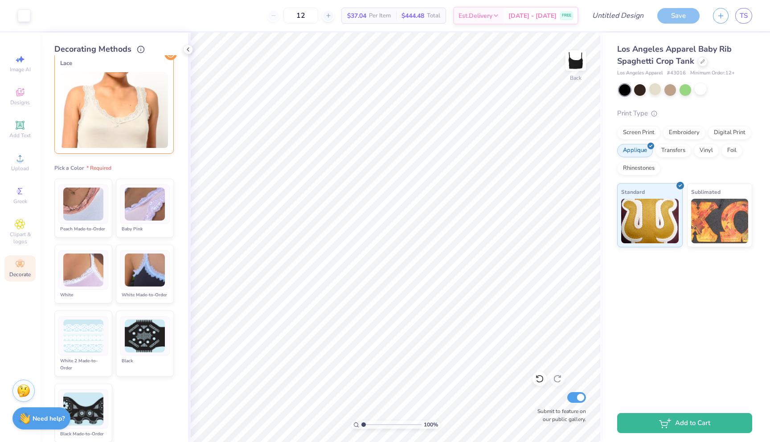
click at [79, 274] on img at bounding box center [83, 269] width 40 height 33
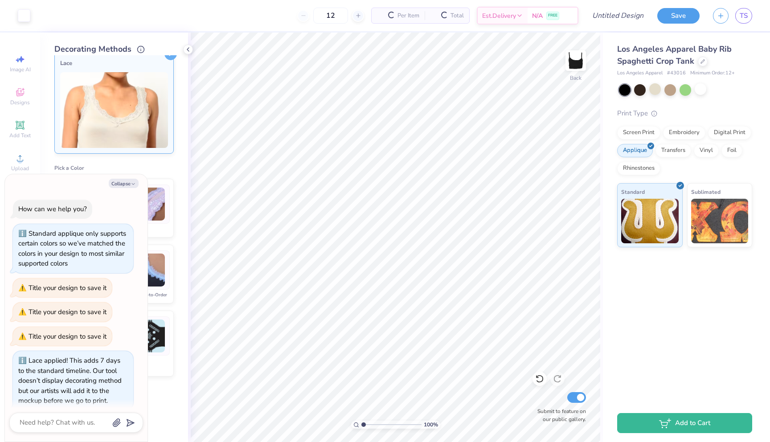
scroll to position [9, 0]
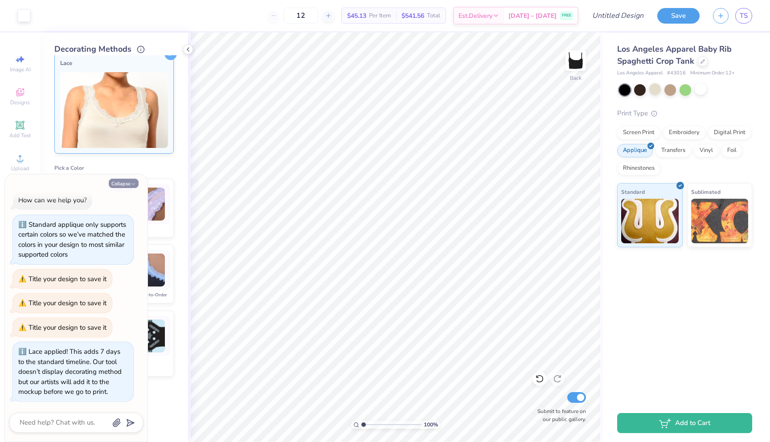
click at [130, 179] on button "Collapse" at bounding box center [124, 183] width 30 height 9
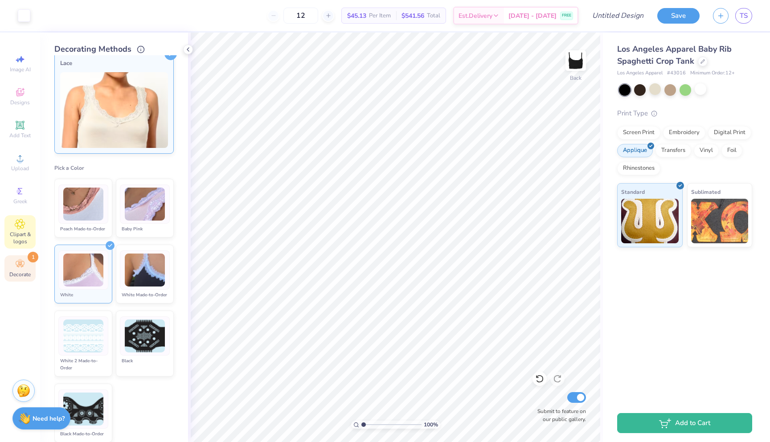
click at [31, 235] on span "Clipart & logos" at bounding box center [19, 238] width 31 height 14
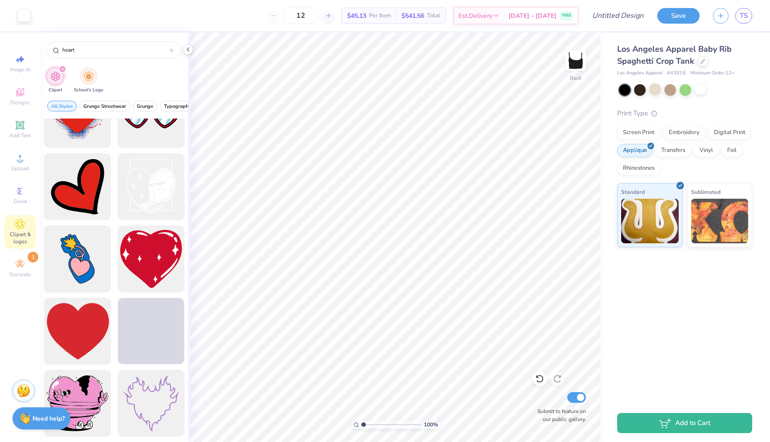
scroll to position [1328, 0]
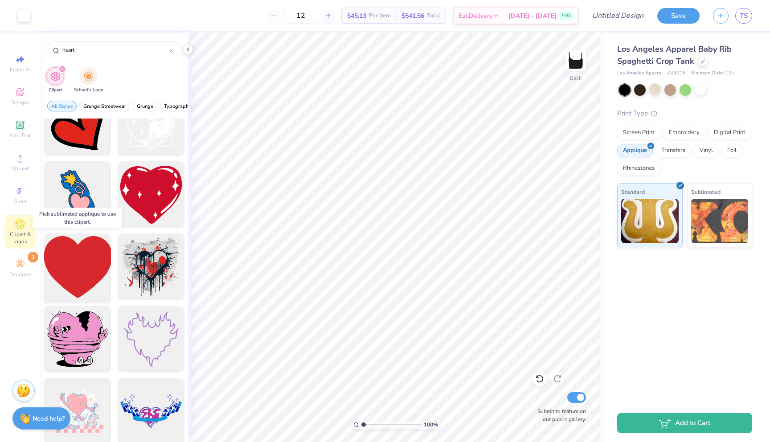
click at [78, 261] on div at bounding box center [77, 266] width 73 height 73
click at [71, 265] on div at bounding box center [77, 266] width 73 height 73
click at [637, 146] on div "Applique" at bounding box center [635, 149] width 36 height 13
click at [99, 270] on div at bounding box center [77, 266] width 73 height 73
click at [731, 132] on div "Digital Print" at bounding box center [729, 131] width 43 height 13
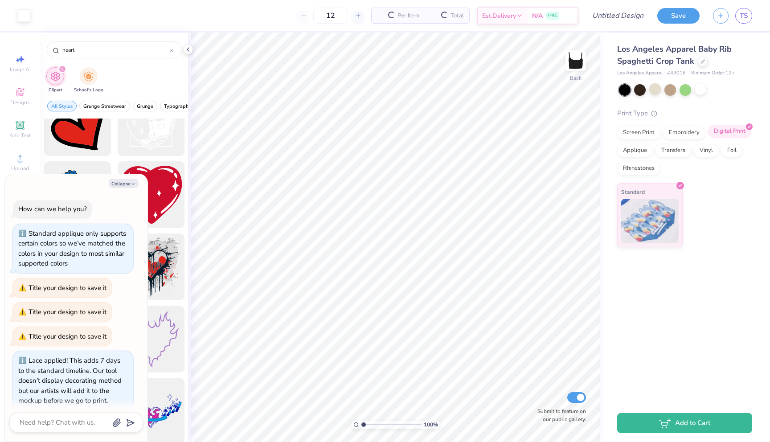
scroll to position [63, 0]
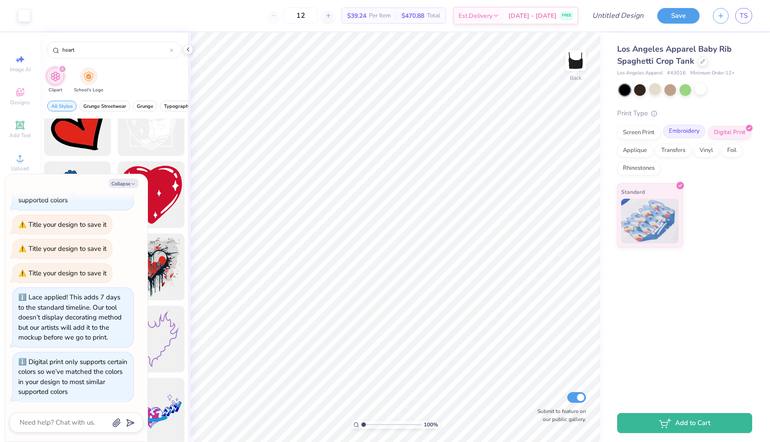
click at [684, 133] on div "Embroidery" at bounding box center [684, 131] width 42 height 13
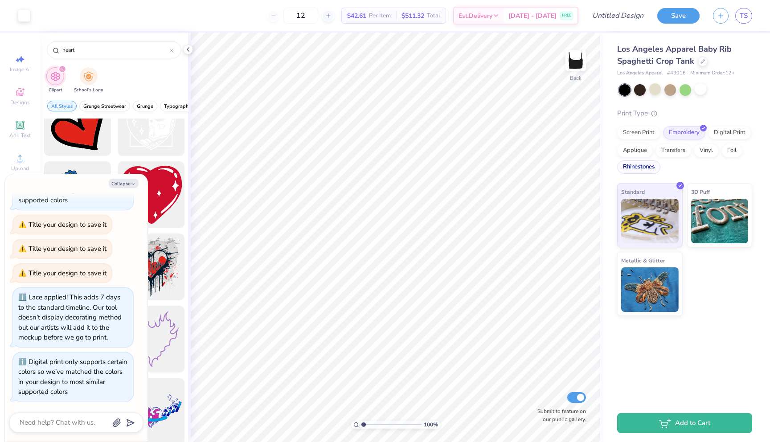
click at [647, 167] on div "Rhinestones" at bounding box center [638, 166] width 43 height 13
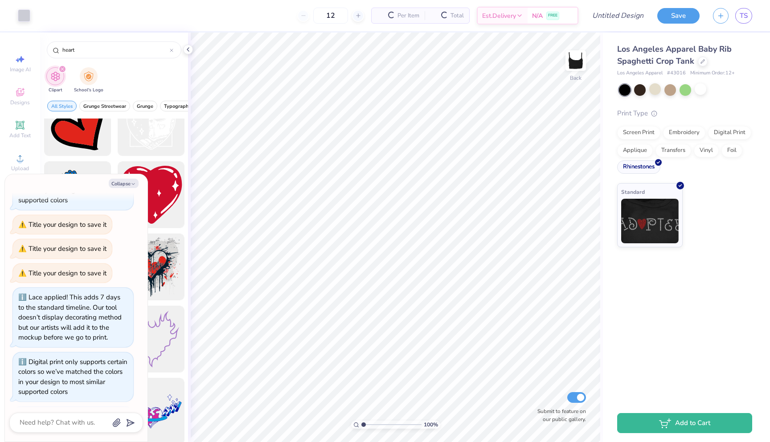
scroll to position [118, 0]
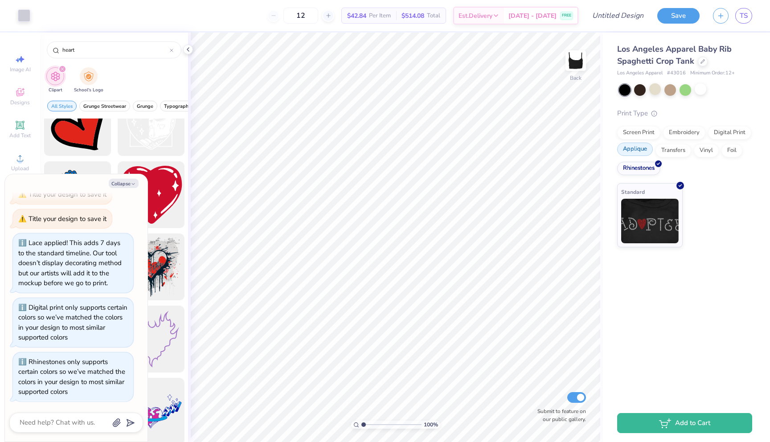
click at [642, 147] on div "Applique" at bounding box center [635, 149] width 36 height 13
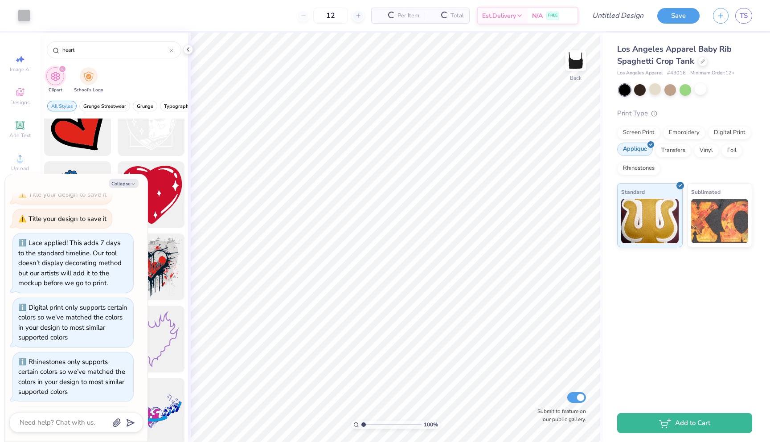
scroll to position [172, 0]
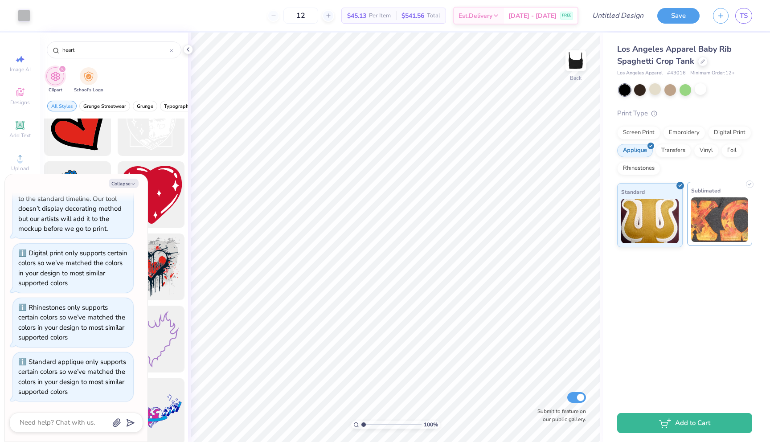
click at [702, 214] on img at bounding box center [719, 219] width 57 height 45
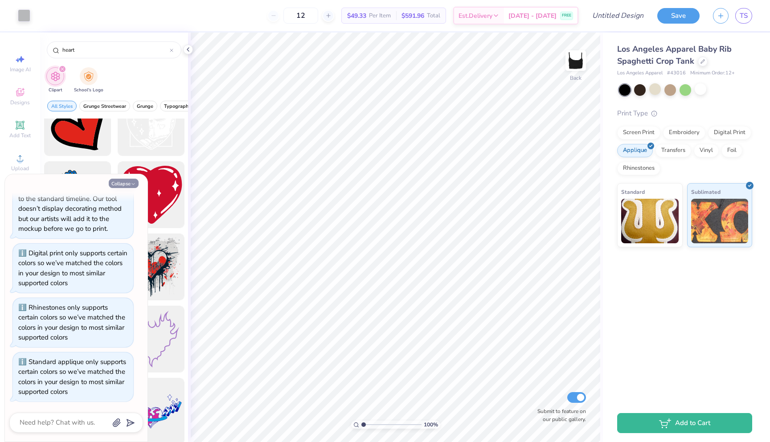
click at [128, 186] on button "Collapse" at bounding box center [124, 183] width 30 height 9
type textarea "x"
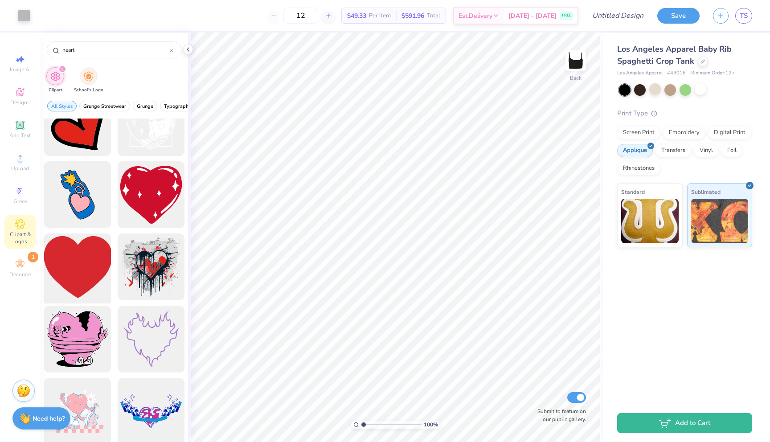
click at [82, 265] on div at bounding box center [77, 266] width 73 height 73
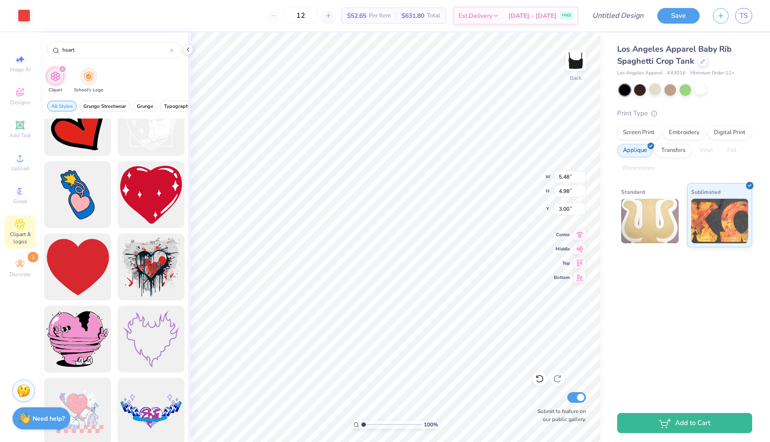
type input "0.79"
type input "2.54"
type input "2.31"
type input "1.71"
type input "4.13"
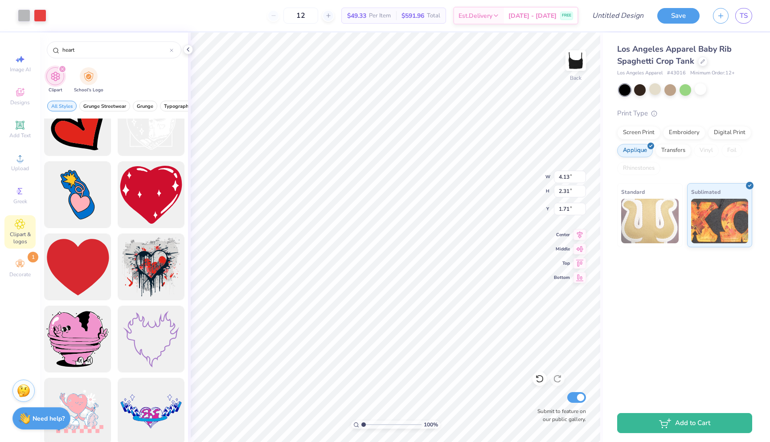
type input "1.72"
click at [681, 318] on div "Los Angeles Apparel Baby Rib Spaghetti Crop Tank Los Angeles Apparel # 43016 Mi…" at bounding box center [686, 218] width 167 height 371
click at [623, 311] on div "Los Angeles Apparel Baby Rib Spaghetti Crop Tank Los Angeles Apparel # 43016 Mi…" at bounding box center [686, 218] width 167 height 371
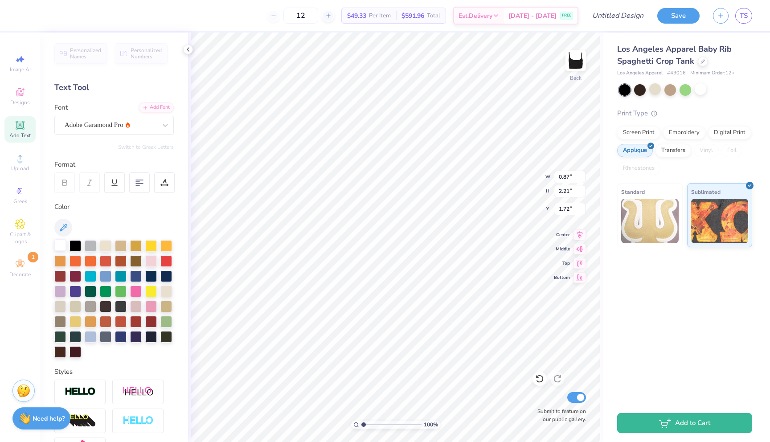
click at [58, 247] on div at bounding box center [60, 245] width 12 height 12
click at [651, 310] on div "Los Angeles Apparel Baby Rib Spaghetti Crop Tank Los Angeles Apparel # 43016 Mi…" at bounding box center [686, 218] width 167 height 371
click at [631, 310] on div "Los Angeles Apparel Baby Rib Spaghetti Crop Tank Los Angeles Apparel # 43016 Mi…" at bounding box center [686, 218] width 167 height 371
click at [684, 87] on div at bounding box center [685, 89] width 12 height 12
click at [705, 90] on div at bounding box center [700, 89] width 12 height 12
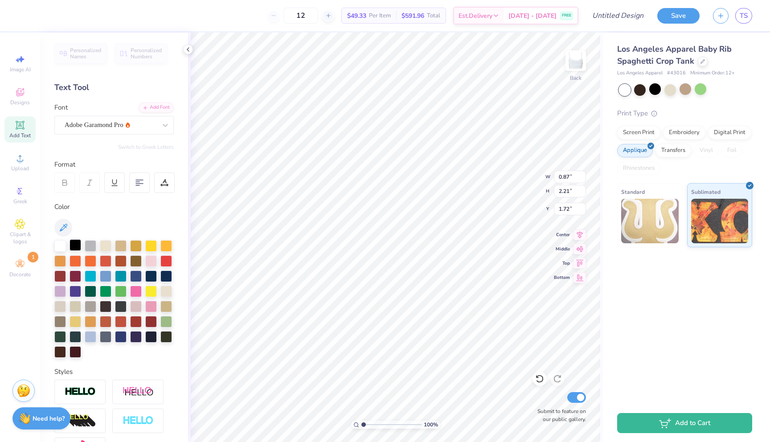
click at [77, 250] on div at bounding box center [75, 245] width 12 height 12
click at [620, 326] on div "Los Angeles Apparel Baby Rib Spaghetti Crop Tank Los Angeles Apparel # 43016 Mi…" at bounding box center [686, 218] width 167 height 371
type input "4.69"
type textarea "I"
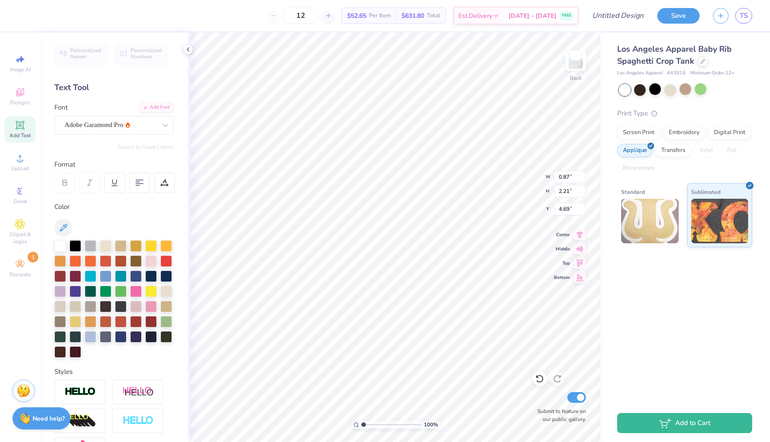
type textarea "Being mean to men"
click at [630, 306] on div "Los Angeles Apparel Baby Rib Spaghetti Crop Tank Los Angeles Apparel # 43016 Mi…" at bounding box center [686, 218] width 167 height 371
type input "9.54"
click at [616, 371] on div "Los Angeles Apparel Baby Rib Spaghetti Crop Tank Los Angeles Apparel # 43016 Mi…" at bounding box center [686, 218] width 167 height 371
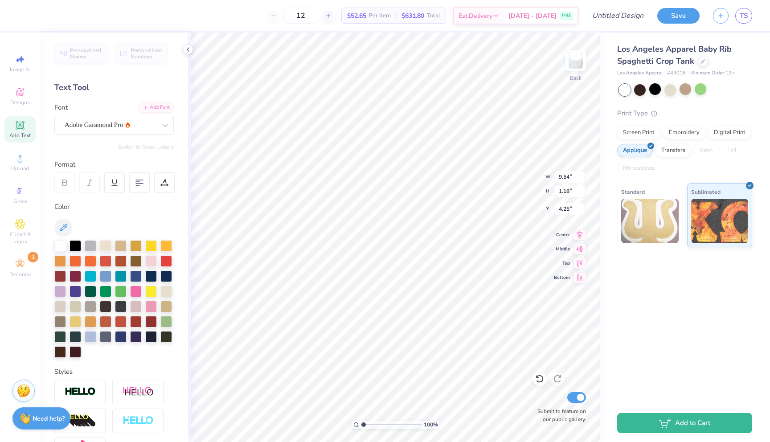
click at [626, 345] on div "Los Angeles Apparel Baby Rib Spaghetti Crop Tank Los Angeles Apparel # 43016 Mi…" at bounding box center [686, 218] width 167 height 371
click at [622, 340] on div "Los Angeles Apparel Baby Rib Spaghetti Crop Tank Los Angeles Apparel # 43016 Mi…" at bounding box center [686, 218] width 167 height 371
click at [605, 305] on div "Los Angeles Apparel Baby Rib Spaghetti Crop Tank Los Angeles Apparel # 43016 Mi…" at bounding box center [686, 218] width 167 height 371
click at [662, 319] on div "Los Angeles Apparel Baby Rib Spaghetti Crop Tank Los Angeles Apparel # 43016 Mi…" at bounding box center [686, 218] width 167 height 371
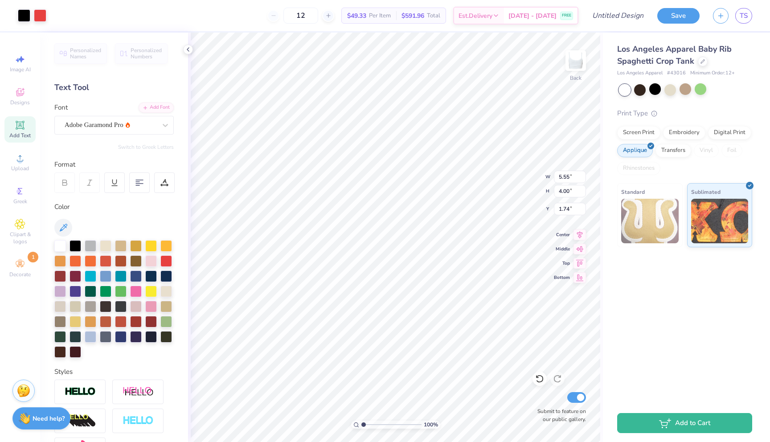
click at [657, 331] on div "Los Angeles Apparel Baby Rib Spaghetti Crop Tank Los Angeles Apparel # 43016 Mi…" at bounding box center [686, 218] width 167 height 371
click at [668, 330] on div "Los Angeles Apparel Baby Rib Spaghetti Crop Tank Los Angeles Apparel # 43016 Mi…" at bounding box center [686, 218] width 167 height 371
click at [611, 333] on div "Los Angeles Apparel Baby Rib Spaghetti Crop Tank Los Angeles Apparel # 43016 Mi…" at bounding box center [686, 218] width 167 height 371
click at [612, 333] on div "Los Angeles Apparel Baby Rib Spaghetti Crop Tank Los Angeles Apparel # 43016 Mi…" at bounding box center [686, 218] width 167 height 371
click at [648, 333] on div "Los Angeles Apparel Baby Rib Spaghetti Crop Tank Los Angeles Apparel # 43016 Mi…" at bounding box center [686, 218] width 167 height 371
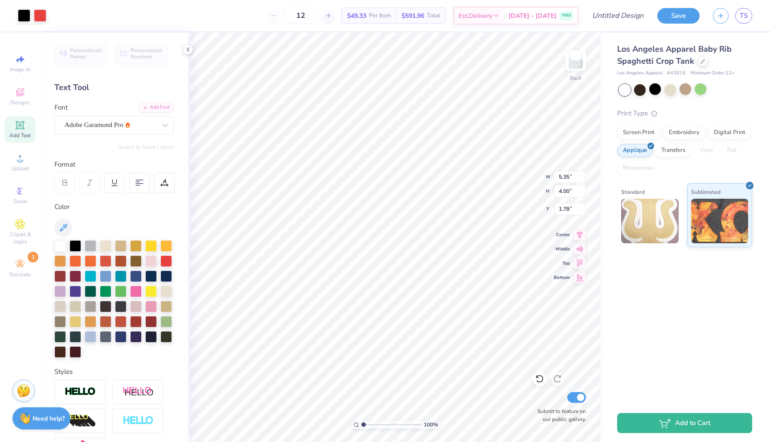
click at [619, 303] on div "Los Angeles Apparel Baby Rib Spaghetti Crop Tank Los Angeles Apparel # 43016 Mi…" at bounding box center [686, 218] width 167 height 371
click at [615, 319] on div "Los Angeles Apparel Baby Rib Spaghetti Crop Tank Los Angeles Apparel # 43016 Mi…" at bounding box center [686, 218] width 167 height 371
click at [644, 317] on div "Los Angeles Apparel Baby Rib Spaghetti Crop Tank Los Angeles Apparel # 43016 Mi…" at bounding box center [686, 218] width 167 height 371
click at [628, 316] on div "Los Angeles Apparel Baby Rib Spaghetti Crop Tank Los Angeles Apparel # 43016 Mi…" at bounding box center [686, 218] width 167 height 371
click at [639, 330] on div "Los Angeles Apparel Baby Rib Spaghetti Crop Tank Los Angeles Apparel # 43016 Mi…" at bounding box center [686, 218] width 167 height 371
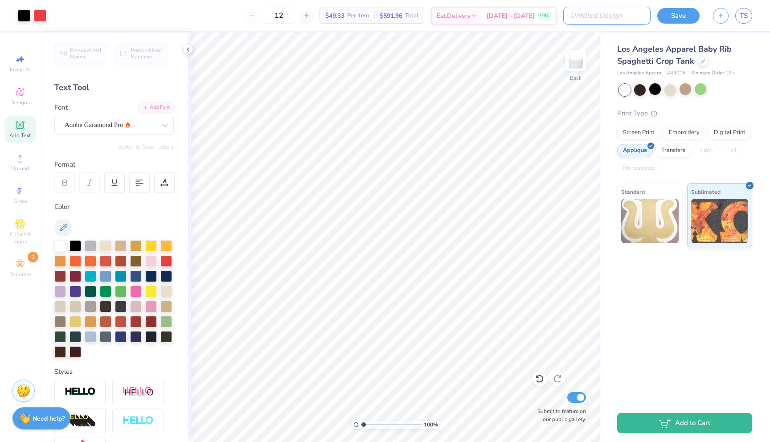
click at [629, 17] on input "Design Title" at bounding box center [606, 16] width 87 height 18
click at [675, 11] on button "Save" at bounding box center [678, 16] width 42 height 16
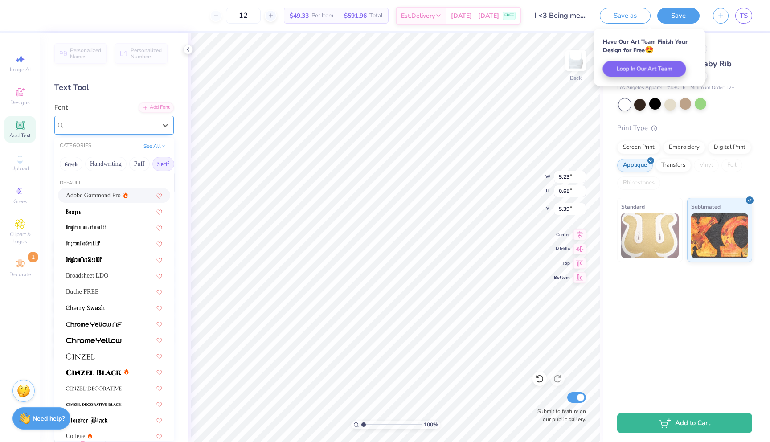
click at [145, 125] on div "Adobe Garamond Pro" at bounding box center [111, 125] width 94 height 14
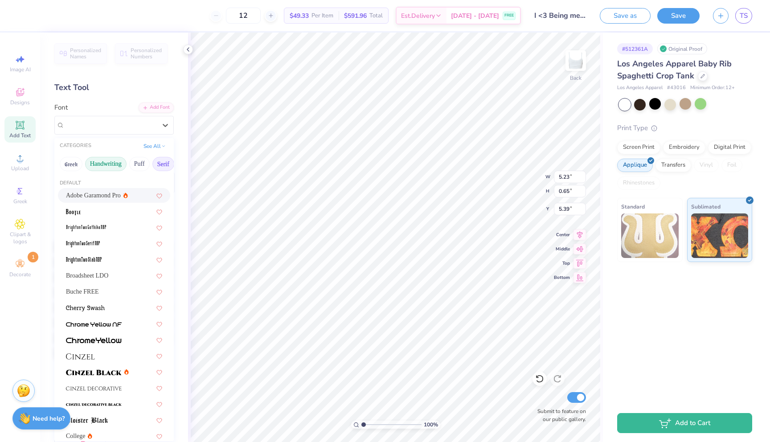
click at [112, 161] on button "Handwriting" at bounding box center [105, 164] width 41 height 14
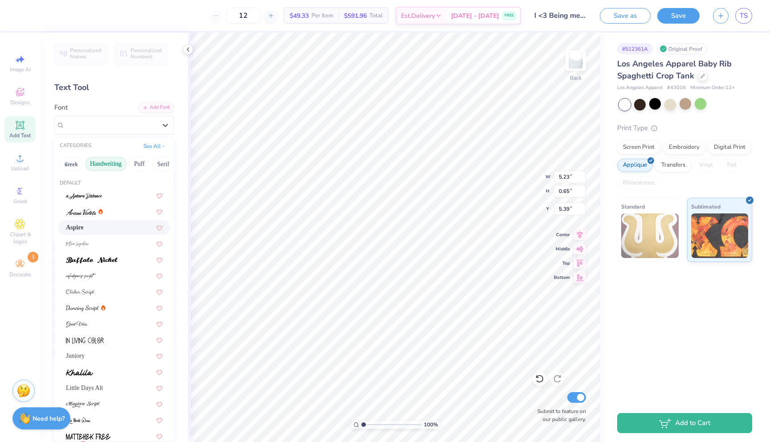
click at [99, 227] on div "Aspire" at bounding box center [114, 227] width 96 height 9
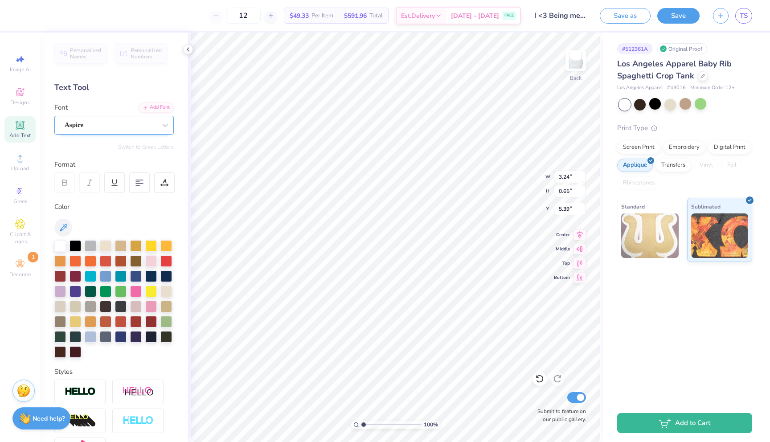
click at [107, 127] on div "Aspire" at bounding box center [111, 125] width 94 height 14
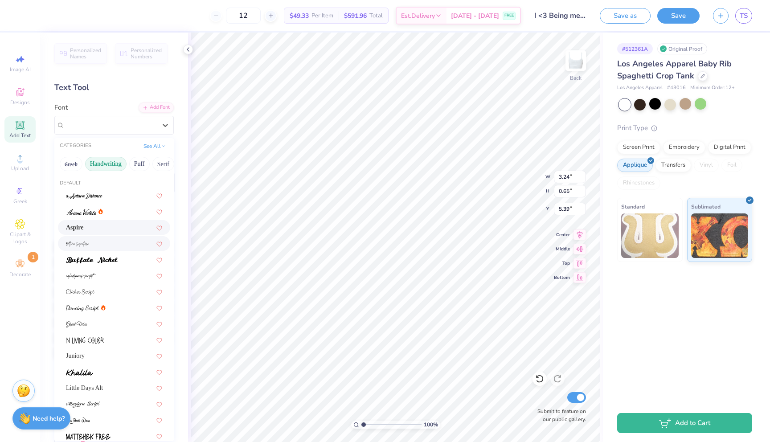
click at [104, 245] on div at bounding box center [114, 243] width 96 height 9
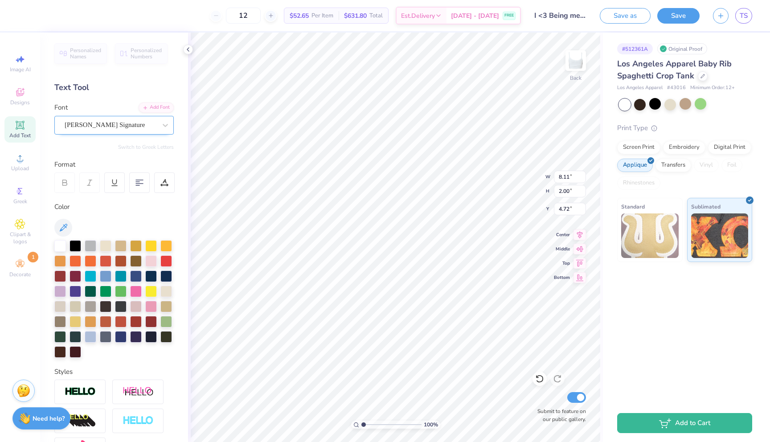
click at [124, 122] on div "[PERSON_NAME] Signature" at bounding box center [111, 125] width 94 height 14
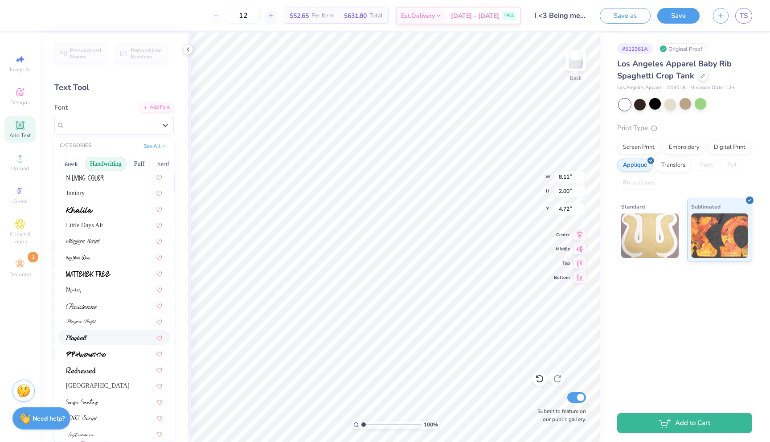
scroll to position [202, 0]
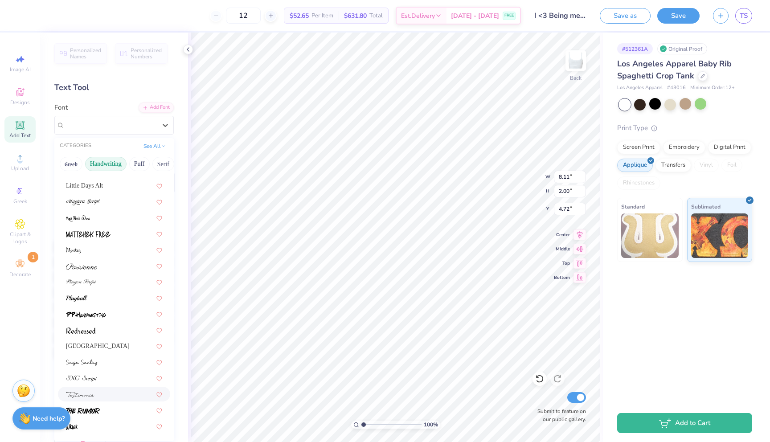
click at [109, 391] on div at bounding box center [114, 393] width 96 height 9
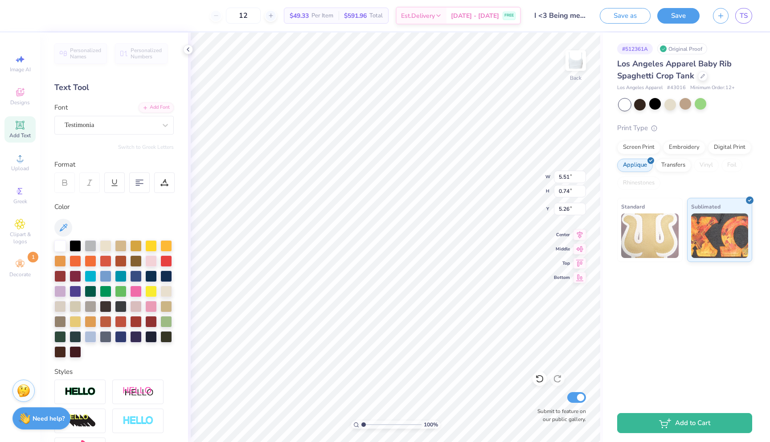
click at [629, 339] on div "# 512361A Original Proof Los Angeles Apparel Baby Rib Spaghetti Crop Tank Los A…" at bounding box center [686, 218] width 167 height 371
click at [635, 342] on div "# 512361A Original Proof Los Angeles Apparel Baby Rib Spaghetti Crop Tank Los A…" at bounding box center [686, 218] width 167 height 371
click at [136, 128] on div "Testimonia" at bounding box center [111, 125] width 94 height 14
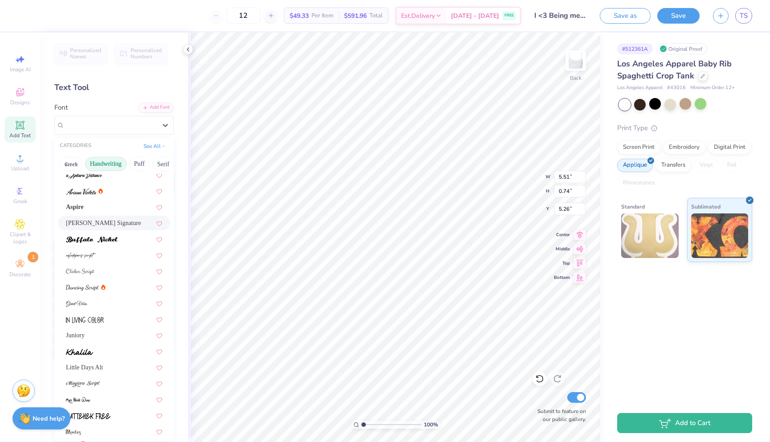
scroll to position [22, 0]
click at [120, 204] on div "Aspire" at bounding box center [114, 205] width 96 height 9
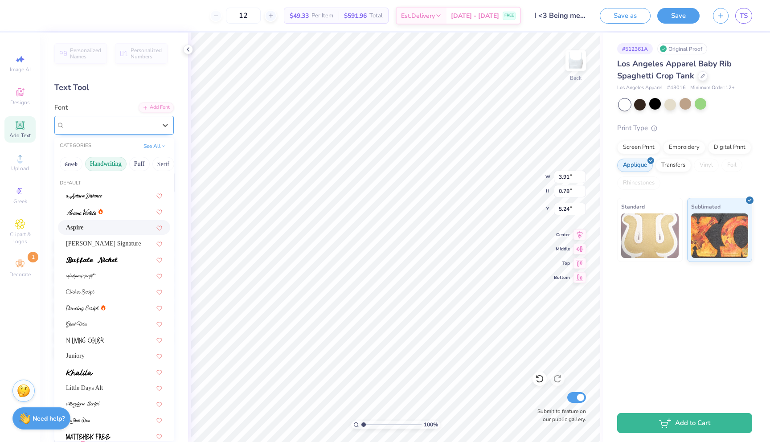
click at [154, 123] on div "Aspire" at bounding box center [111, 125] width 94 height 14
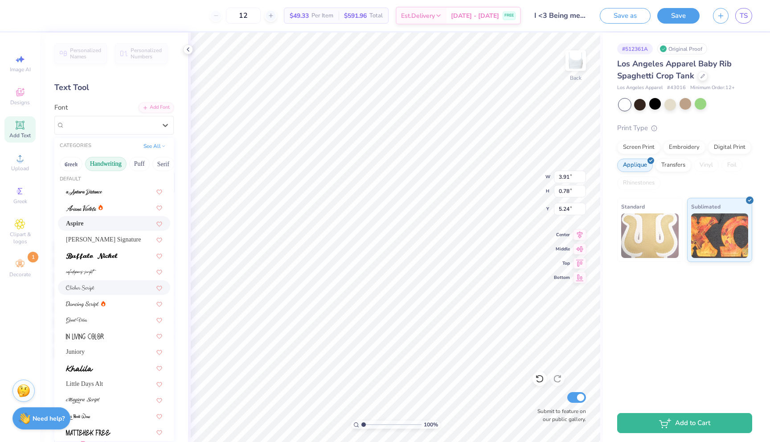
scroll to position [5, 0]
click at [129, 241] on span "[PERSON_NAME] Signature" at bounding box center [103, 238] width 75 height 9
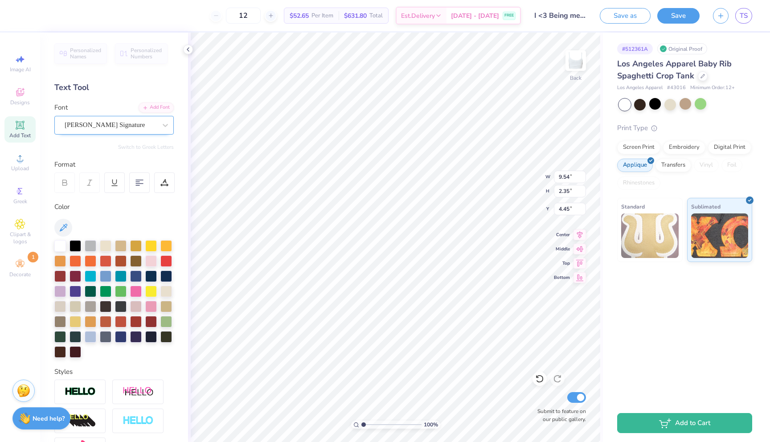
click at [90, 123] on div "[PERSON_NAME] Signature" at bounding box center [111, 125] width 94 height 14
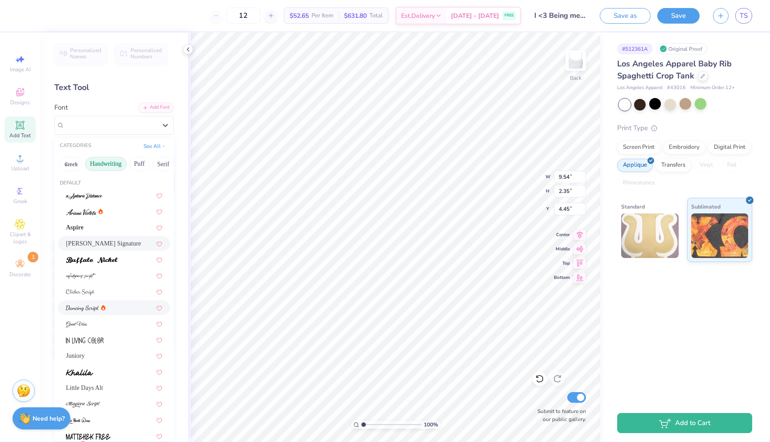
click at [108, 309] on div at bounding box center [114, 307] width 96 height 9
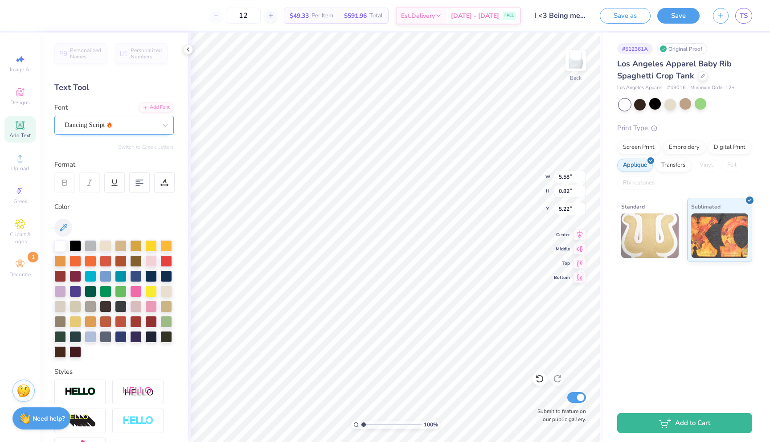
click at [134, 130] on div at bounding box center [111, 125] width 92 height 12
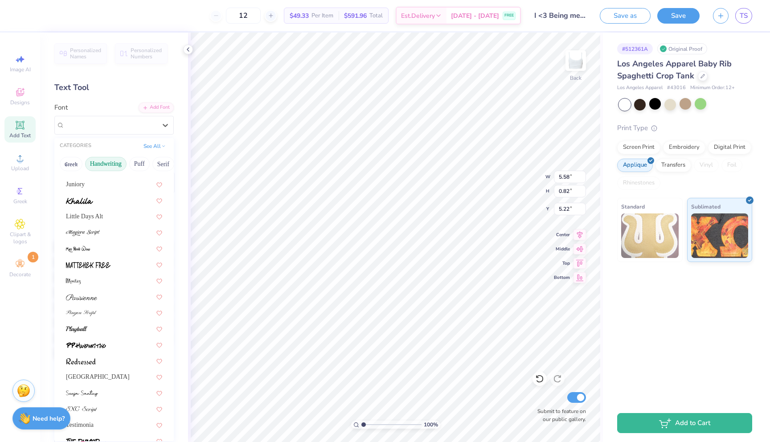
scroll to position [174, 0]
click at [116, 215] on div "Little Days Alt" at bounding box center [114, 213] width 96 height 9
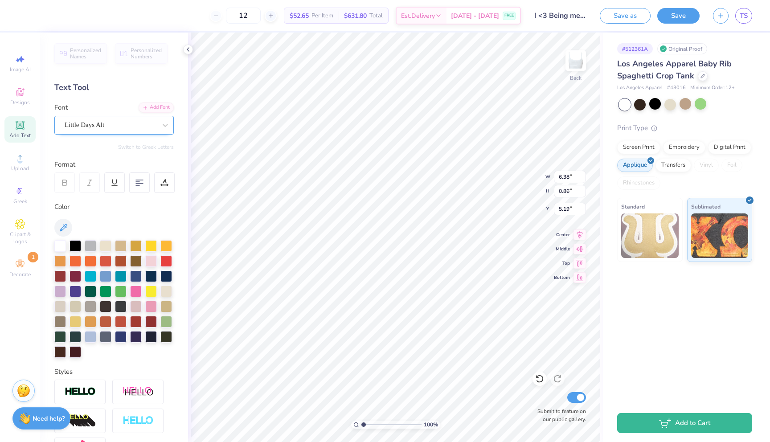
click at [128, 129] on div "Little Days Alt" at bounding box center [111, 125] width 94 height 14
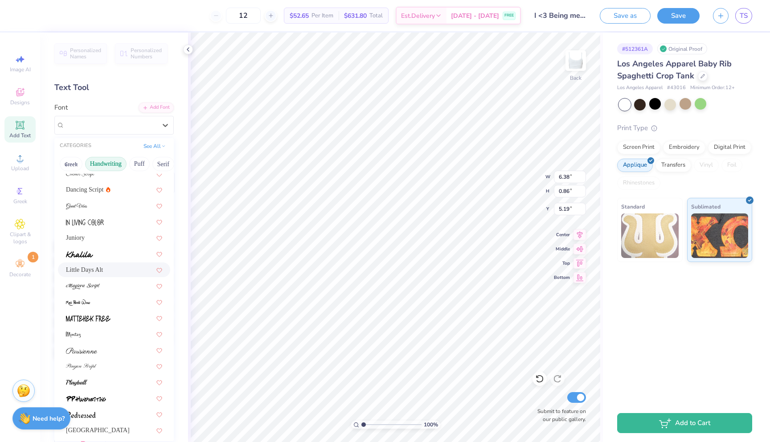
scroll to position [118, 0]
click at [119, 254] on div at bounding box center [114, 252] width 96 height 9
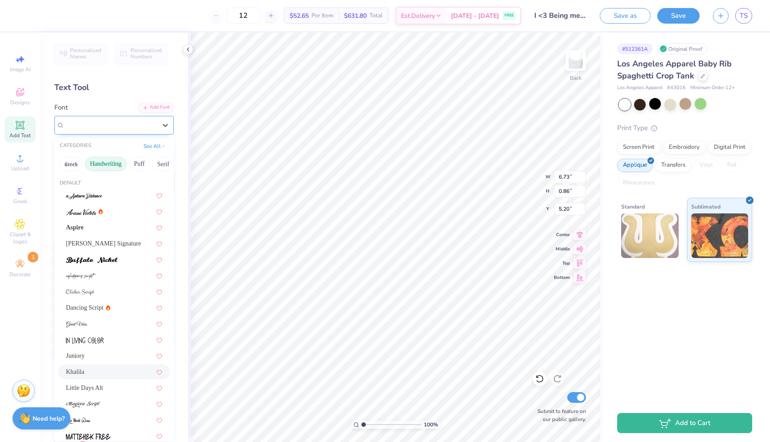
click at [132, 130] on div at bounding box center [111, 125] width 92 height 12
click at [82, 162] on button "Bold" at bounding box center [82, 164] width 22 height 14
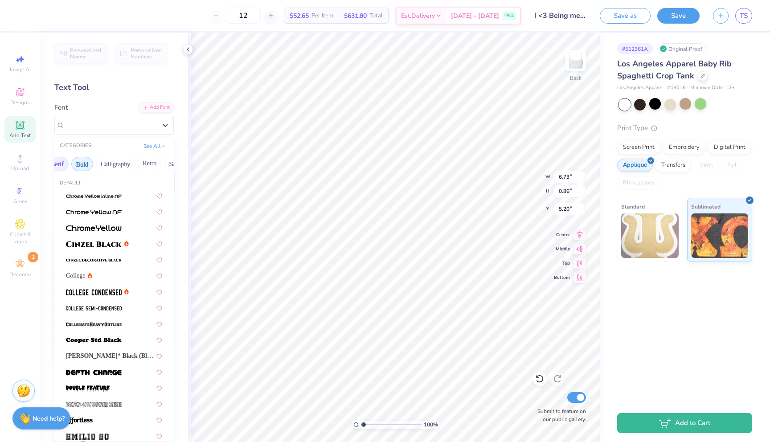
click at [66, 163] on button "Serif" at bounding box center [58, 164] width 22 height 14
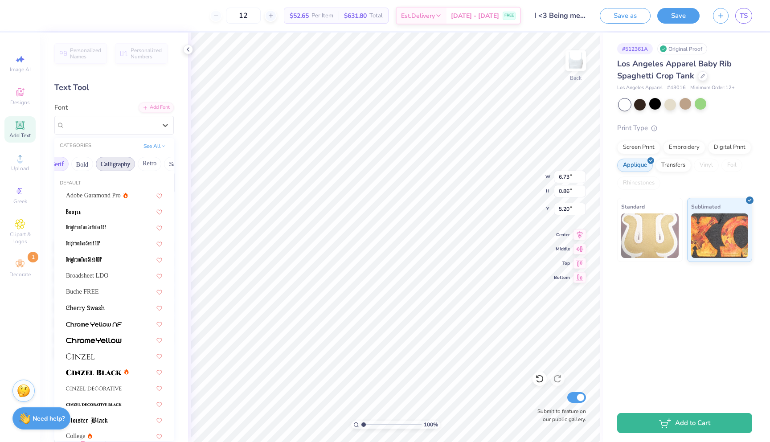
click at [130, 160] on button "Calligraphy" at bounding box center [115, 164] width 39 height 14
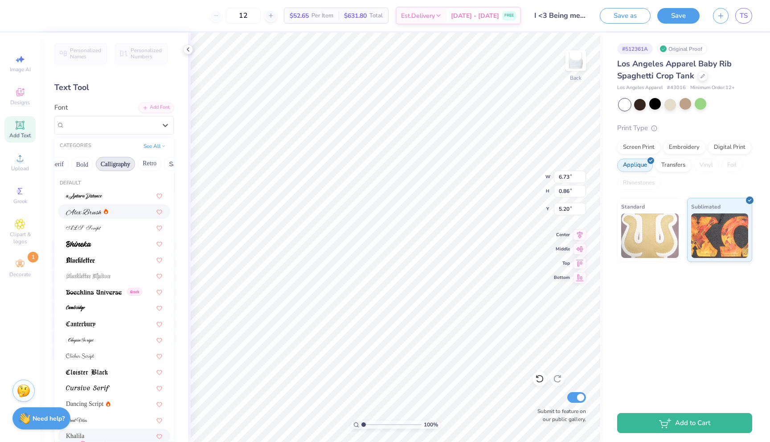
click at [123, 214] on div at bounding box center [114, 211] width 96 height 9
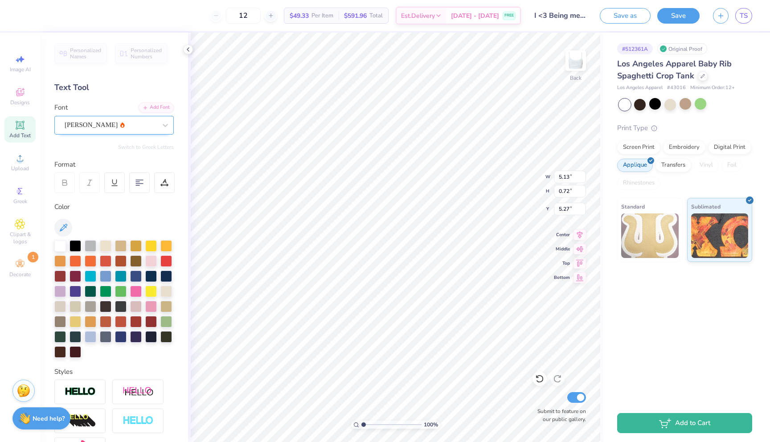
click at [138, 134] on div "[PERSON_NAME]" at bounding box center [113, 125] width 119 height 19
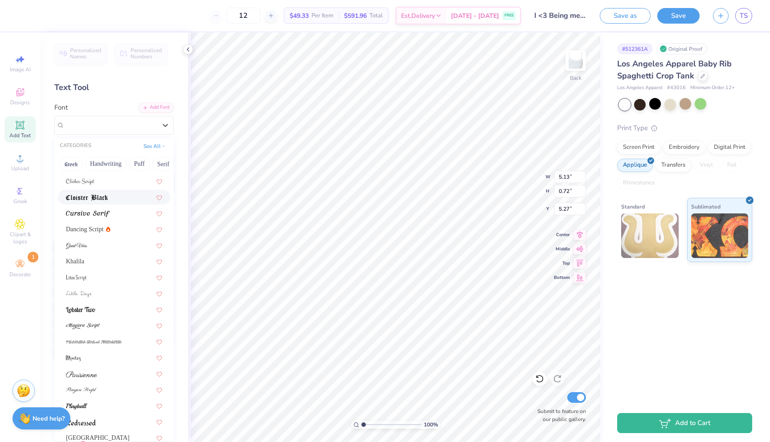
scroll to position [181, 0]
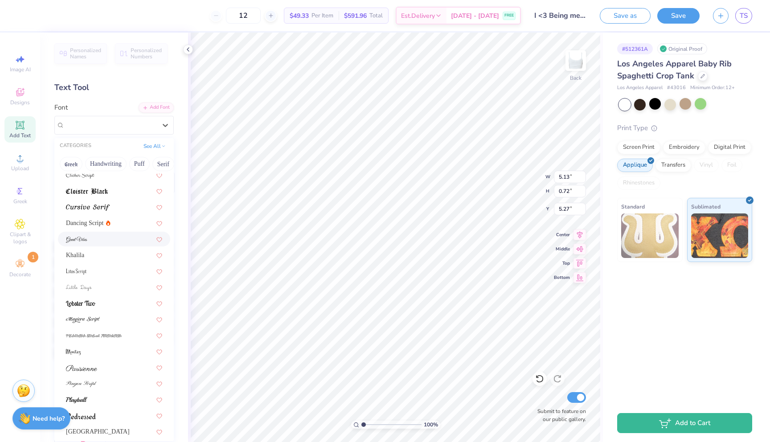
click at [130, 241] on div at bounding box center [114, 238] width 96 height 9
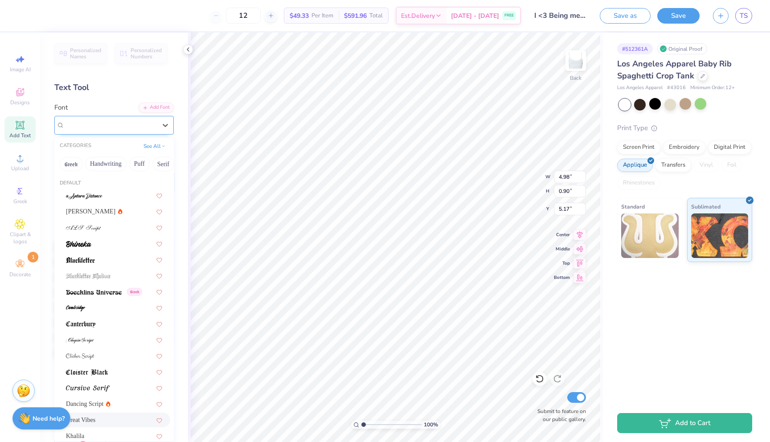
click at [148, 129] on div "Great Vibes" at bounding box center [111, 125] width 94 height 14
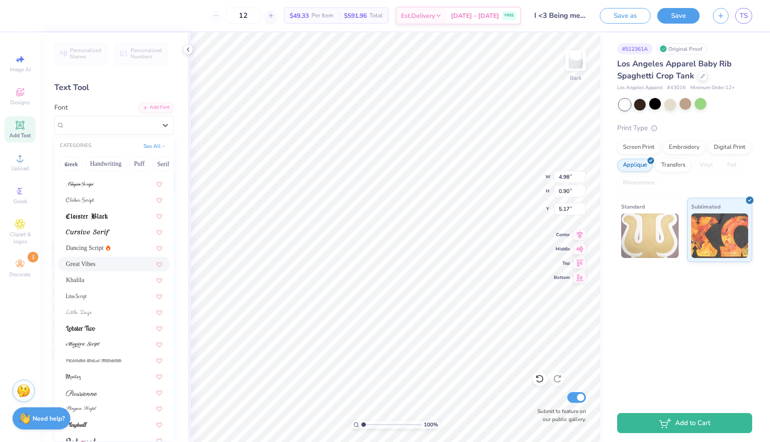
scroll to position [169, 0]
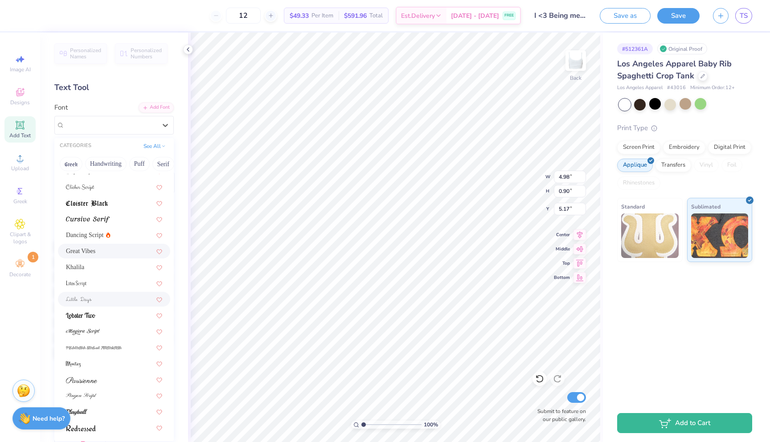
click at [127, 301] on div at bounding box center [114, 298] width 96 height 9
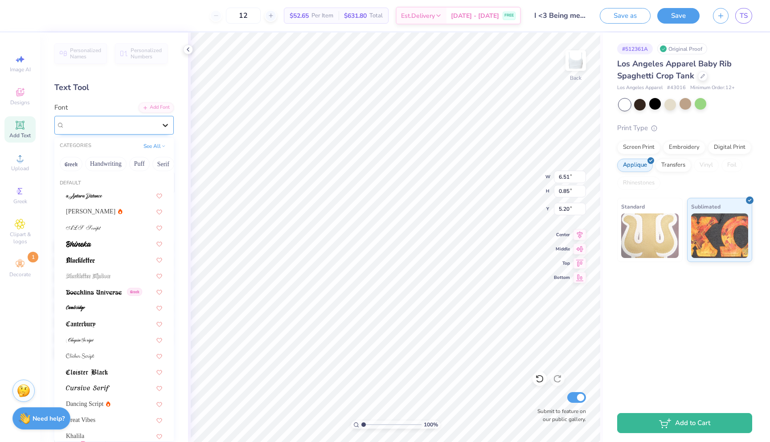
click at [160, 131] on div at bounding box center [165, 125] width 16 height 16
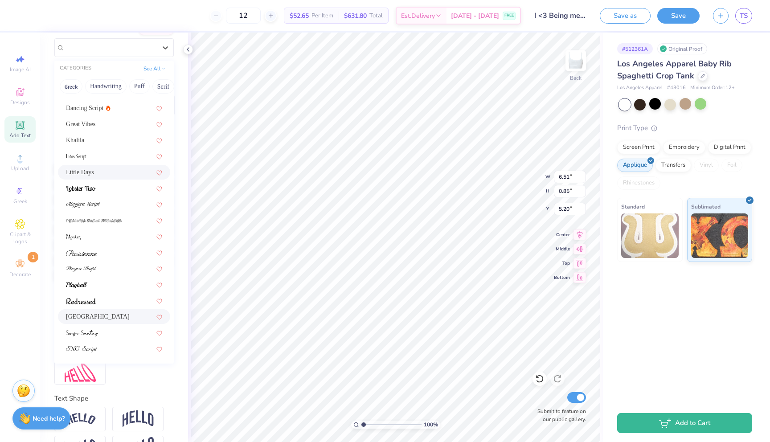
scroll to position [207, 0]
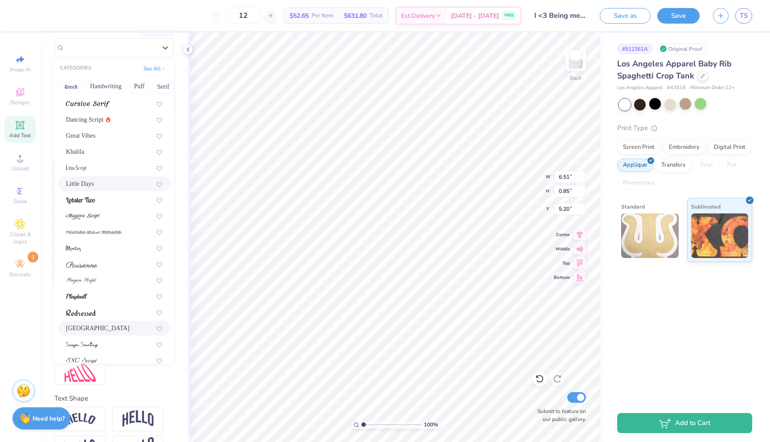
click at [124, 324] on div "[GEOGRAPHIC_DATA]" at bounding box center [114, 327] width 96 height 9
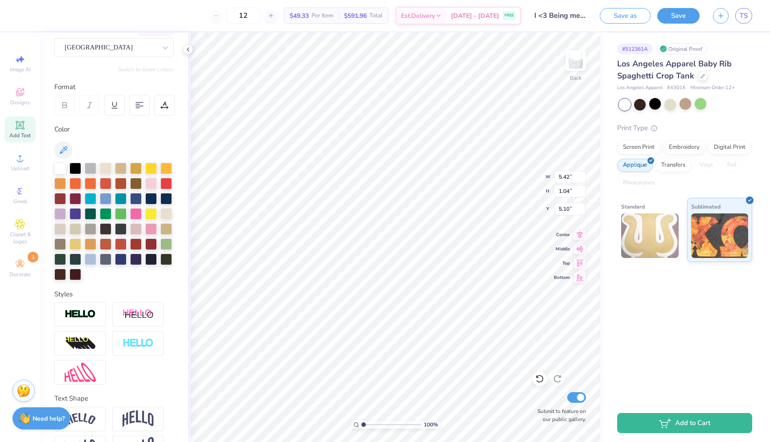
click at [654, 331] on div "# 512361A Original Proof Los Angeles Apparel Baby Rib Spaghetti Crop Tank Los A…" at bounding box center [686, 218] width 167 height 371
click at [642, 333] on div "# 512361A Original Proof Los Angeles Apparel Baby Rib Spaghetti Crop Tank Los A…" at bounding box center [686, 218] width 167 height 371
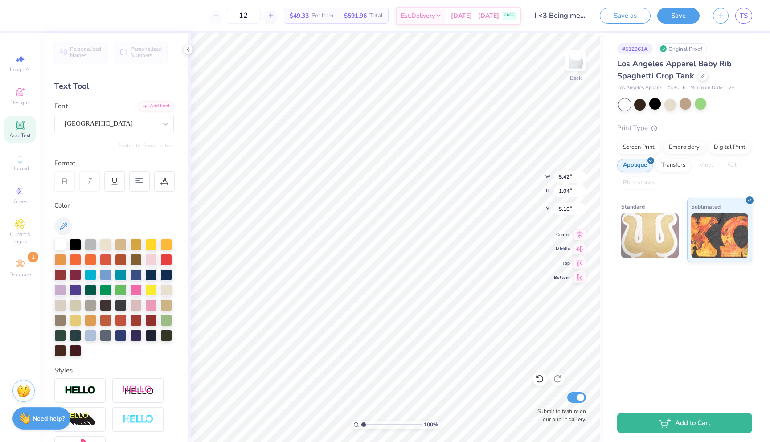
scroll to position [0, 0]
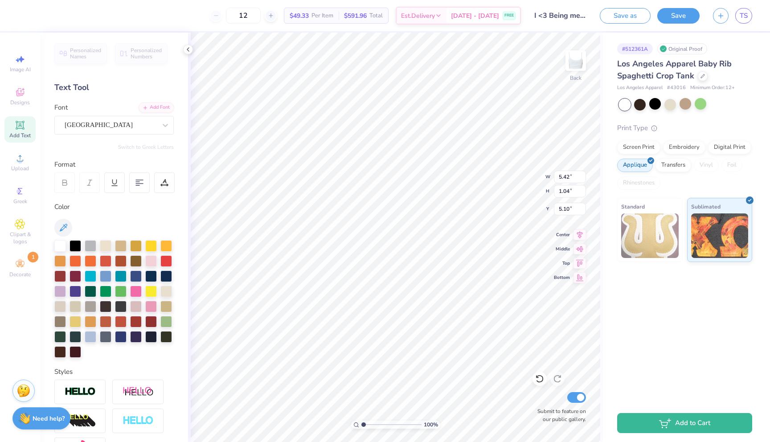
click at [127, 134] on div "Personalized Names Personalized Numbers Text Tool Add Font Font Sacramento Swit…" at bounding box center [114, 237] width 148 height 409
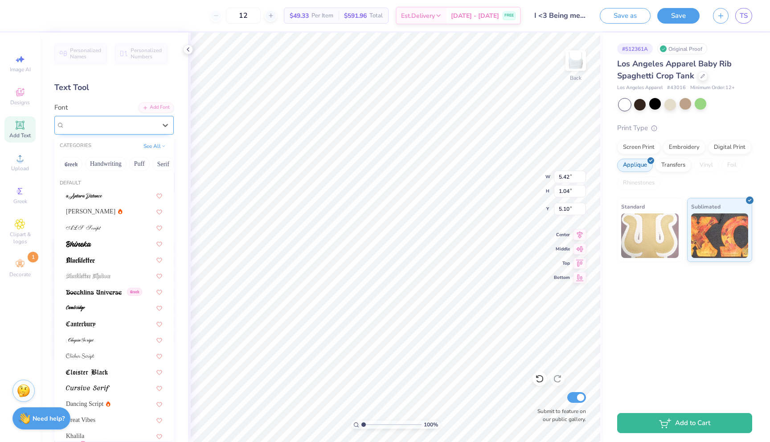
click at [127, 125] on div "[GEOGRAPHIC_DATA]" at bounding box center [111, 125] width 94 height 14
click at [150, 165] on button "Others" at bounding box center [156, 164] width 26 height 14
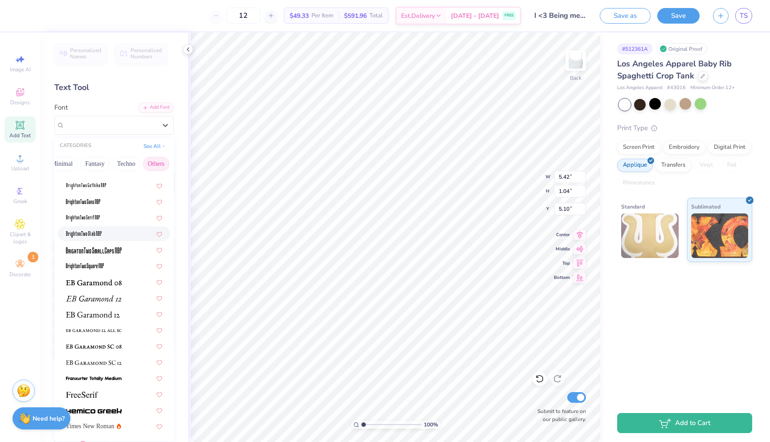
scroll to position [0, 0]
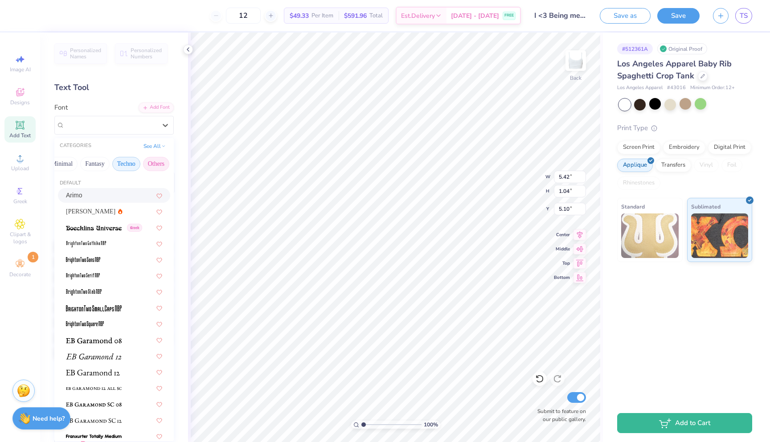
click at [130, 165] on button "Techno" at bounding box center [126, 164] width 28 height 14
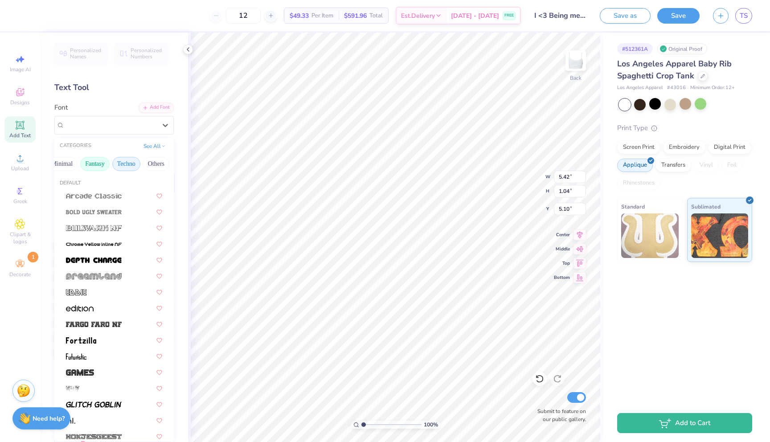
click at [97, 161] on button "Fantasy" at bounding box center [94, 164] width 29 height 14
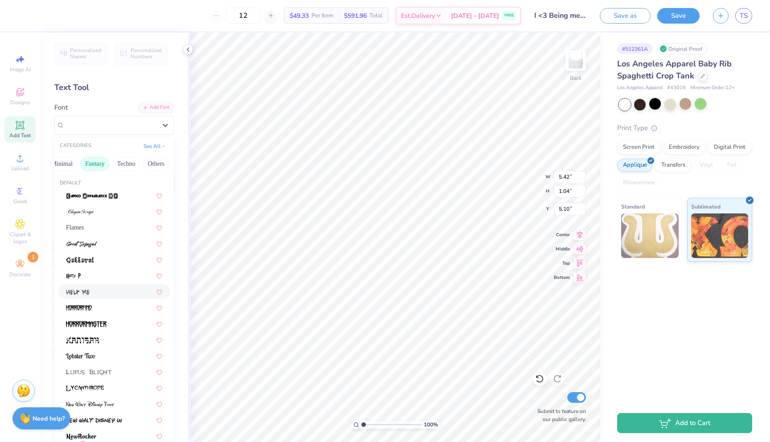
click at [106, 291] on div at bounding box center [114, 291] width 96 height 9
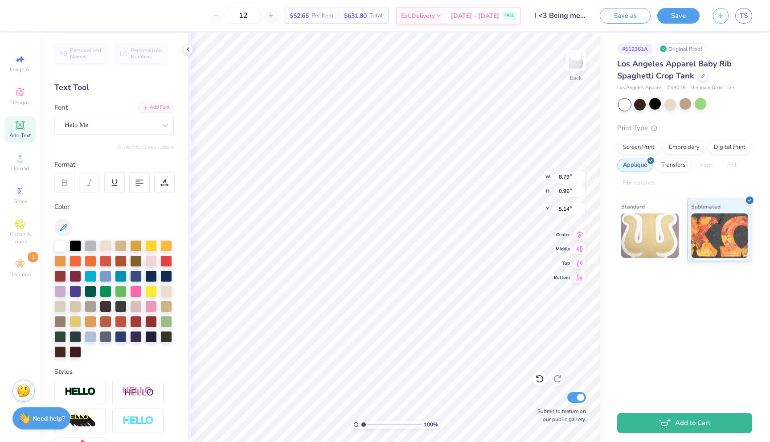
click at [630, 333] on div "# 512361A Original Proof Los Angeles Apparel Baby Rib Spaghetti Crop Tank Los A…" at bounding box center [686, 218] width 167 height 371
click at [610, 341] on div "# 512361A Original Proof Los Angeles Apparel Baby Rib Spaghetti Crop Tank Los A…" at bounding box center [686, 218] width 167 height 371
click at [140, 128] on div "Help Me" at bounding box center [111, 125] width 94 height 14
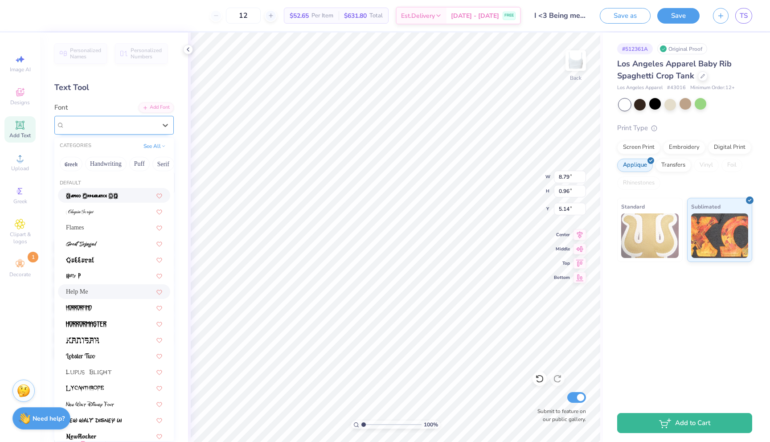
click at [110, 130] on div "Help Me" at bounding box center [111, 125] width 92 height 10
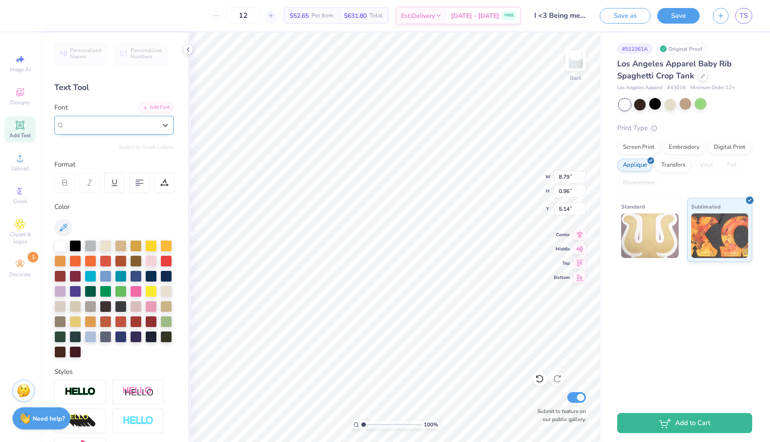
click at [104, 126] on div "Help Me" at bounding box center [111, 125] width 92 height 10
drag, startPoint x: 105, startPoint y: 130, endPoint x: 34, endPoint y: 120, distance: 71.5
click at [34, 120] on div "12 $52.65 Per Item $631.80 Total Est. Delivery [DATE] - [DATE] FREE Design Titl…" at bounding box center [385, 221] width 770 height 442
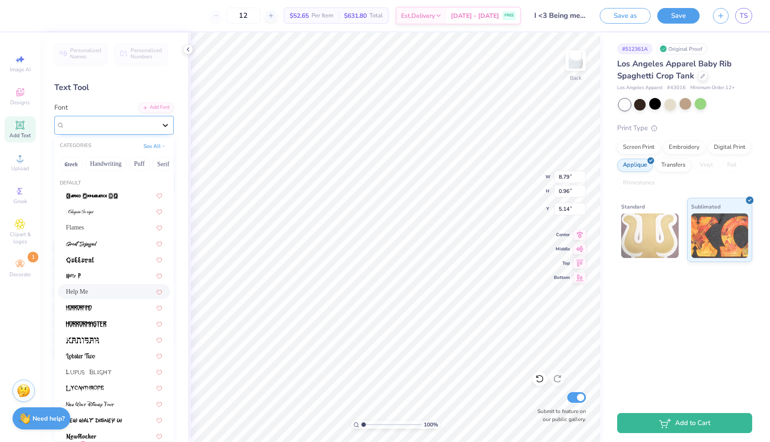
click at [165, 121] on icon at bounding box center [165, 125] width 9 height 9
click at [106, 166] on button "Handwriting" at bounding box center [105, 164] width 41 height 14
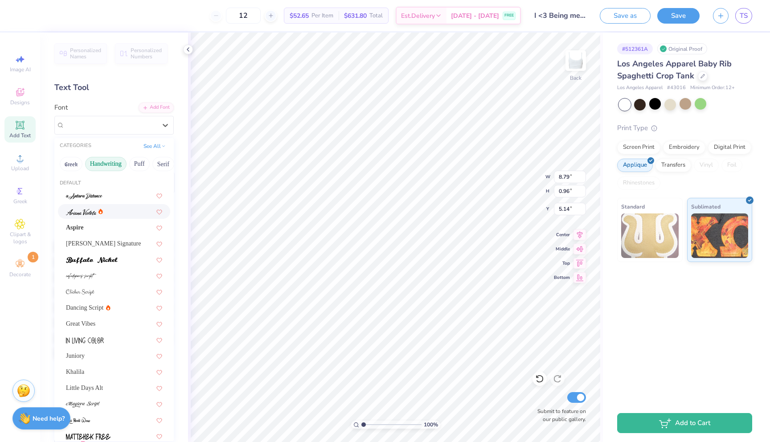
click at [118, 213] on div at bounding box center [114, 211] width 96 height 9
click at [132, 122] on div "[PERSON_NAME]" at bounding box center [111, 125] width 94 height 14
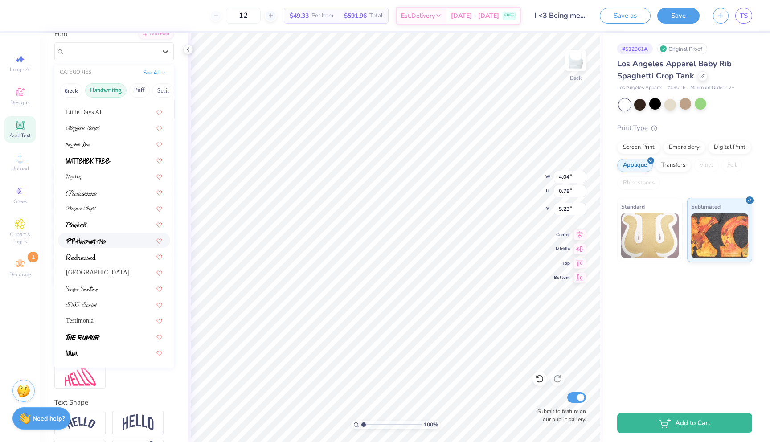
scroll to position [76, 0]
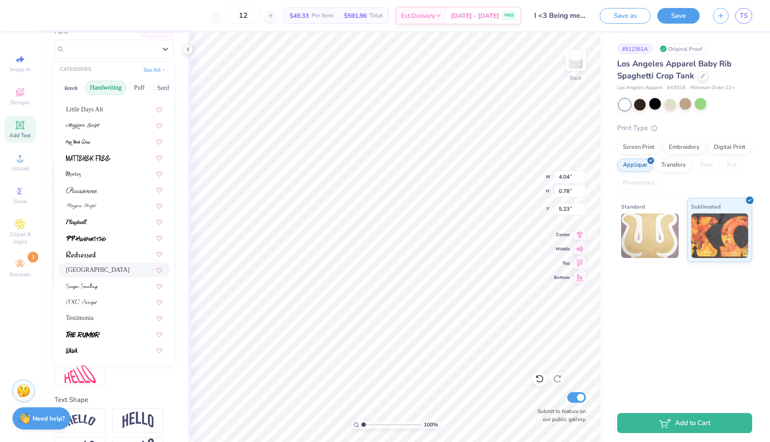
click at [110, 272] on div "[GEOGRAPHIC_DATA]" at bounding box center [114, 269] width 96 height 9
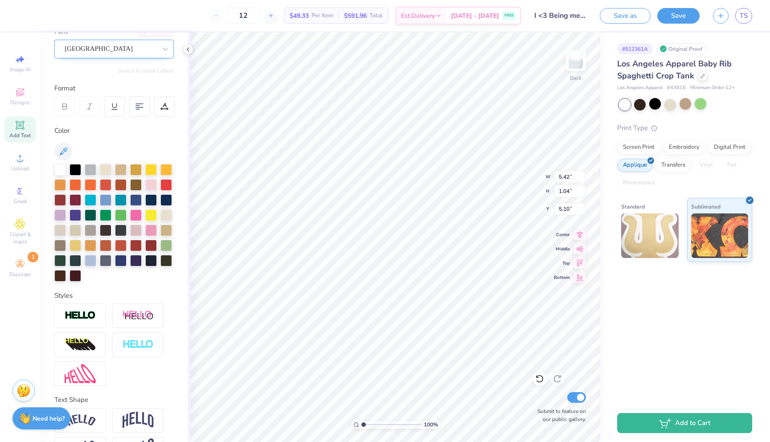
click at [147, 49] on div "[GEOGRAPHIC_DATA]" at bounding box center [111, 49] width 94 height 14
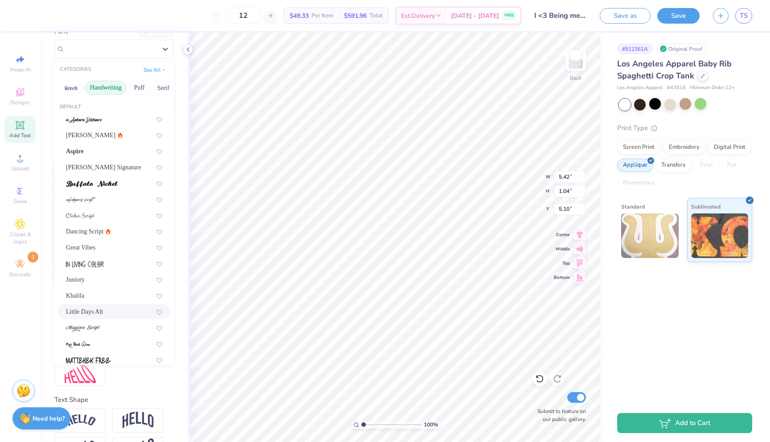
click at [101, 313] on span "Little Days Alt" at bounding box center [84, 311] width 37 height 9
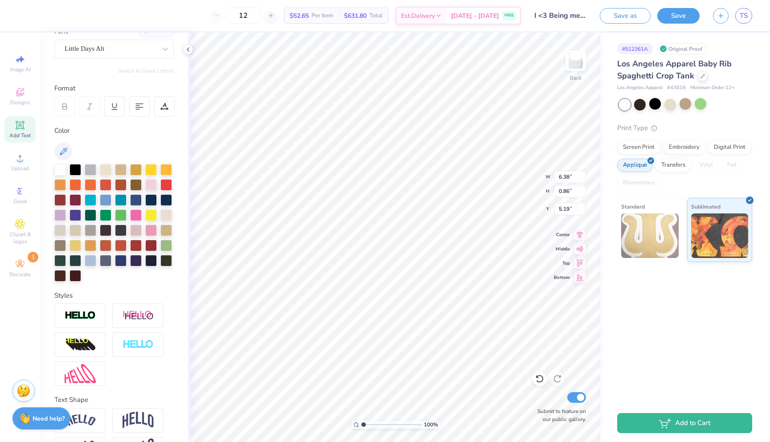
click at [632, 338] on div "# 512361A Original Proof Los Angeles Apparel Baby Rib Spaghetti Crop Tank Los A…" at bounding box center [686, 218] width 167 height 371
click at [634, 340] on div "# 512361A Original Proof Los Angeles Apparel Baby Rib Spaghetti Crop Tank Los A…" at bounding box center [686, 218] width 167 height 371
click at [680, 357] on div "# 512361A Original Proof Los Angeles Apparel Baby Rib Spaghetti Crop Tank Los A…" at bounding box center [686, 218] width 167 height 371
click at [678, 355] on div "# 512361A Original Proof Los Angeles Apparel Baby Rib Spaghetti Crop Tank Los A…" at bounding box center [686, 218] width 167 height 371
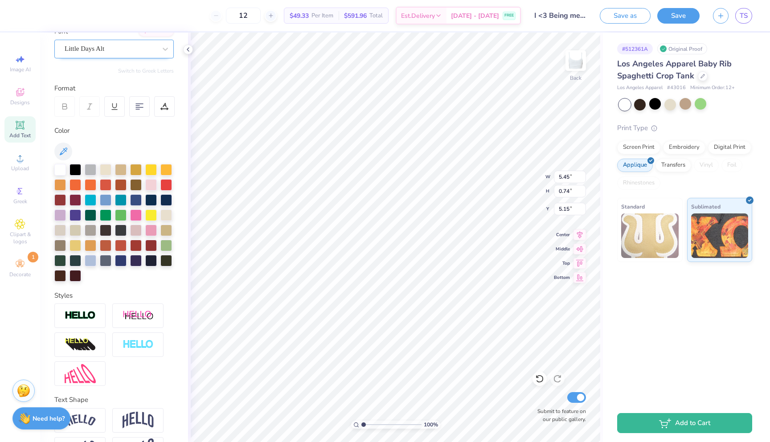
click at [139, 52] on div "Little Days Alt" at bounding box center [111, 49] width 94 height 14
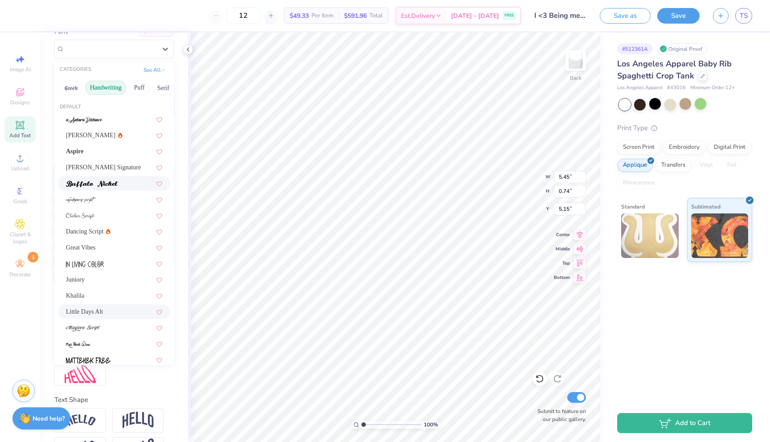
click at [125, 181] on div at bounding box center [114, 183] width 96 height 9
click at [129, 49] on div "Buffalo Nickel" at bounding box center [111, 49] width 94 height 14
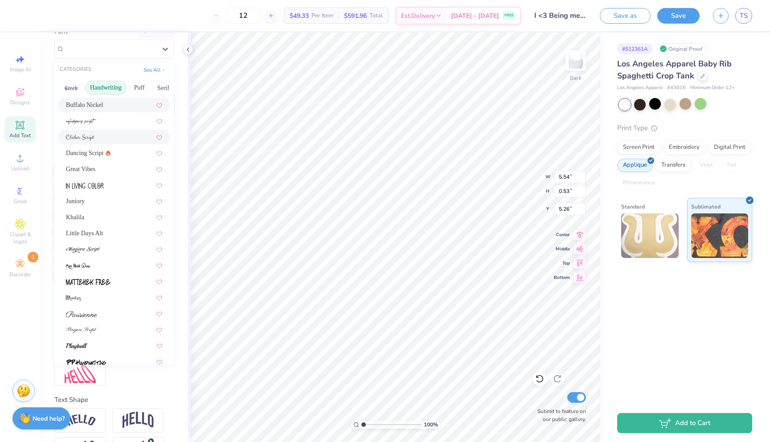
scroll to position [104, 0]
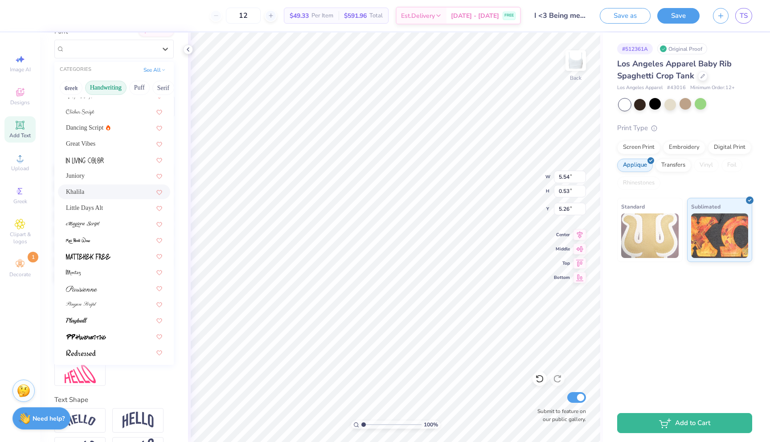
click at [109, 188] on div "Khalila" at bounding box center [114, 191] width 96 height 9
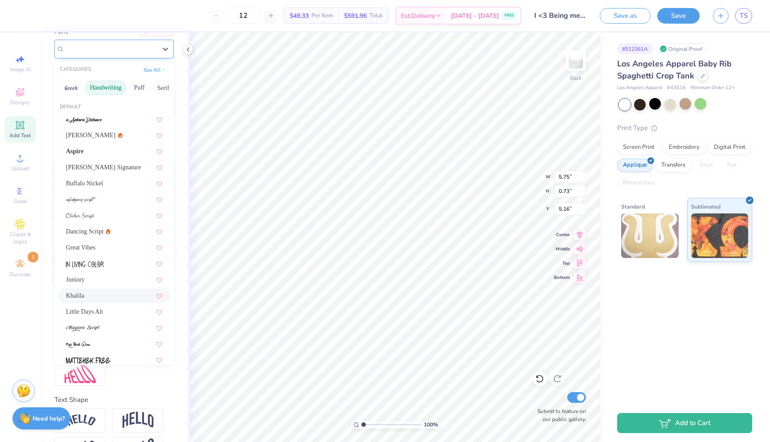
click at [138, 53] on div "Khalila" at bounding box center [111, 49] width 94 height 14
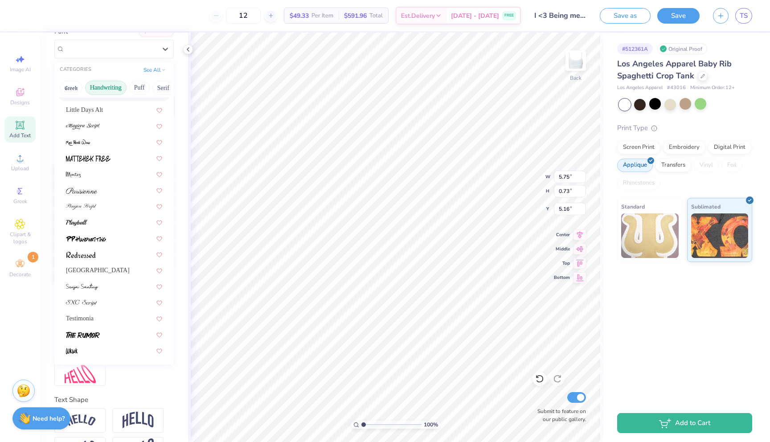
scroll to position [202, 0]
click at [115, 257] on div at bounding box center [114, 253] width 96 height 9
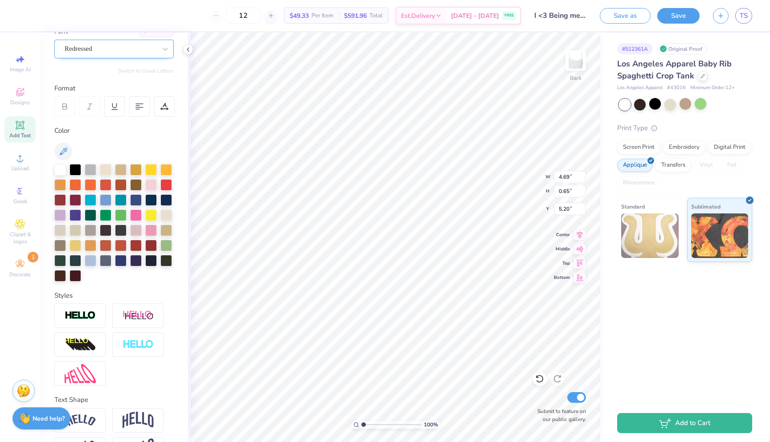
click at [135, 54] on div at bounding box center [111, 49] width 92 height 12
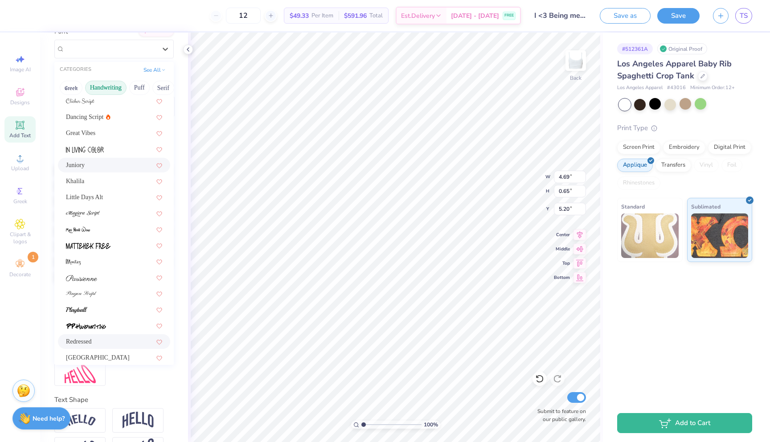
scroll to position [117, 0]
click at [109, 243] on img at bounding box center [88, 243] width 45 height 6
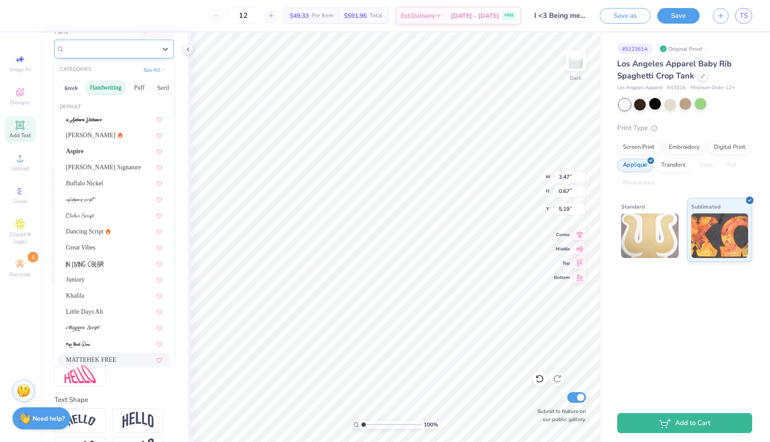
click at [127, 54] on div at bounding box center [111, 49] width 92 height 12
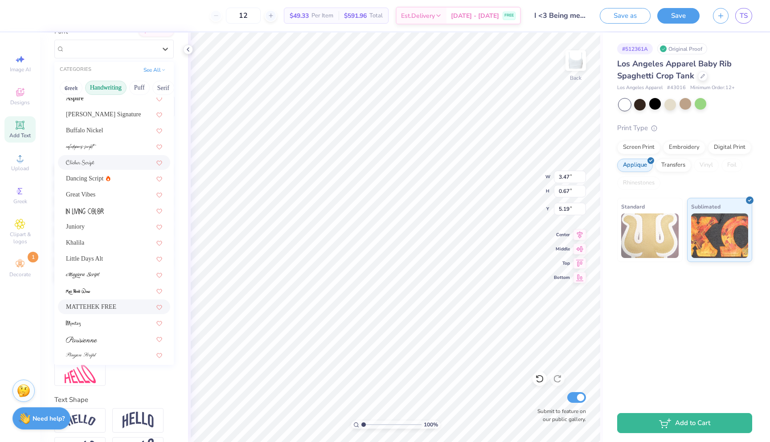
scroll to position [202, 0]
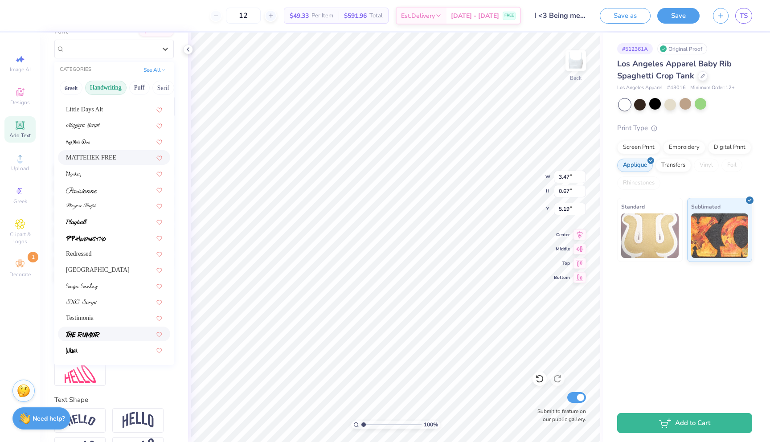
click at [118, 330] on div at bounding box center [114, 333] width 96 height 9
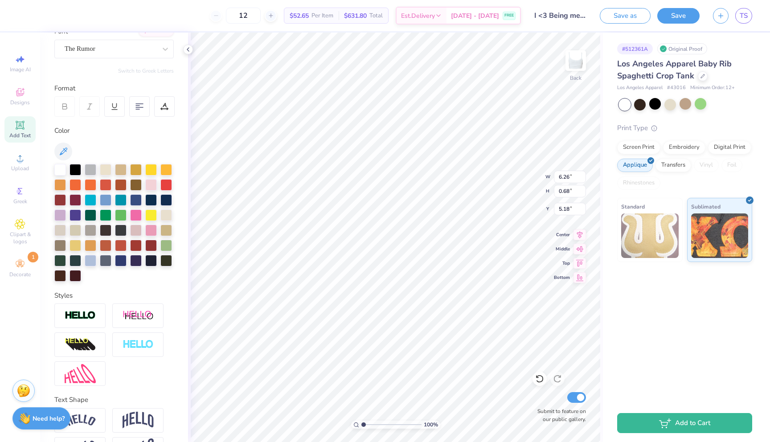
click at [144, 59] on div "Personalized Names Personalized Numbers Text Tool Add Font Font The Rumor Switc…" at bounding box center [114, 237] width 148 height 409
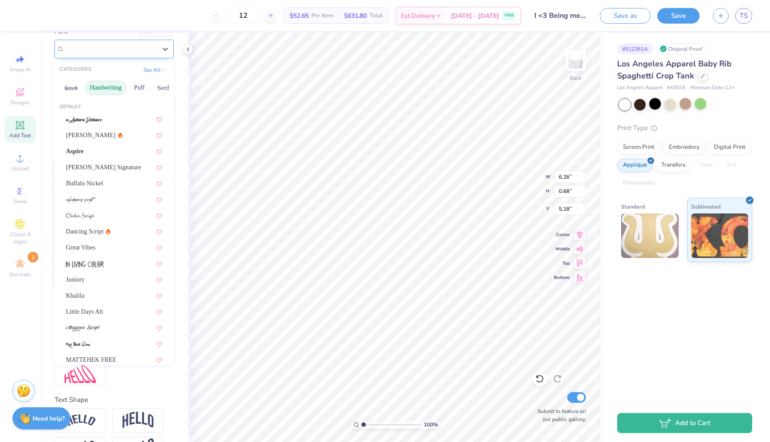
click at [141, 47] on div "The Rumor" at bounding box center [111, 49] width 94 height 14
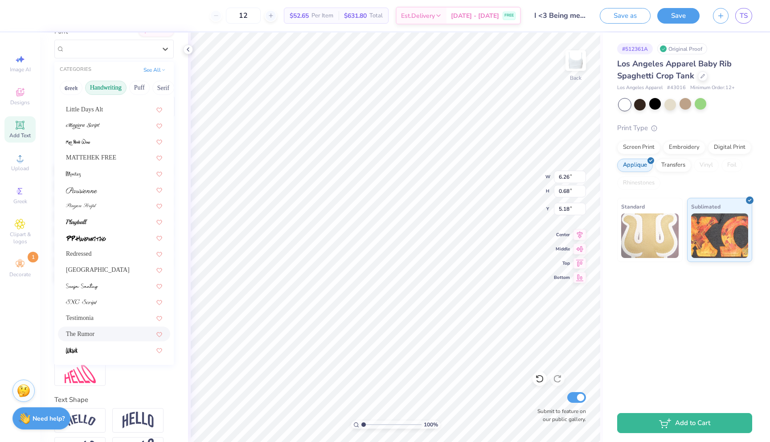
scroll to position [106, 0]
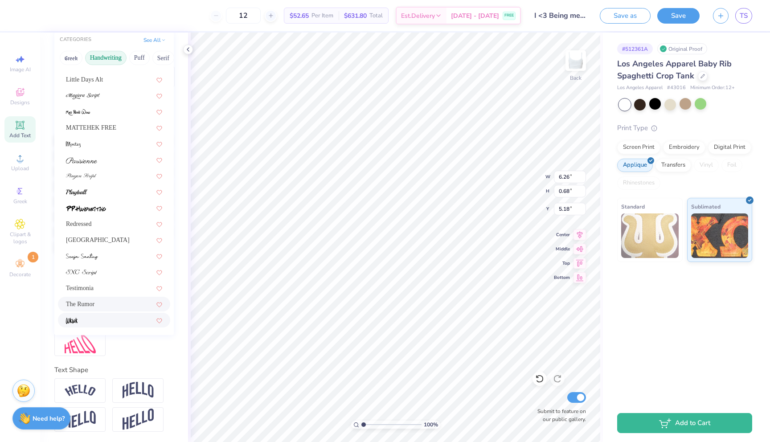
click at [90, 316] on div at bounding box center [114, 319] width 96 height 9
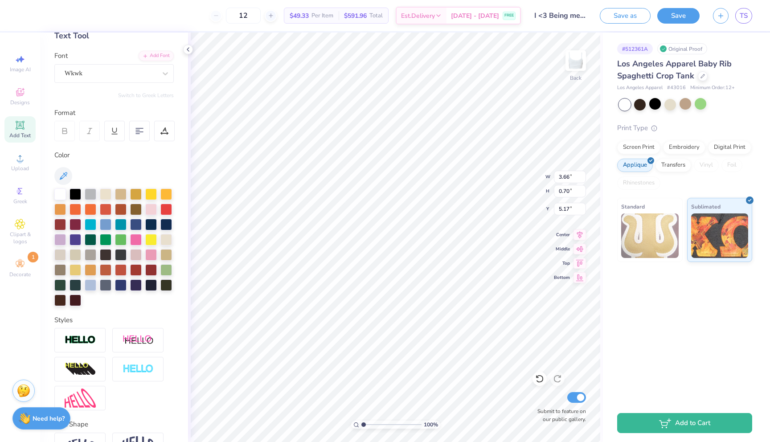
scroll to position [36, 0]
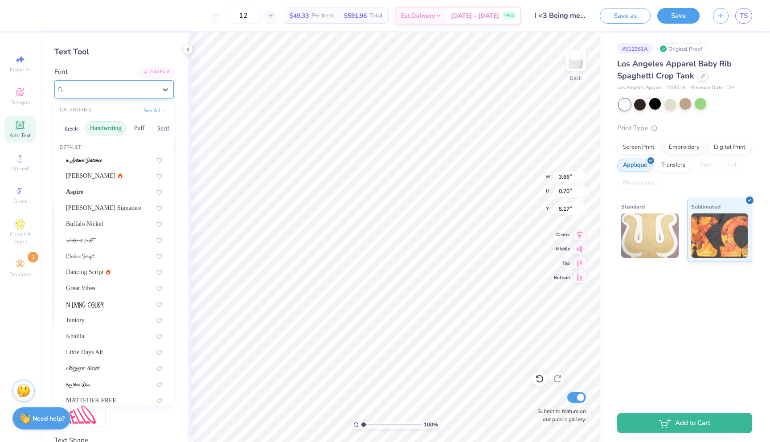
click at [123, 86] on div "Wkwk" at bounding box center [111, 89] width 94 height 14
click at [114, 289] on div "Great Vibes" at bounding box center [114, 287] width 96 height 9
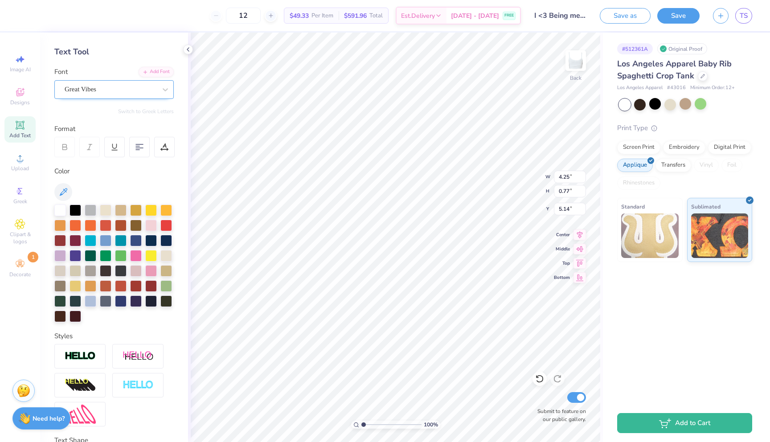
click at [143, 95] on div "Great Vibes" at bounding box center [111, 89] width 94 height 14
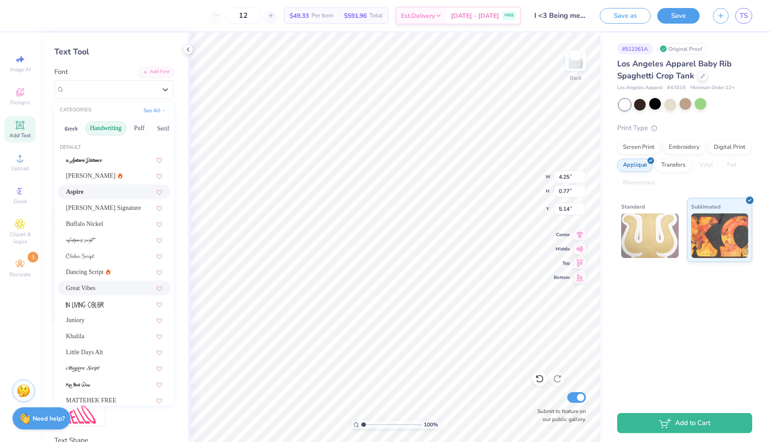
click at [130, 192] on div "Aspire" at bounding box center [114, 191] width 96 height 9
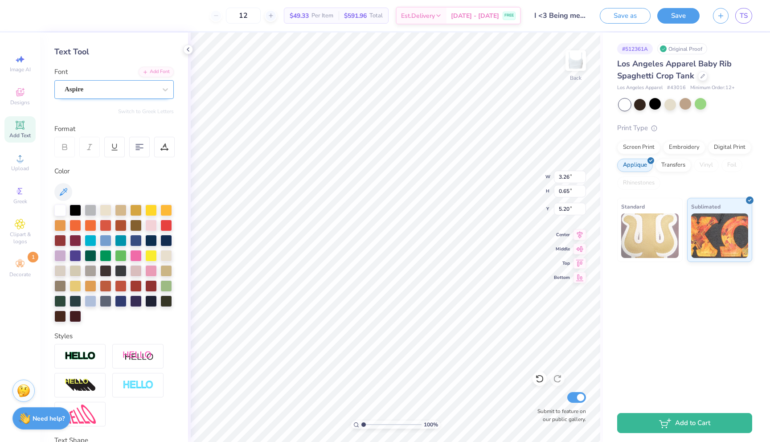
click at [126, 86] on div "Aspire" at bounding box center [111, 89] width 94 height 14
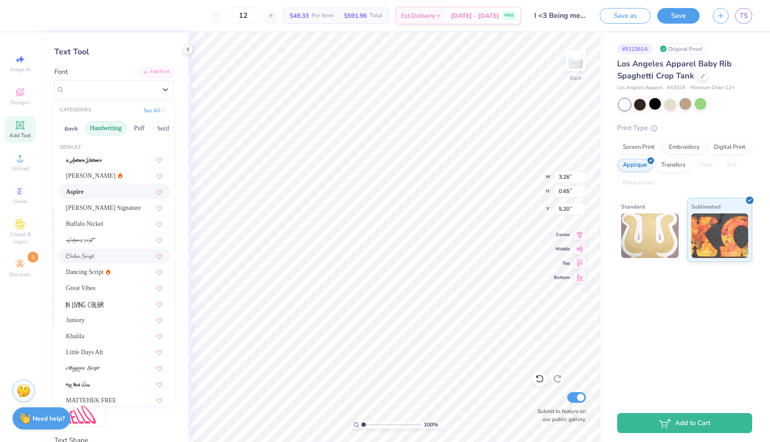
click at [110, 258] on div at bounding box center [114, 255] width 96 height 9
click at [141, 85] on div "Clicker Script" at bounding box center [111, 89] width 94 height 14
click at [117, 353] on div "Little Days Alt" at bounding box center [114, 351] width 96 height 9
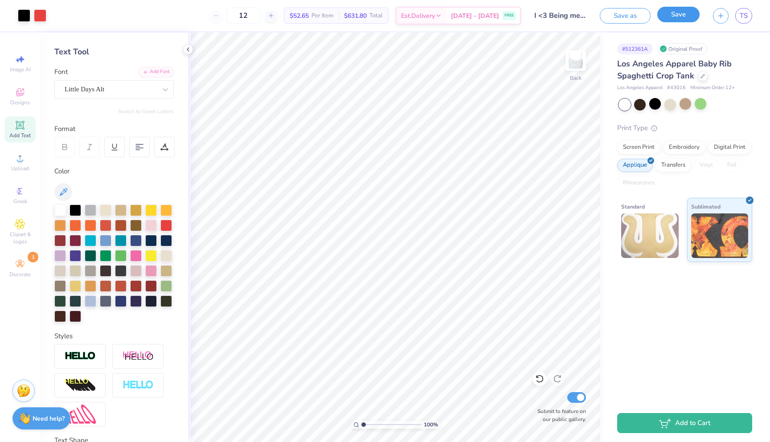
click at [668, 20] on button "Save" at bounding box center [678, 15] width 42 height 16
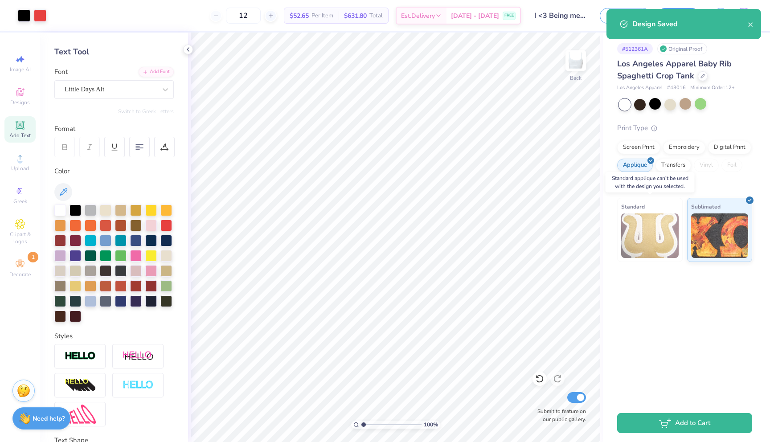
click at [655, 228] on img at bounding box center [649, 235] width 57 height 45
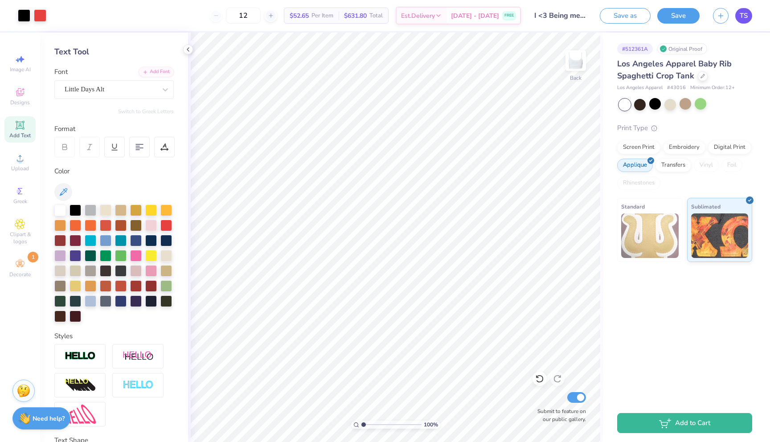
click at [739, 17] on span "TS" at bounding box center [743, 16] width 8 height 10
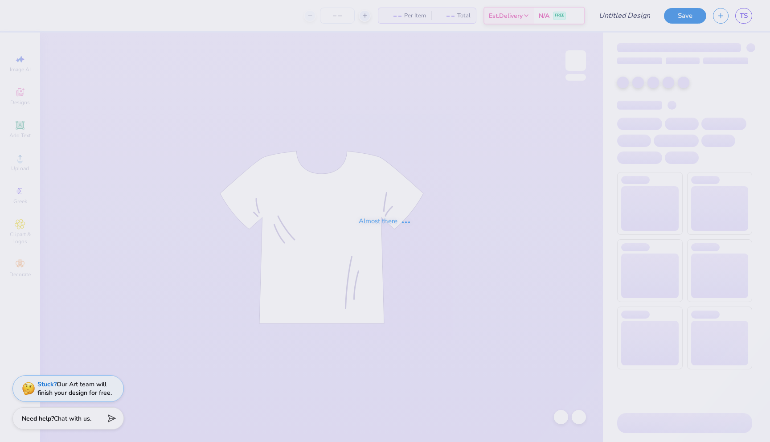
type input "Attention Whore"
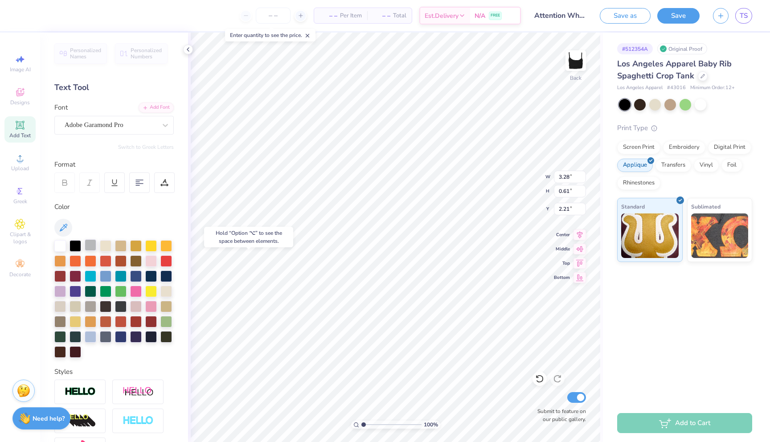
click at [87, 246] on div at bounding box center [91, 245] width 12 height 12
click at [90, 302] on div at bounding box center [91, 306] width 12 height 12
click at [60, 318] on div at bounding box center [60, 321] width 12 height 12
click at [80, 335] on div at bounding box center [75, 336] width 12 height 12
click at [61, 350] on div at bounding box center [60, 351] width 12 height 12
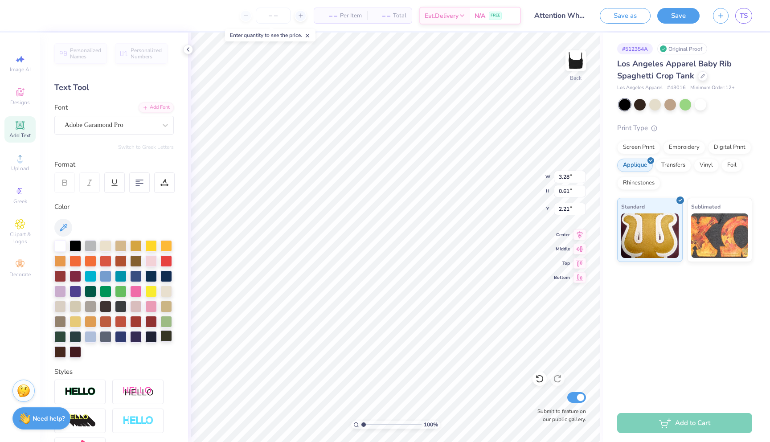
click at [163, 335] on div at bounding box center [166, 336] width 12 height 12
